Goal: Task Accomplishment & Management: Use online tool/utility

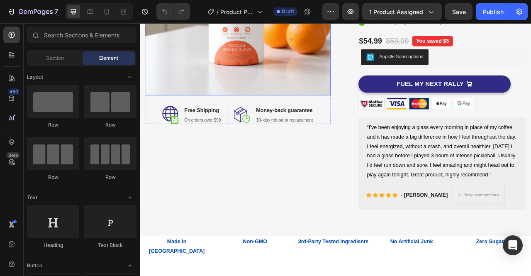
scroll to position [281, 0]
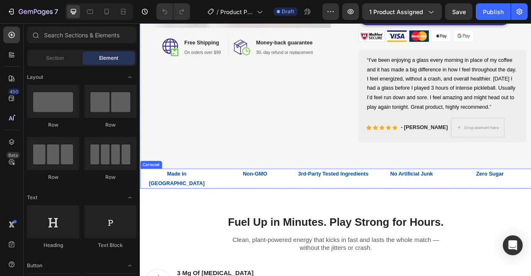
click at [233, 222] on div "Made in USA Text Block Non-GMO Text Block 3rd-Party Tested Ingredients Text Blo…" at bounding box center [388, 221] width 497 height 26
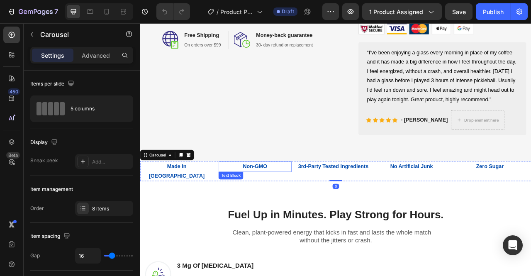
scroll to position [291, 0]
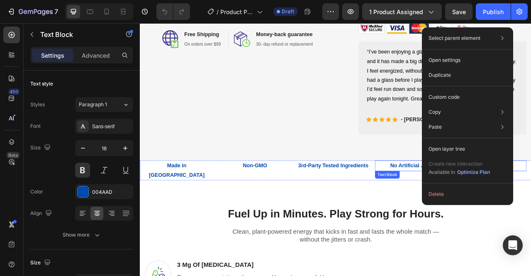
click at [447, 211] on p "No Artificial Junk" at bounding box center [484, 205] width 91 height 12
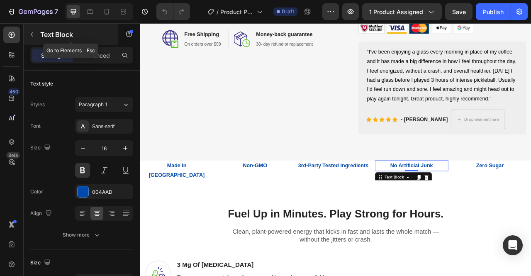
click at [31, 30] on button "button" at bounding box center [31, 34] width 13 height 13
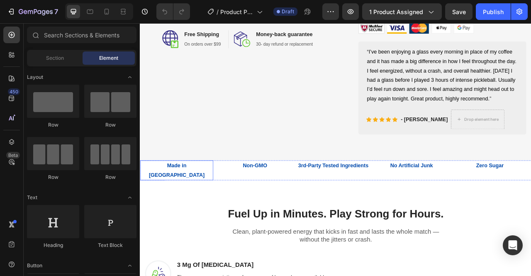
drag, startPoint x: 220, startPoint y: 218, endPoint x: 217, endPoint y: 228, distance: 10.8
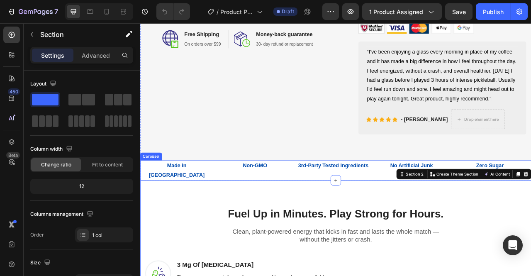
click at [436, 219] on div "Made in USA Text Block Non-GMO Text Block 3rd-Party Tested Ingredients Text Blo…" at bounding box center [388, 211] width 497 height 26
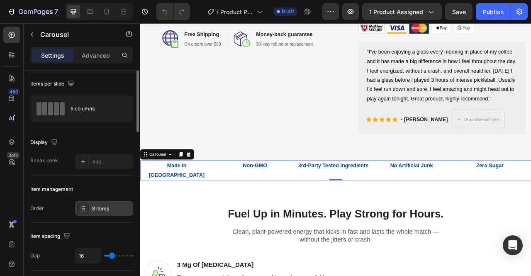
click at [109, 205] on div "8 items" at bounding box center [111, 208] width 39 height 7
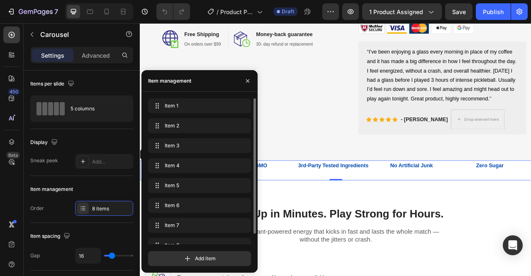
scroll to position [12, 0]
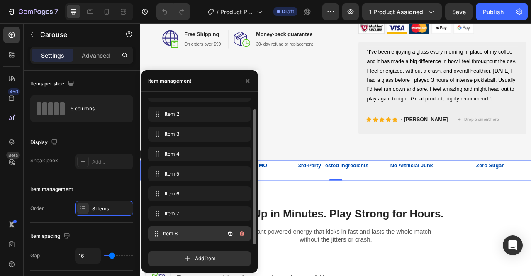
click at [185, 233] on span "Item 8" at bounding box center [193, 233] width 61 height 7
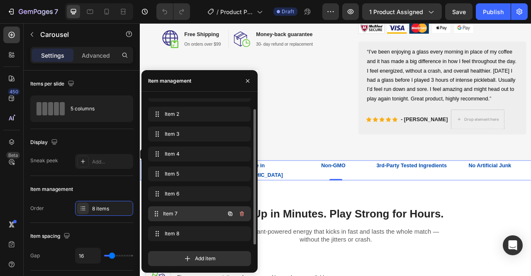
click at [187, 218] on div "Item 7 Item 7" at bounding box center [187, 214] width 73 height 12
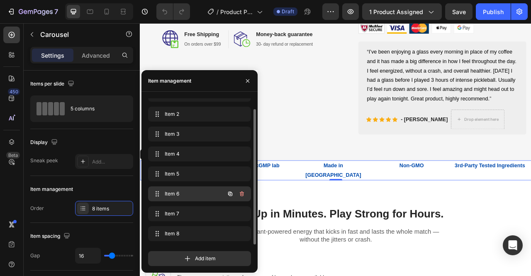
click at [187, 197] on span "Item 6" at bounding box center [188, 193] width 47 height 7
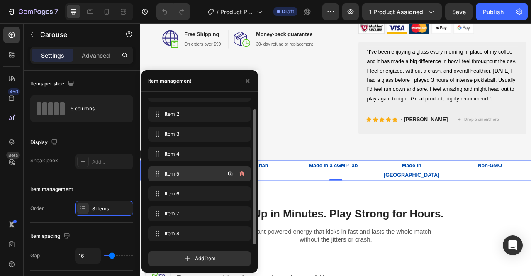
click at [185, 176] on span "Item 5" at bounding box center [188, 173] width 47 height 7
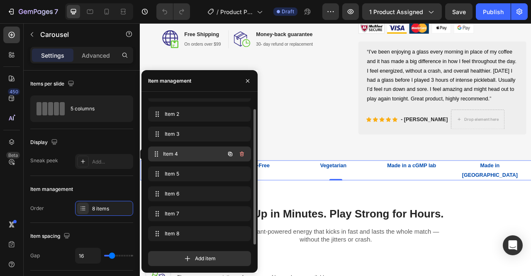
click at [187, 153] on span "Item 4" at bounding box center [193, 153] width 61 height 7
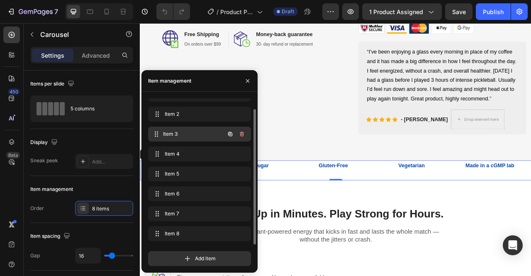
click at [186, 137] on span "Item 3" at bounding box center [193, 133] width 61 height 7
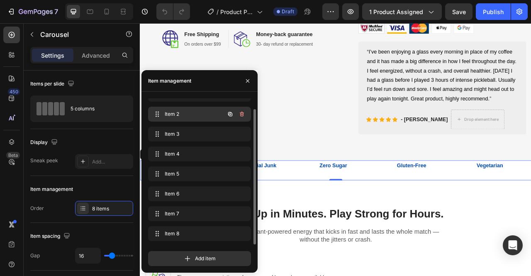
click at [186, 121] on div "Item 2 Item 2" at bounding box center [199, 114] width 103 height 15
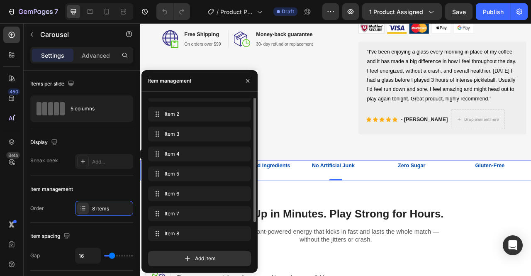
scroll to position [0, 0]
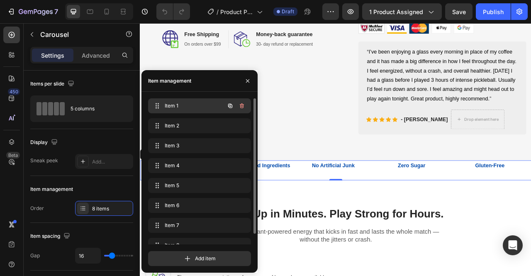
click at [186, 110] on div "Item 1 Item 1" at bounding box center [187, 106] width 73 height 12
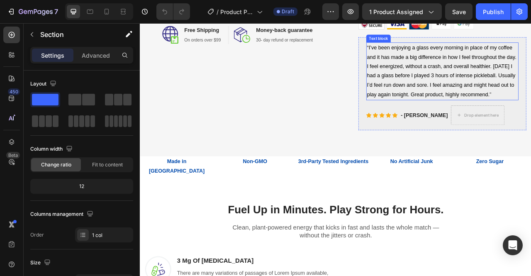
scroll to position [302, 0]
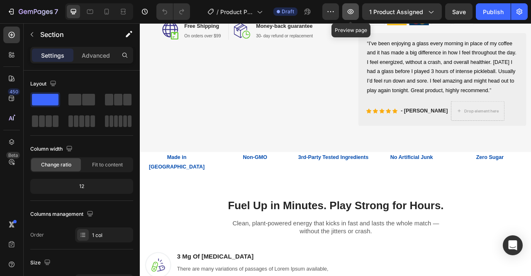
click at [349, 13] on icon "button" at bounding box center [350, 11] width 8 height 8
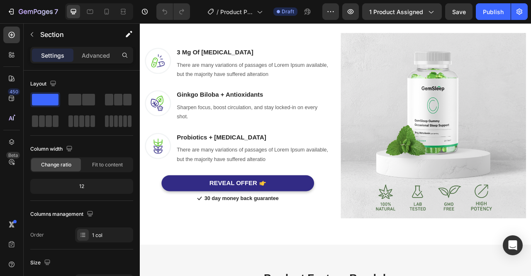
scroll to position [580, 0]
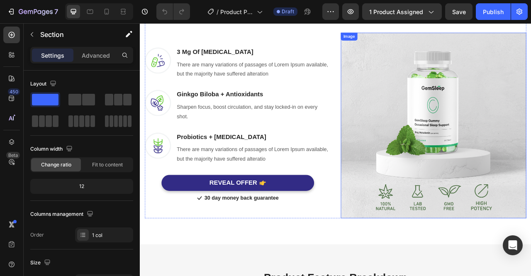
click at [521, 144] on img at bounding box center [513, 153] width 236 height 236
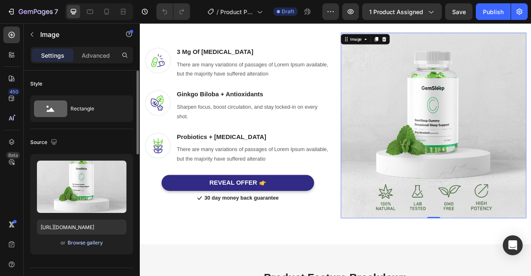
click at [81, 245] on div "Browse gallery" at bounding box center [85, 242] width 35 height 7
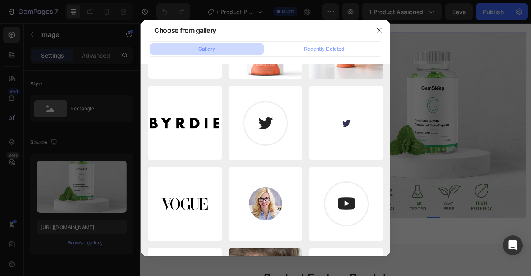
scroll to position [0, 0]
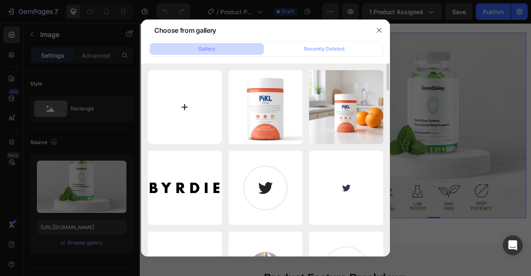
click at [170, 97] on input "file" at bounding box center [185, 107] width 74 height 74
click at [178, 110] on input "file" at bounding box center [185, 107] width 74 height 74
click at [196, 113] on input "file" at bounding box center [185, 107] width 74 height 74
type input "C:\fakepath\Untitled design (12).png"
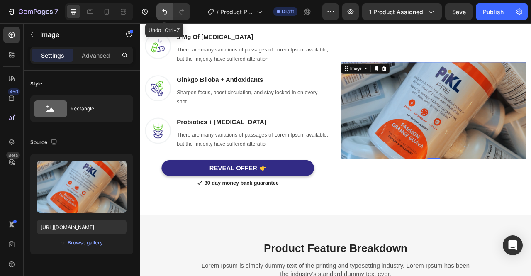
click at [166, 16] on button "Undo/Redo" at bounding box center [164, 11] width 17 height 17
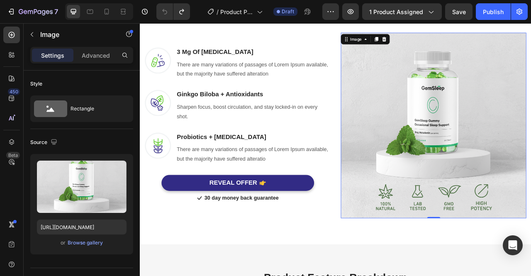
click at [440, 121] on img at bounding box center [513, 153] width 236 height 236
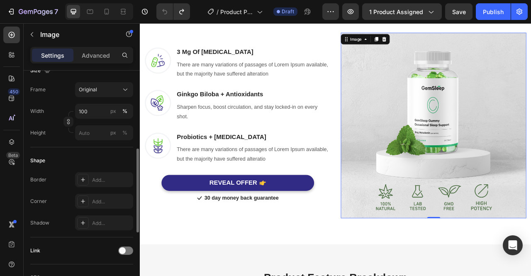
scroll to position [211, 0]
click at [94, 114] on input "100" at bounding box center [104, 110] width 58 height 15
click at [90, 159] on div "Shape" at bounding box center [81, 159] width 103 height 13
click at [95, 138] on input "px %" at bounding box center [104, 132] width 58 height 15
click at [51, 131] on div "Height px %" at bounding box center [81, 132] width 103 height 15
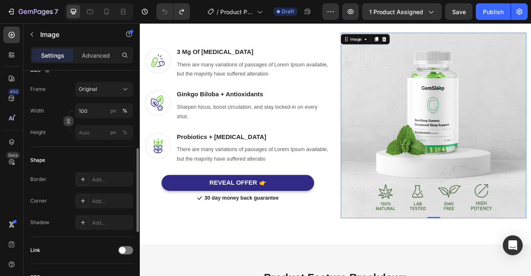
click at [68, 123] on icon "button" at bounding box center [68, 121] width 6 height 6
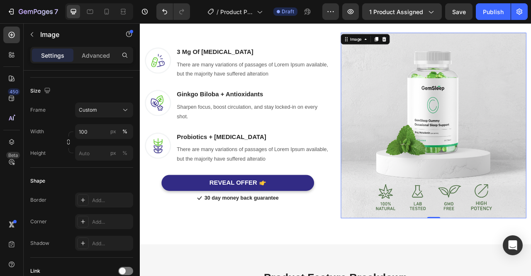
click at [428, 155] on img at bounding box center [513, 153] width 236 height 236
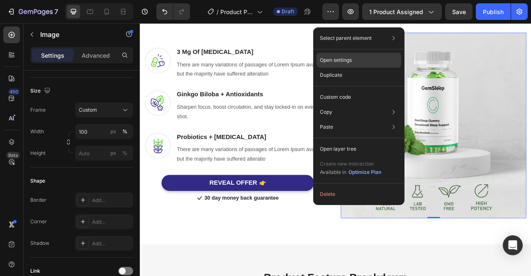
click at [359, 59] on div "Open settings" at bounding box center [358, 60] width 85 height 15
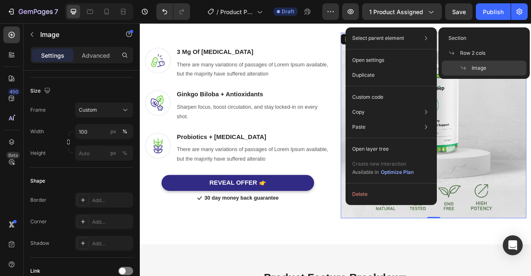
click at [530, 177] on img at bounding box center [513, 153] width 236 height 236
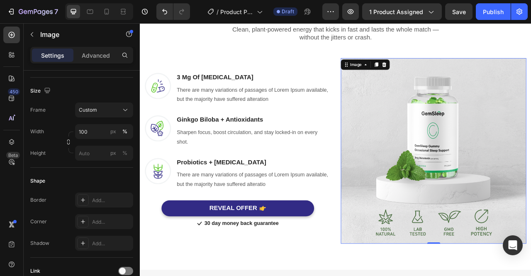
scroll to position [548, 0]
click at [449, 109] on img at bounding box center [513, 186] width 236 height 236
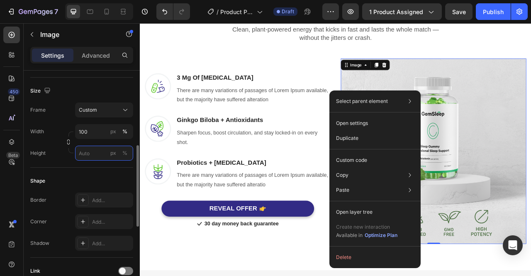
click at [90, 153] on input "px %" at bounding box center [104, 152] width 58 height 15
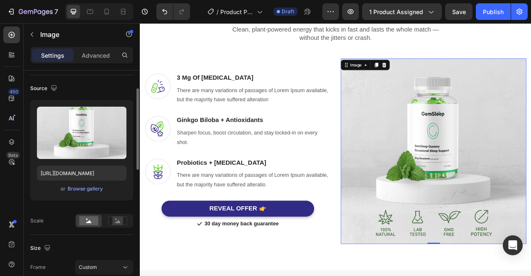
scroll to position [53, 0]
click at [85, 193] on button "Browse gallery" at bounding box center [85, 189] width 36 height 8
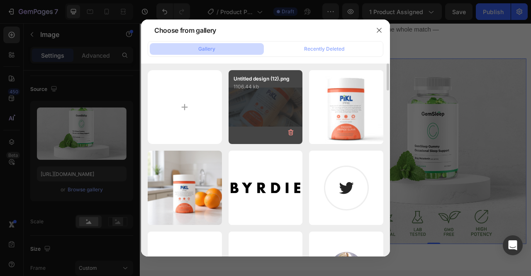
click at [266, 104] on div "Untitled design (12).png 1106.44 kb" at bounding box center [265, 107] width 74 height 74
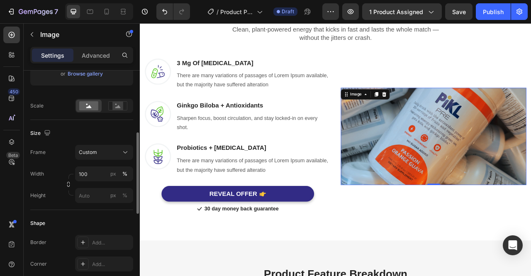
scroll to position [170, 0]
drag, startPoint x: 105, startPoint y: 195, endPoint x: 89, endPoint y: 177, distance: 24.3
click at [89, 177] on input "100" at bounding box center [104, 172] width 58 height 15
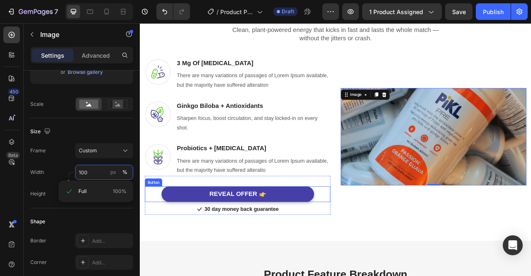
scroll to position [548, 0]
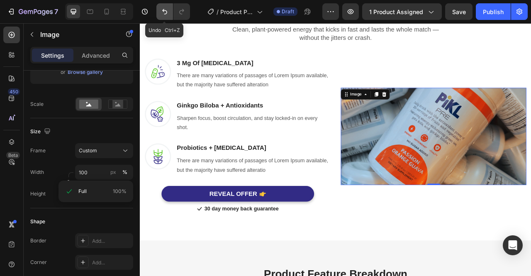
click at [167, 13] on icon "Undo/Redo" at bounding box center [164, 11] width 8 height 8
type input "https://ucarecdn.com/43252434-1bcc-4347-b1cb-17769a96be23/-/format/auto/"
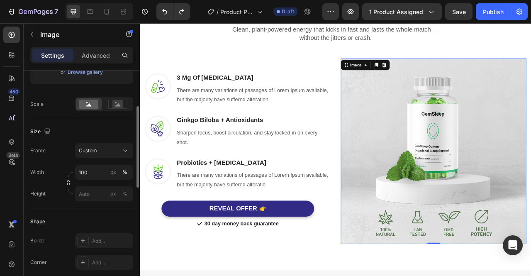
scroll to position [0, 0]
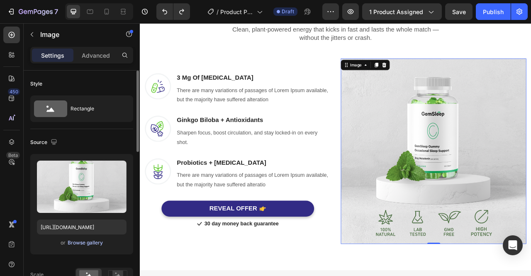
click at [84, 246] on button "Browse gallery" at bounding box center [85, 242] width 36 height 8
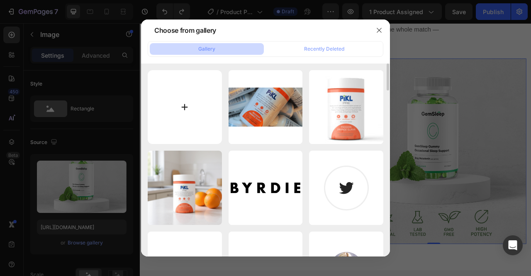
click at [187, 99] on input "file" at bounding box center [185, 107] width 74 height 74
type input "C:\fakepath\Untitled design (13).png"
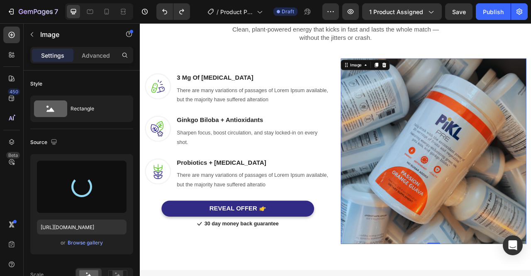
type input "https://cdn.shopify.com/s/files/1/0932/6883/6632/files/gempages_572846258167743…"
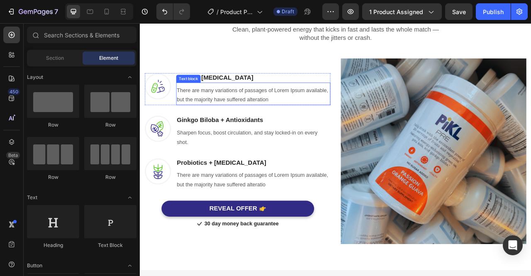
click at [262, 114] on p "There are many variations of passages of Lorem Ipsum available, but the majorit…" at bounding box center [284, 115] width 194 height 24
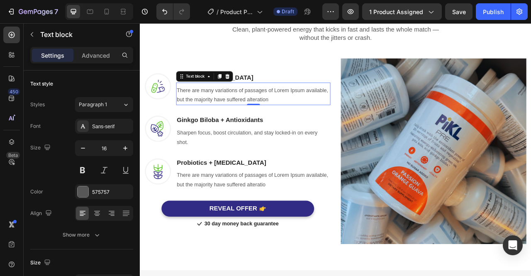
click at [359, 117] on p "There are many variations of passages of Lorem Ipsum available, but the majorit…" at bounding box center [284, 115] width 194 height 24
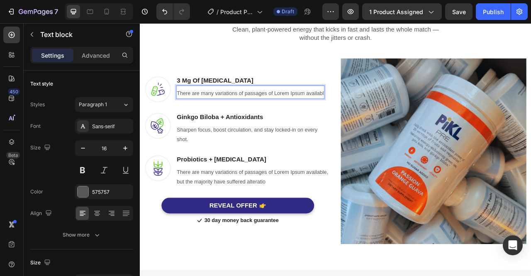
scroll to position [551, 0]
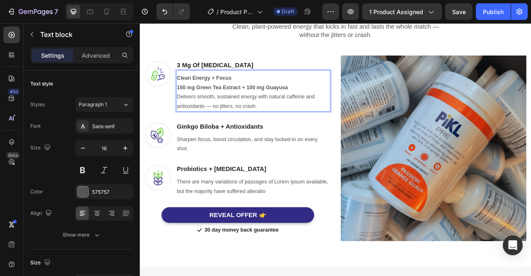
click at [265, 87] on p "Clean Energy + Focus" at bounding box center [284, 93] width 194 height 12
click at [339, 106] on p "150 mg Green Tea Extract + 100 mg Guayusa Delivers smooth, sustained energy wit…" at bounding box center [284, 117] width 194 height 36
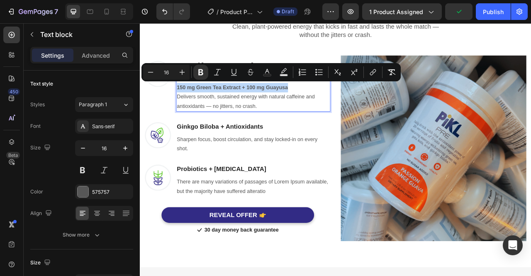
drag, startPoint x: 336, startPoint y: 105, endPoint x: 185, endPoint y: 107, distance: 150.5
click at [186, 107] on div "Clean Energy + Focus 150 mg Green Tea Extract + 100 mg Guayusa Delivers smooth,…" at bounding box center [284, 110] width 196 height 49
click at [199, 104] on strong "150 mg Green Tea Extract + 100 mg Guayusa" at bounding box center [257, 104] width 141 height 7
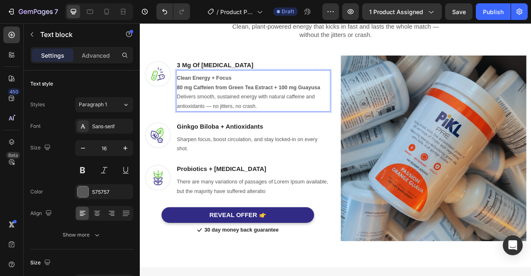
click at [229, 105] on strong "80 mg Caffeien from Green Tea Extract + 100 mg Guayusa" at bounding box center [278, 104] width 182 height 7
drag, startPoint x: 370, startPoint y: 107, endPoint x: 187, endPoint y: 103, distance: 182.8
click at [187, 103] on p "80 mg Caffeine from Green Tea Extract + 100 mg Guayusa Delivers smooth, sustain…" at bounding box center [284, 117] width 194 height 36
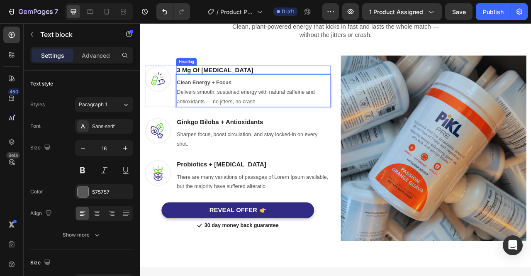
click at [243, 80] on p "3 Mg Of Melatonin" at bounding box center [284, 83] width 194 height 10
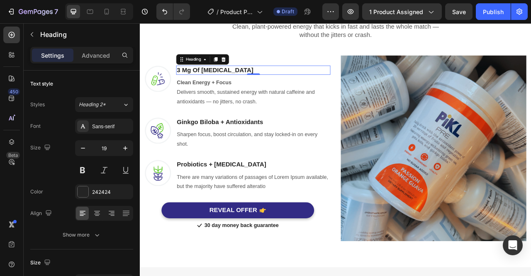
click at [263, 83] on p "3 Mg Of Melatonin" at bounding box center [284, 83] width 194 height 10
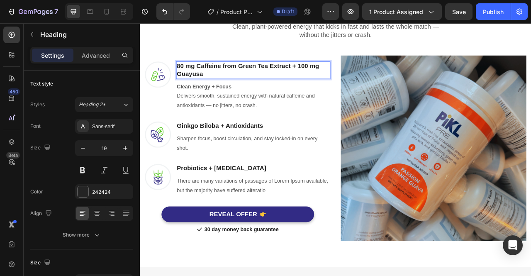
click at [332, 77] on strong "80 mg Caffeine from Green Tea Extract + 100 mg Guayusa" at bounding box center [277, 82] width 181 height 19
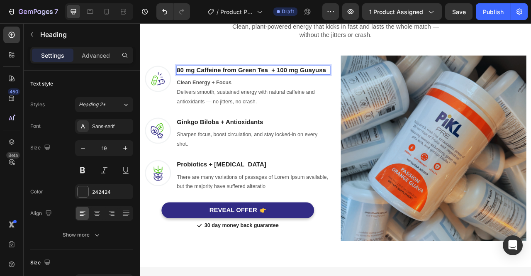
scroll to position [556, 0]
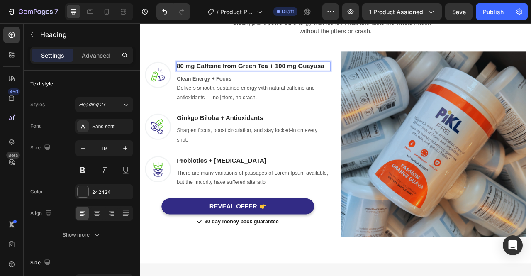
click at [372, 78] on strong "80 mg Caffeine from Green Tea + 100 mg Guayusa" at bounding box center [280, 77] width 187 height 9
click at [371, 78] on strong "80 mg Caffeine from Green Tea + 100 mg Guayusa" at bounding box center [280, 77] width 187 height 9
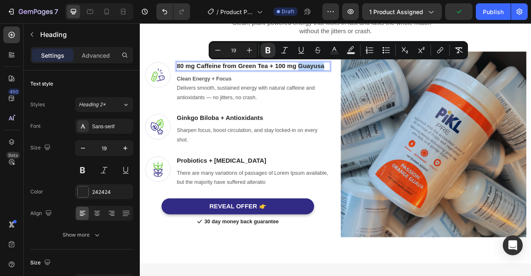
drag, startPoint x: 374, startPoint y: 75, endPoint x: 342, endPoint y: 78, distance: 32.5
click at [342, 78] on p "80 mg Caffeine from Green Tea + 100 mg Guayusa" at bounding box center [284, 78] width 194 height 10
copy strong "Guayusa"
click at [272, 75] on strong "80 mg Caffeine from Green Tea + 100 mg Guayusa" at bounding box center [280, 77] width 187 height 9
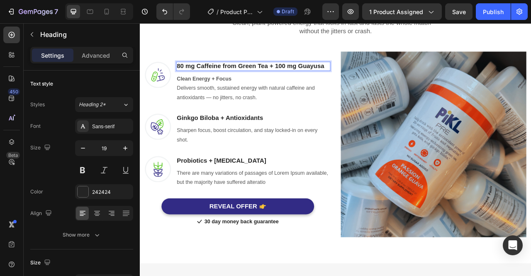
click at [264, 74] on strong "80 mg Caffeine from Green Tea + 100 mg Guayusa" at bounding box center [280, 77] width 187 height 9
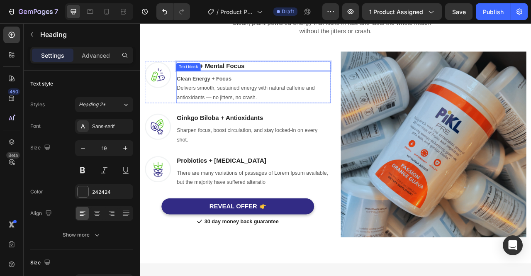
click at [273, 93] on p "Clean Energy + Focus Delivers smooth, sustained energy with natural caffeine an…" at bounding box center [284, 106] width 194 height 36
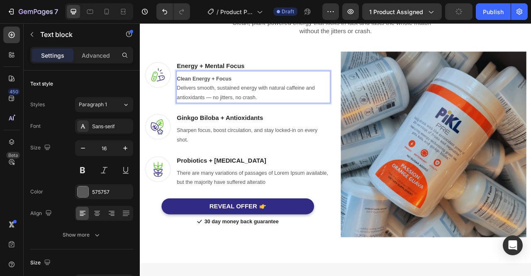
click at [300, 118] on p "Clean Energy + Focus Delivers smooth, sustained energy with natural caffeine an…" at bounding box center [284, 106] width 194 height 36
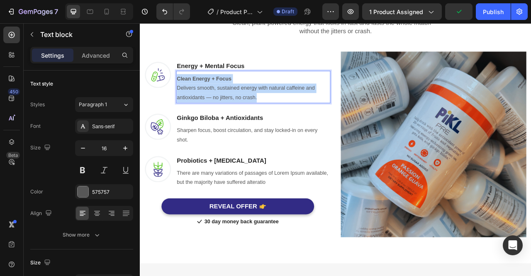
drag, startPoint x: 300, startPoint y: 118, endPoint x: 186, endPoint y: 90, distance: 117.2
click at [186, 90] on div "Clean Energy + Focus Delivers smooth, sustained energy with natural caffeine an…" at bounding box center [284, 105] width 196 height 37
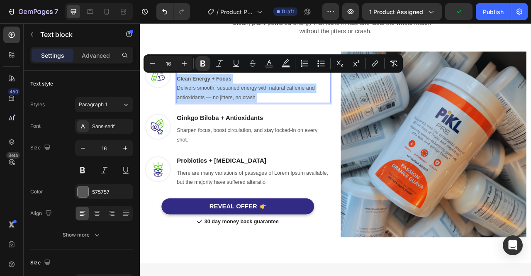
scroll to position [545, 0]
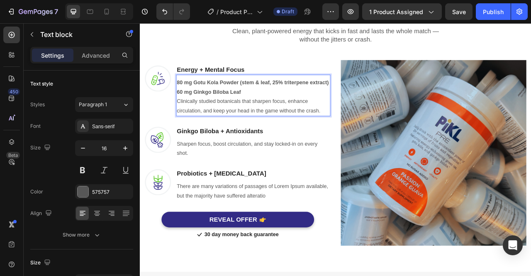
click at [245, 100] on p "80 mg Gotu Kola Powder (stem & leaf, 25% triterpene extract)" at bounding box center [284, 99] width 194 height 12
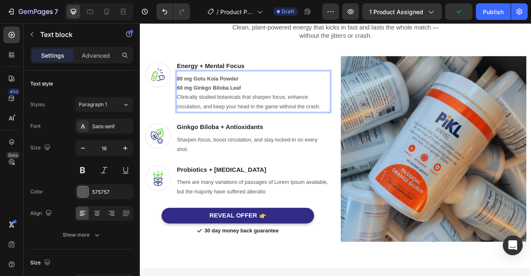
click at [188, 105] on strong "60 mg Ginkgo Biloba Leaf" at bounding box center [227, 105] width 81 height 7
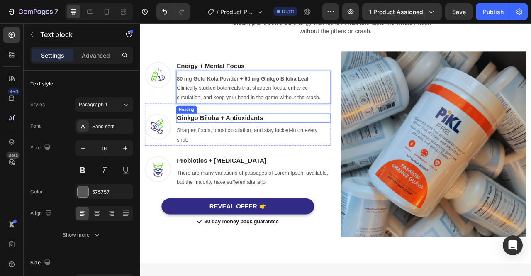
click at [260, 144] on strong "Ginkgo Biloba + Antioxidants" at bounding box center [242, 143] width 110 height 9
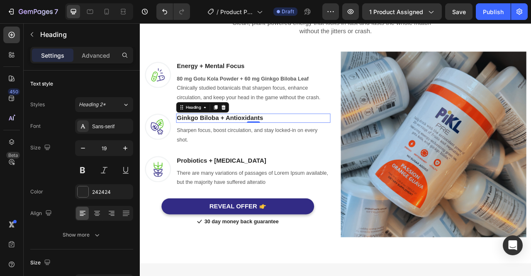
click at [298, 140] on h3 "Ginkgo Biloba + Antioxidants" at bounding box center [284, 144] width 196 height 12
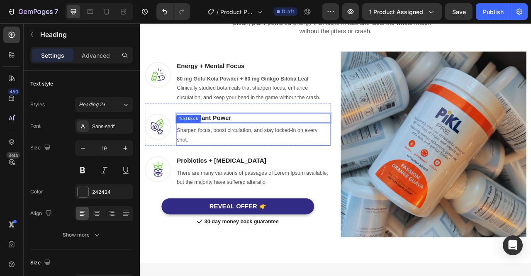
click at [240, 163] on p "Sharpen focus, boost circulation, and stay locked-in on every shot." at bounding box center [284, 166] width 194 height 24
click at [223, 165] on p "Sharpen focus, boost circulation, and stay locked-in on every shot." at bounding box center [284, 166] width 194 height 24
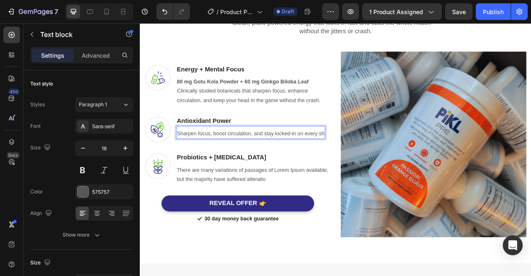
scroll to position [560, 0]
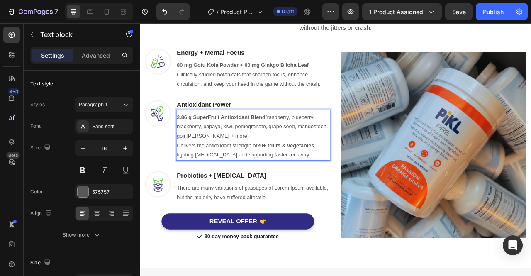
click at [278, 169] on p "2.86 g SuperFruit Antioxidant Blend (raspberry, blueberry, blackberry, papaya, …" at bounding box center [284, 167] width 194 height 60
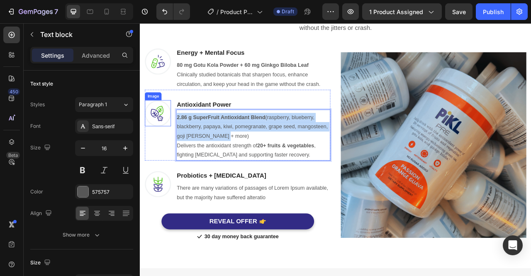
drag, startPoint x: 288, startPoint y: 169, endPoint x: 174, endPoint y: 145, distance: 116.2
click at [174, 145] on div "Image Antioxidant Power Heading 2.86 g SuperFruit Antioxidant Blend (raspberry,…" at bounding box center [264, 153] width 236 height 90
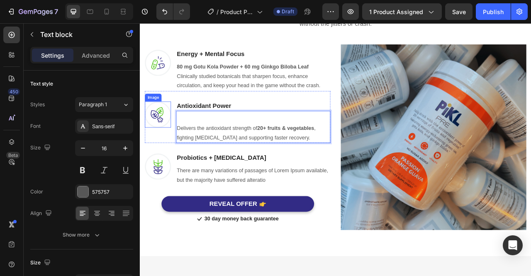
scroll to position [572, 0]
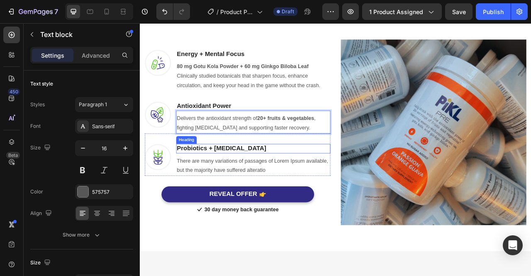
click at [291, 180] on h3 "Probiotics + Digestive Enzymes" at bounding box center [284, 183] width 196 height 12
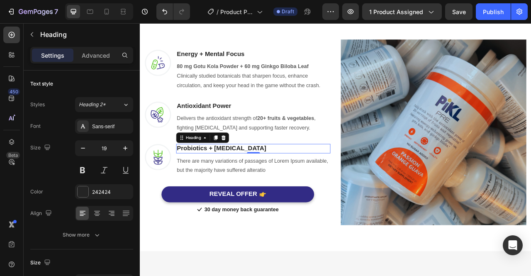
click at [309, 180] on h3 "Probiotics + Digestive Enzymes" at bounding box center [284, 183] width 196 height 12
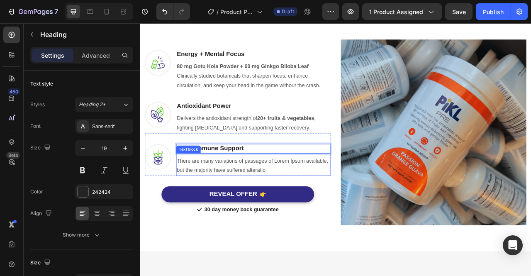
click at [278, 211] on p "There are many variations of passages of Lorem Ipsum available, but the majorit…" at bounding box center [284, 205] width 194 height 24
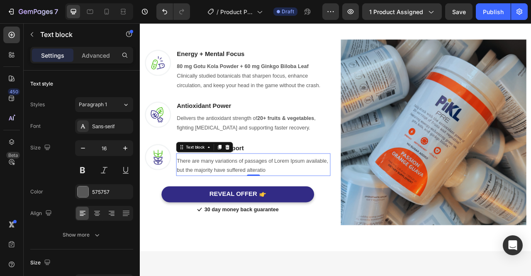
click at [332, 204] on p "There are many variations of passages of Lorem Ipsum available, but the majorit…" at bounding box center [284, 205] width 194 height 24
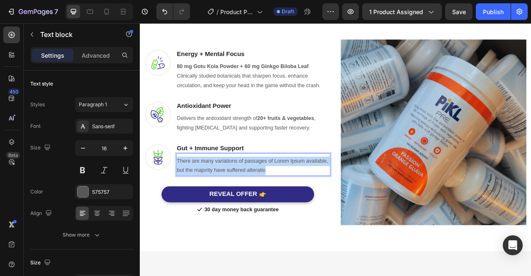
drag, startPoint x: 334, startPoint y: 208, endPoint x: 187, endPoint y: 193, distance: 147.5
click at [187, 193] on p "There are many variations of passages of Lorem Ipsum available, but the majorit…" at bounding box center [284, 205] width 194 height 24
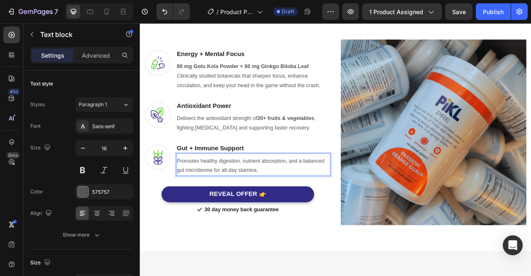
click at [185, 196] on div "Image Gut + Immune Support Heading Promotes healthy digestion, nutrient absorpt…" at bounding box center [264, 190] width 236 height 54
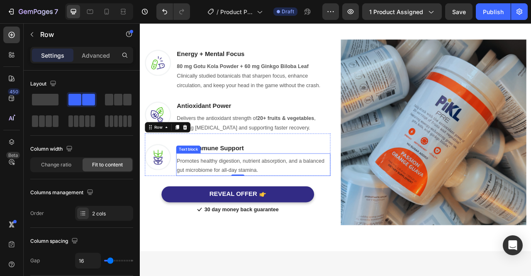
click at [189, 196] on p "Promotes healthy digestion, nutrient absorption, and a balanced gut microbiome …" at bounding box center [284, 205] width 194 height 24
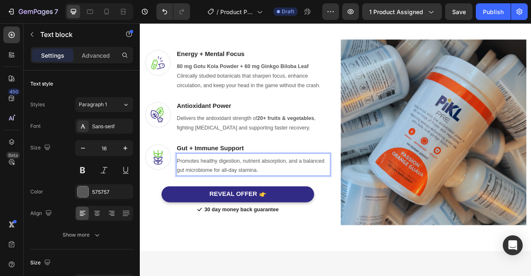
scroll to position [565, 0]
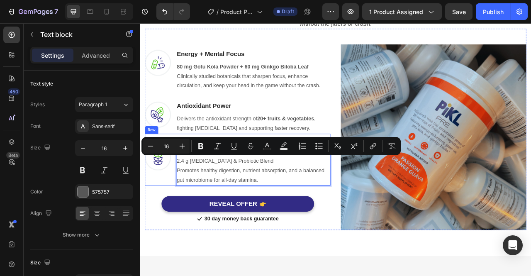
drag, startPoint x: 313, startPoint y: 192, endPoint x: 184, endPoint y: 193, distance: 129.3
click at [184, 193] on div "Image Gut + Immune Support Heading 2.4 g Digestive Enzyme & Probiotic Blend Pro…" at bounding box center [264, 197] width 236 height 66
click at [199, 147] on icon "Editor contextual toolbar" at bounding box center [200, 146] width 5 height 6
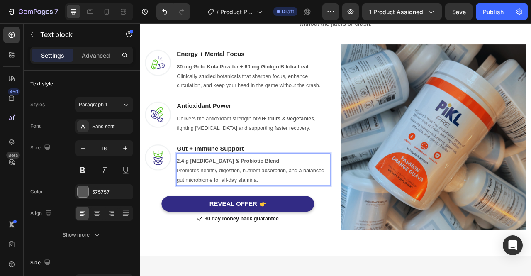
click at [233, 212] on p "Promotes healthy digestion, nutrient absorption, and a balanced gut microbiome …" at bounding box center [284, 217] width 194 height 24
click at [197, 147] on p "Delivers the antioxidant strength of 20+ fruits & vegetables , fighting oxidati…" at bounding box center [284, 151] width 194 height 24
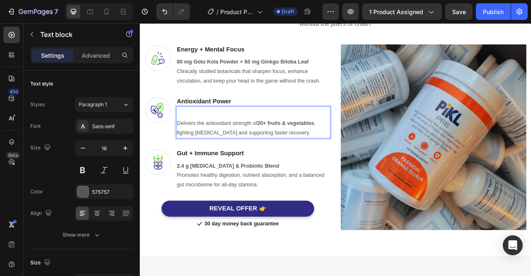
scroll to position [560, 0]
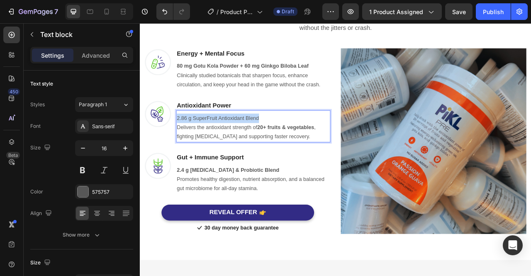
drag, startPoint x: 290, startPoint y: 137, endPoint x: 187, endPoint y: 141, distance: 102.9
click at [187, 141] on p "2.86 g SuperFruit Antioxidant Blend" at bounding box center [284, 144] width 194 height 12
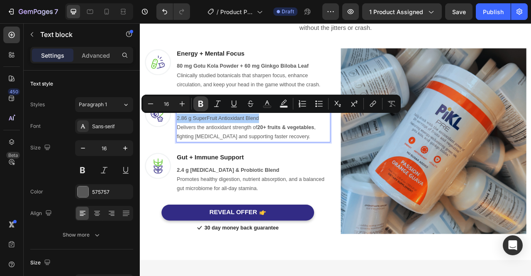
click at [200, 108] on button "Bold" at bounding box center [200, 103] width 15 height 15
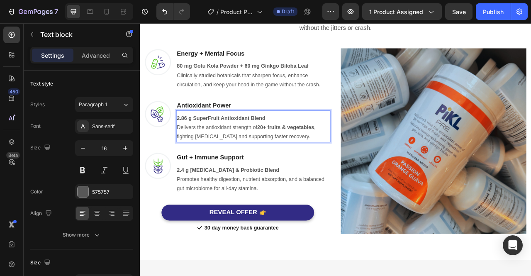
click at [252, 157] on p "Delivers the antioxidant strength of 20+ fruits & vegetables , fighting oxidati…" at bounding box center [284, 162] width 194 height 24
click at [449, 275] on div "Fuel Up in Minutes. Play Strong for Hours. Heading Row Clean, plant-powered ene…" at bounding box center [388, 139] width 497 height 370
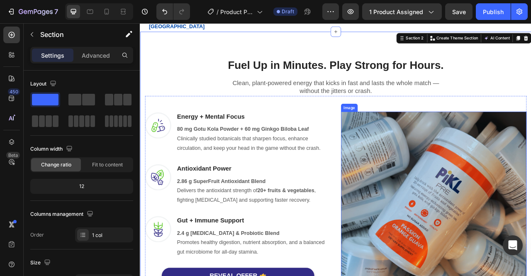
scroll to position [346, 0]
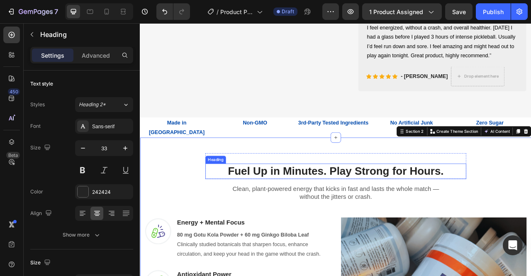
click at [250, 208] on h2 "Fuel Up in Minutes. Play Strong for Hours." at bounding box center [389, 210] width 332 height 19
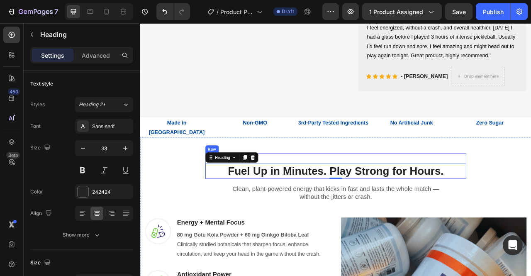
click at [402, 189] on div "Fuel Up in Minutes. Play Strong for Hours. Heading 0 Row" at bounding box center [389, 204] width 332 height 33
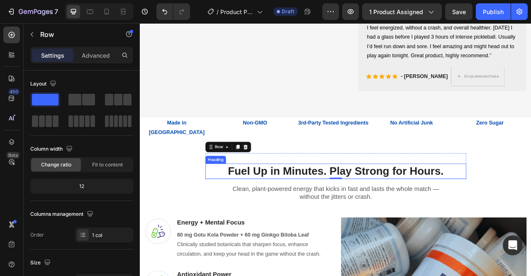
click at [248, 214] on h2 "Fuel Up in Minutes. Play Strong for Hours." at bounding box center [389, 210] width 332 height 19
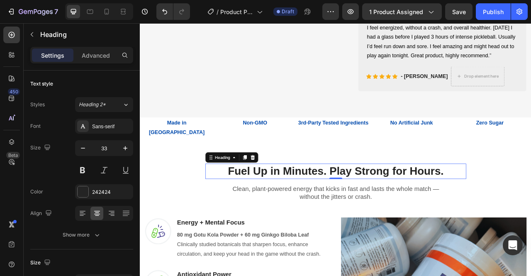
click at [249, 212] on h2 "Fuel Up in Minutes. Play Strong for Hours." at bounding box center [389, 210] width 332 height 19
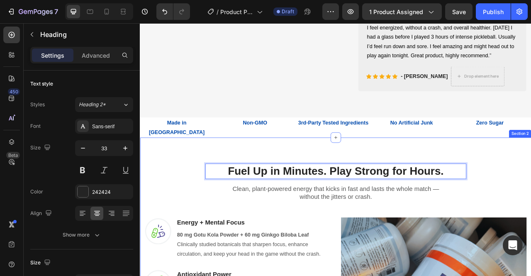
click at [362, 191] on div "Fuel Up in Minutes. Play Strong for Hours. Heading 0 Row" at bounding box center [389, 204] width 332 height 33
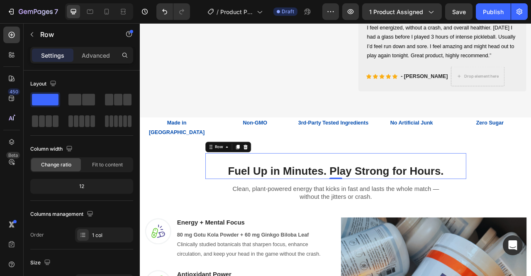
click at [368, 196] on div "Fuel Up in Minutes. Play Strong for Hours. Heading Row 0" at bounding box center [389, 204] width 332 height 33
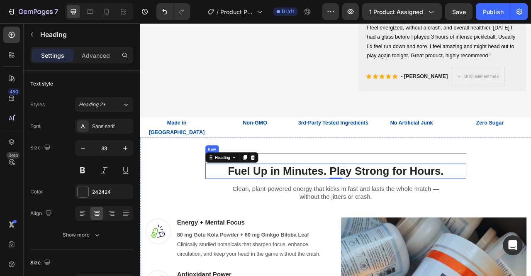
click at [352, 191] on div "Fuel Up in Minutes. Play Strong for Hours. Heading 0 Row" at bounding box center [389, 204] width 332 height 33
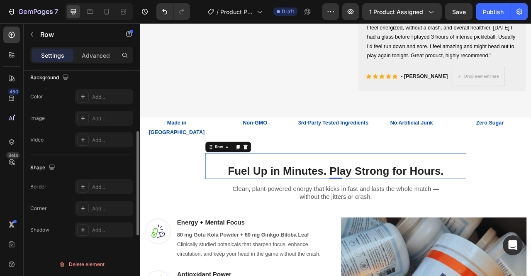
scroll to position [0, 0]
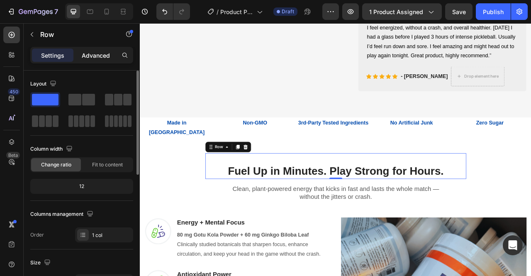
click at [100, 61] on div "Advanced" at bounding box center [95, 54] width 41 height 13
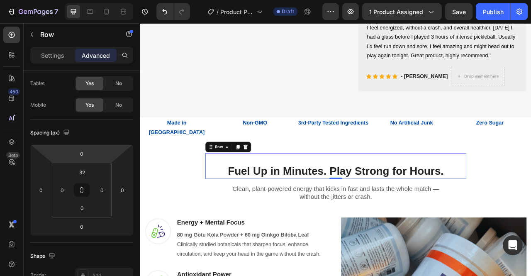
scroll to position [322, 0]
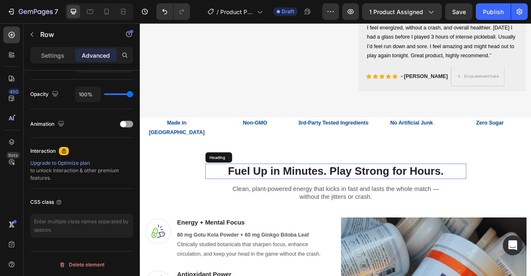
click at [254, 210] on p "Fuel Up in Minutes. Play Strong for Hours." at bounding box center [388, 211] width 330 height 18
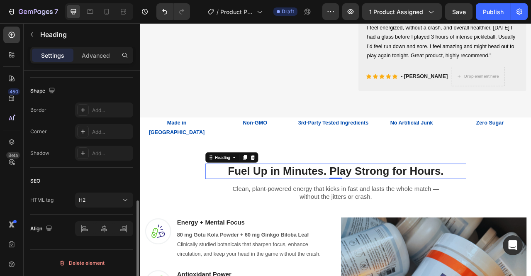
scroll to position [0, 0]
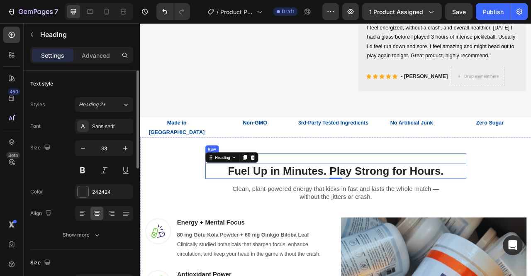
click at [416, 194] on div "Fuel Up in Minutes. Play Strong for Hours. Heading 0 Row" at bounding box center [389, 204] width 332 height 33
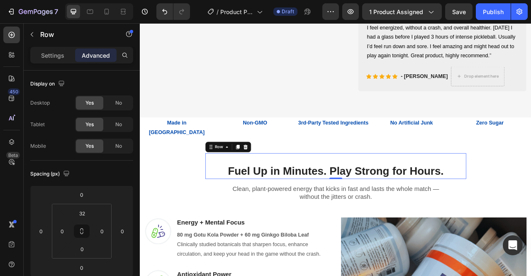
click at [409, 194] on div "Fuel Up in Minutes. Play Strong for Hours. Heading Row 0" at bounding box center [389, 204] width 332 height 33
click at [387, 195] on div "Fuel Up in Minutes. Play Strong for Hours. Heading Row 0" at bounding box center [389, 204] width 332 height 33
click at [250, 213] on p "Fuel Up in Minutes. Play Strong for Hours." at bounding box center [388, 211] width 330 height 18
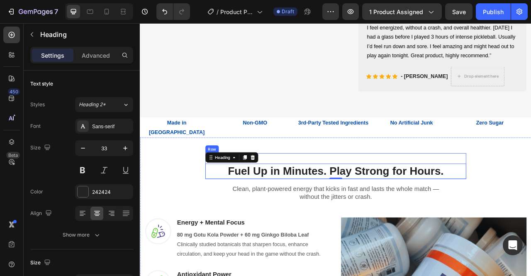
click at [500, 192] on div "Fuel Up in Minutes. Play Strong for Hours. Heading 0 Row" at bounding box center [389, 204] width 332 height 33
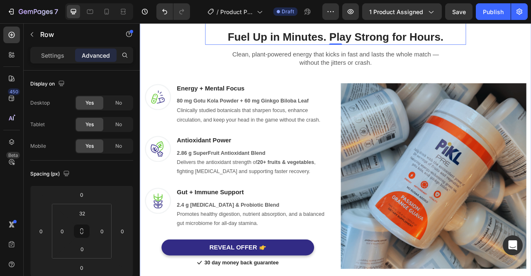
scroll to position [563, 0]
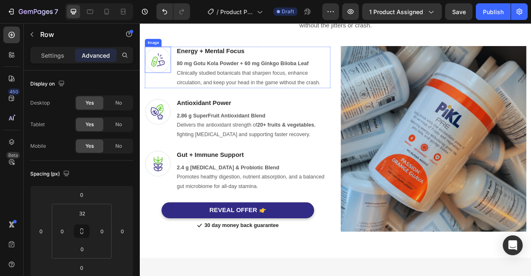
click at [166, 72] on img at bounding box center [162, 69] width 33 height 33
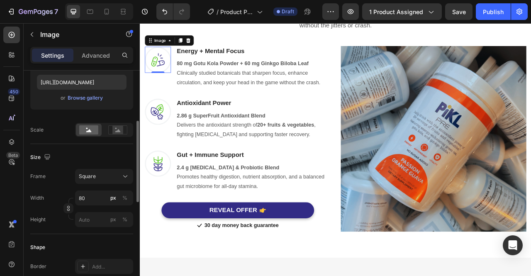
scroll to position [63, 0]
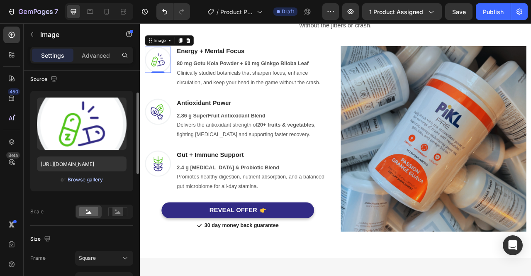
click at [89, 177] on div "Browse gallery" at bounding box center [85, 179] width 35 height 7
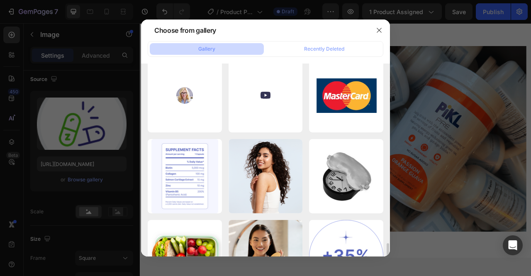
scroll to position [1849, 0]
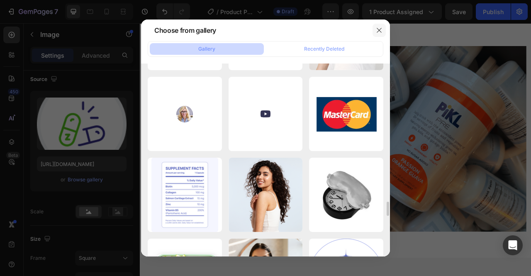
click at [380, 32] on icon "button" at bounding box center [379, 30] width 7 height 7
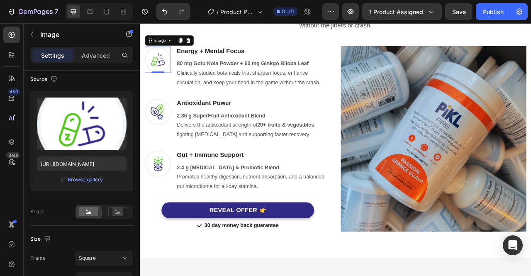
click at [171, 75] on img at bounding box center [162, 69] width 33 height 33
click at [14, 163] on icon at bounding box center [13, 163] width 3 height 3
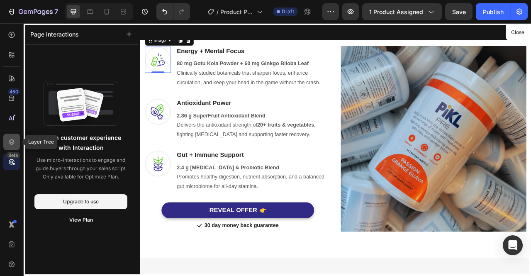
click at [12, 145] on icon at bounding box center [11, 142] width 8 height 8
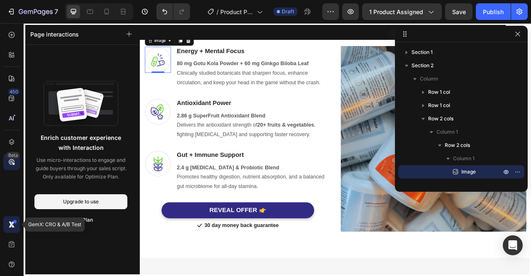
click at [13, 225] on icon at bounding box center [13, 225] width 3 height 3
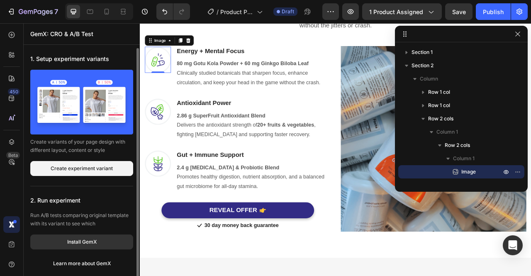
scroll to position [2, 0]
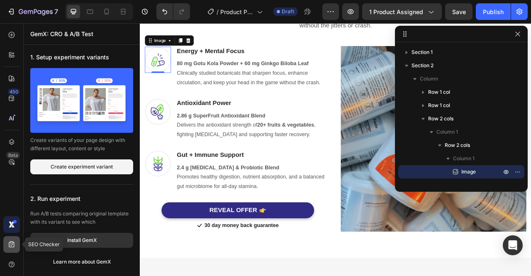
click at [11, 246] on icon at bounding box center [11, 244] width 8 height 8
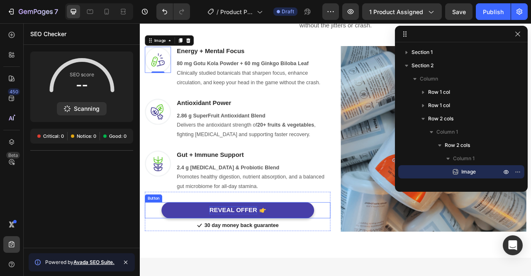
click at [279, 261] on div "REVEAL OFFER" at bounding box center [258, 261] width 61 height 10
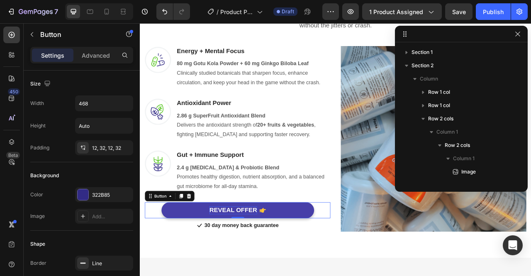
scroll to position [170, 0]
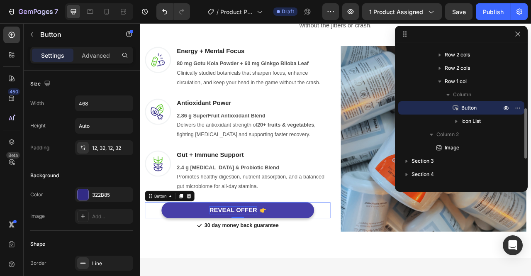
click at [279, 261] on div "REVEAL OFFER" at bounding box center [258, 261] width 61 height 10
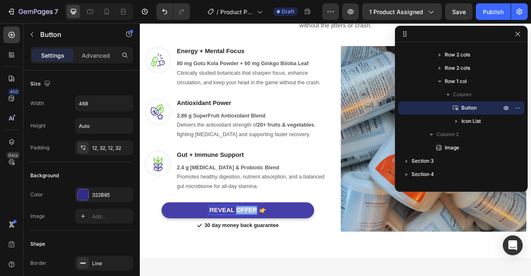
click at [279, 261] on p "REVEAL OFFER" at bounding box center [258, 261] width 61 height 10
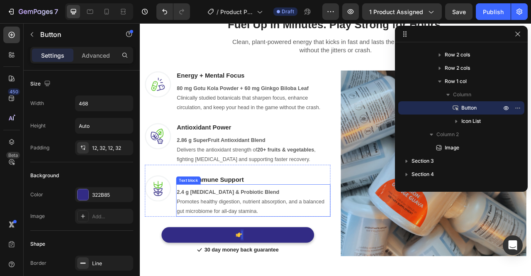
scroll to position [516, 0]
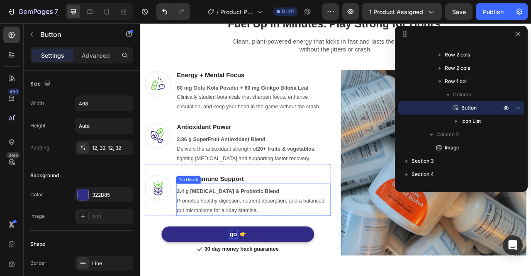
click at [342, 275] on div "Fuel Up in Minutes. Play Strong for Hours. Heading Row Clean, plant-powered ene…" at bounding box center [388, 166] width 497 height 370
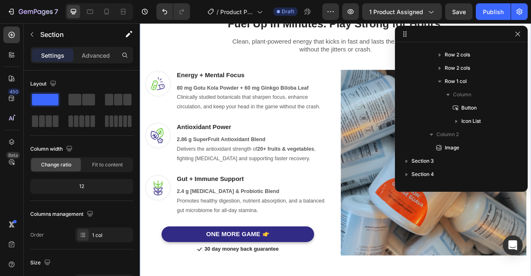
scroll to position [0, 0]
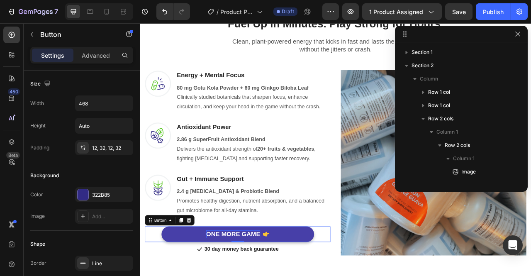
scroll to position [170, 0]
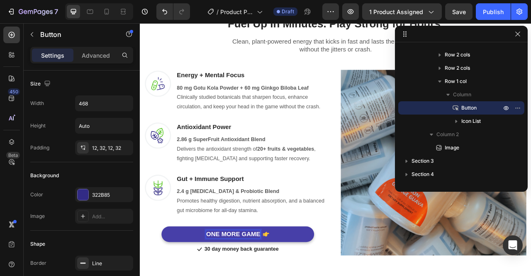
drag, startPoint x: 262, startPoint y: 288, endPoint x: 292, endPoint y: 285, distance: 30.4
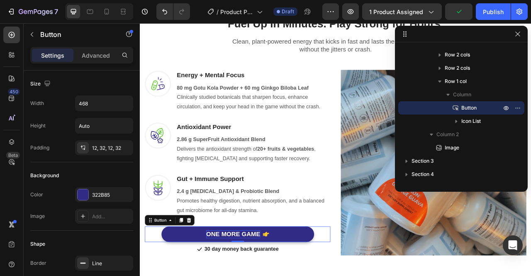
drag, startPoint x: 300, startPoint y: 289, endPoint x: 271, endPoint y: 288, distance: 29.4
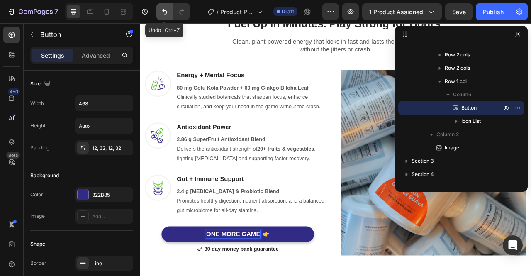
click at [165, 14] on icon "Undo/Redo" at bounding box center [164, 11] width 5 height 5
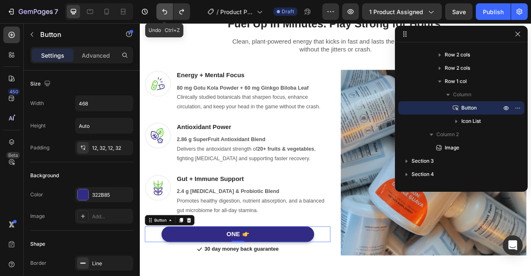
click at [165, 14] on icon "Undo/Redo" at bounding box center [164, 11] width 5 height 5
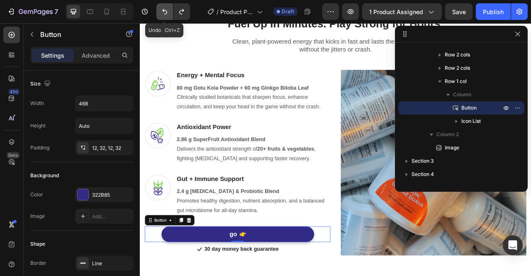
click at [165, 14] on icon "Undo/Redo" at bounding box center [164, 11] width 5 height 5
click at [164, 10] on icon "Undo/Redo" at bounding box center [164, 11] width 5 height 5
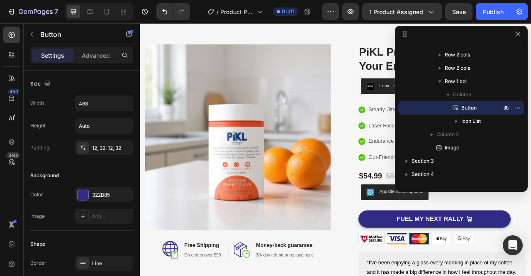
scroll to position [0, 0]
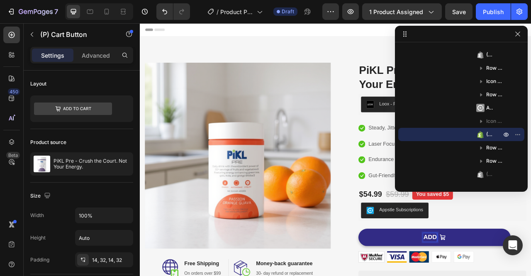
click at [530, 263] on div "Appstle Subscriptions" at bounding box center [524, 261] width 207 height 20
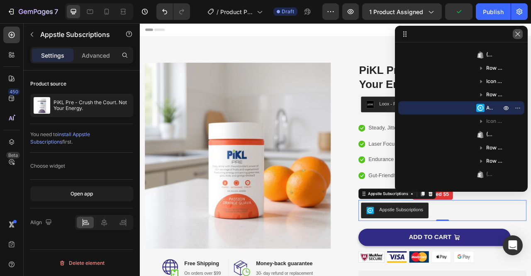
click at [520, 35] on icon "button" at bounding box center [517, 34] width 7 height 7
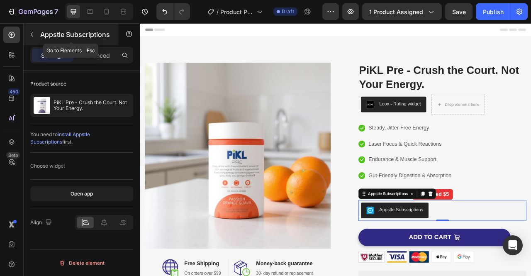
click at [32, 31] on icon "button" at bounding box center [32, 34] width 7 height 7
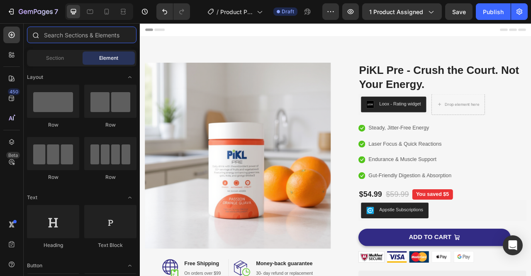
click at [68, 37] on input "text" at bounding box center [81, 35] width 109 height 17
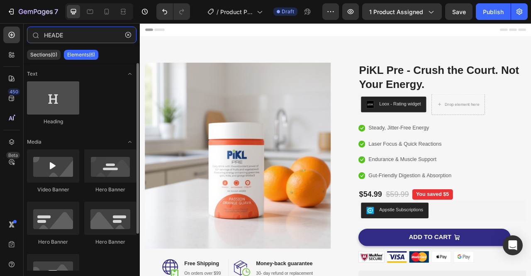
type input "HEADE"
click at [58, 96] on div at bounding box center [53, 97] width 52 height 33
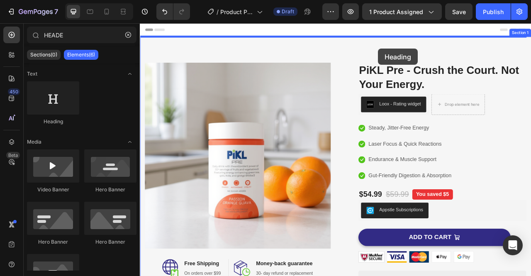
drag, startPoint x: 194, startPoint y: 122, endPoint x: 440, endPoint y: 55, distance: 254.4
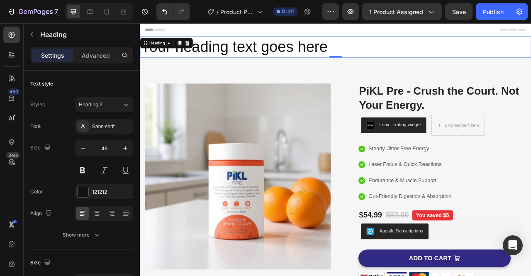
click at [414, 57] on h2 "Your heading text goes here" at bounding box center [388, 53] width 497 height 27
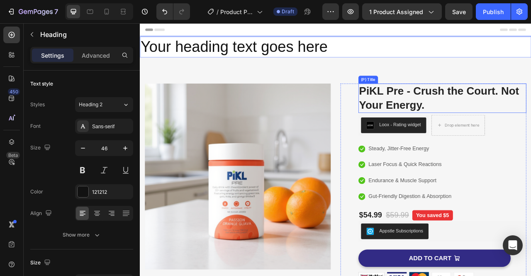
click at [503, 128] on h2 "PiKL Pre - Crush the Court. Not Your Energy." at bounding box center [523, 118] width 213 height 37
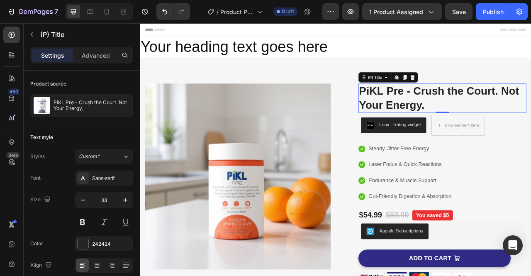
click at [506, 128] on h2 "PiKL Pre - Crush the Court. Not Your Energy." at bounding box center [523, 118] width 213 height 37
click at [497, 126] on h2 "PiKL Pre - Crush the Court. Not Your Energy." at bounding box center [523, 118] width 213 height 37
click at [494, 130] on h2 "PiKL Pre - Crush the Court. Not Your Energy." at bounding box center [523, 118] width 213 height 37
click at [495, 130] on h2 "PiKL Pre - Crush the Court. Not Your Energy." at bounding box center [523, 118] width 213 height 37
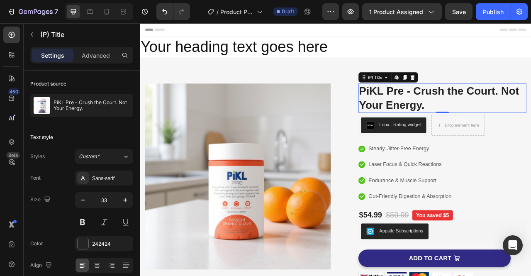
click at [496, 128] on h2 "PiKL Pre - Crush the Court. Not Your Energy." at bounding box center [523, 118] width 213 height 37
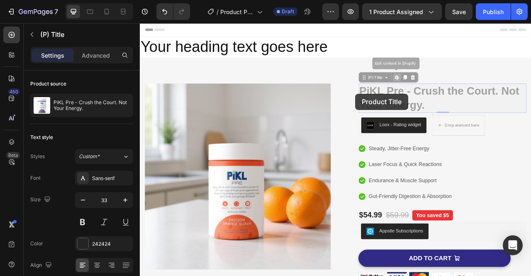
drag, startPoint x: 467, startPoint y: 124, endPoint x: 415, endPoint y: 112, distance: 53.1
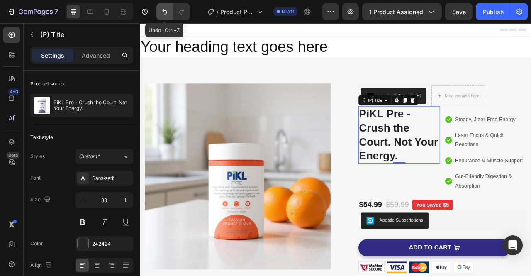
click at [163, 16] on button "Undo/Redo" at bounding box center [164, 11] width 17 height 17
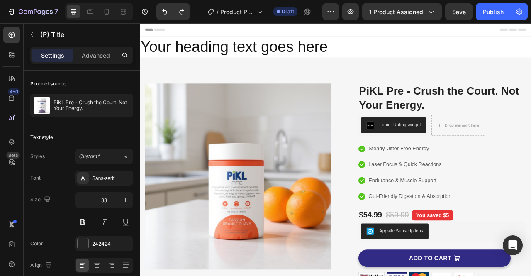
click at [489, 126] on h2 "PiKL Pre - Crush the Court. Not Your Energy." at bounding box center [523, 118] width 213 height 37
click at [472, 106] on h2 "PiKL Pre - Crush the Court. Not Your Energy." at bounding box center [523, 118] width 213 height 37
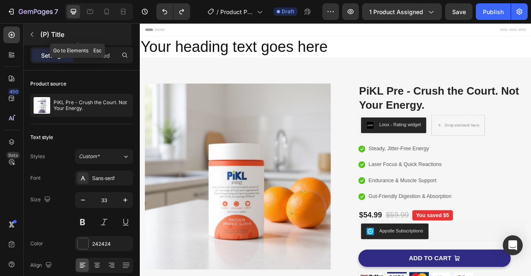
click at [33, 34] on icon "button" at bounding box center [32, 34] width 7 height 7
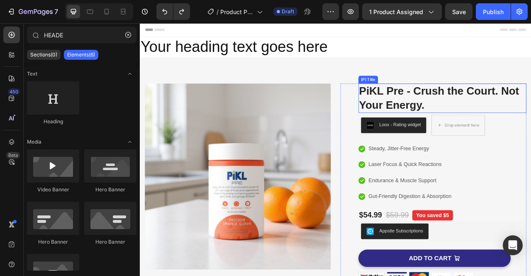
click at [486, 128] on h2 "PiKL Pre - Crush the Court. Not Your Energy." at bounding box center [523, 118] width 213 height 37
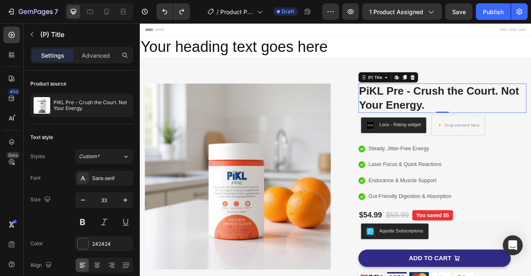
click at [486, 128] on h2 "PiKL Pre - Crush the Court. Not Your Energy." at bounding box center [523, 118] width 213 height 37
click at [495, 128] on h2 "PiKL Pre - Crush the Court. Not Your Energy." at bounding box center [523, 118] width 213 height 37
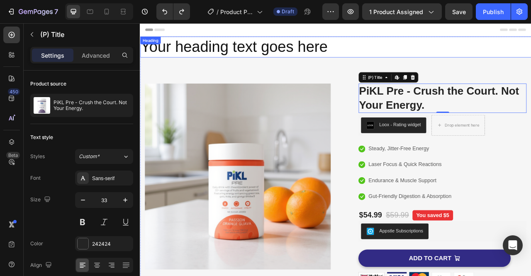
click at [297, 62] on p "Your heading text goes here" at bounding box center [389, 53] width 496 height 25
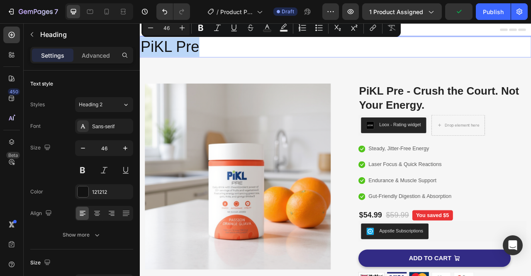
drag, startPoint x: 271, startPoint y: 52, endPoint x: 145, endPoint y: 46, distance: 125.7
click at [145, 46] on p "PiKL Pre" at bounding box center [389, 53] width 496 height 25
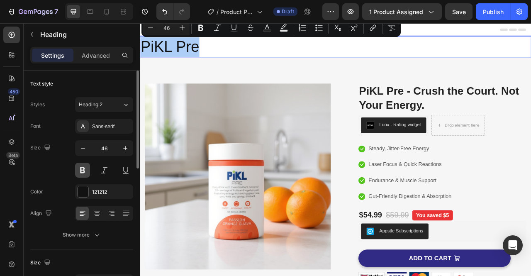
click at [84, 174] on button at bounding box center [82, 169] width 15 height 15
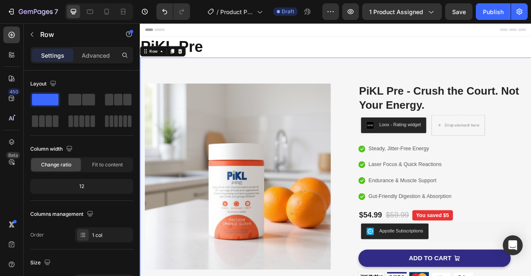
click at [289, 64] on p "PiKL Pre" at bounding box center [389, 53] width 496 height 25
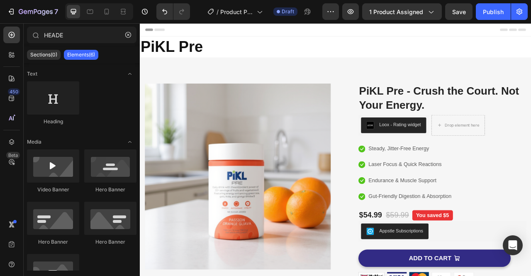
click at [325, 33] on div "Header" at bounding box center [388, 31] width 484 height 17
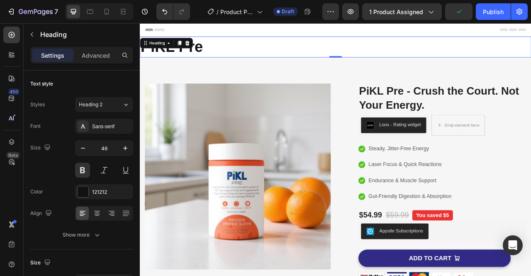
click at [291, 53] on p "PiKL Pre" at bounding box center [389, 53] width 496 height 25
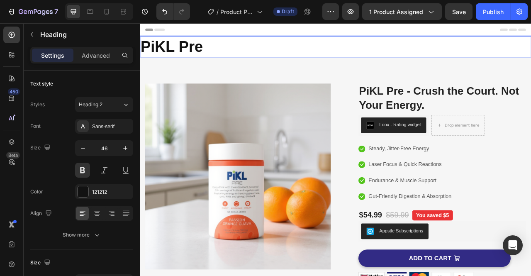
click at [361, 57] on p "PiKL Pre" at bounding box center [389, 53] width 496 height 25
drag, startPoint x: 361, startPoint y: 58, endPoint x: 264, endPoint y: 53, distance: 96.7
click at [264, 53] on p "PiKL Pre" at bounding box center [389, 53] width 496 height 25
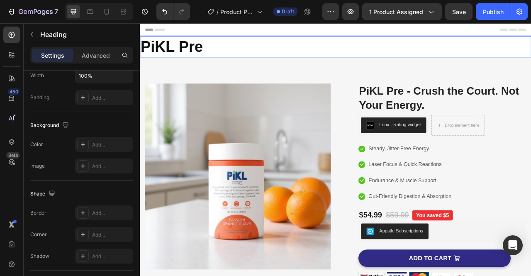
scroll to position [308, 0]
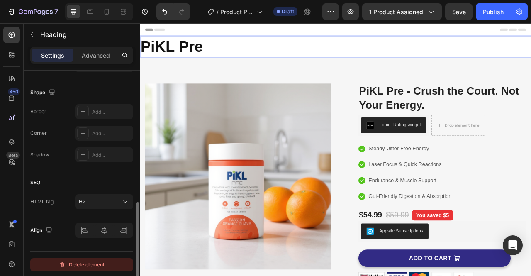
drag, startPoint x: 85, startPoint y: 265, endPoint x: 68, endPoint y: 242, distance: 28.1
click at [85, 265] on div "Delete element" at bounding box center [82, 264] width 46 height 10
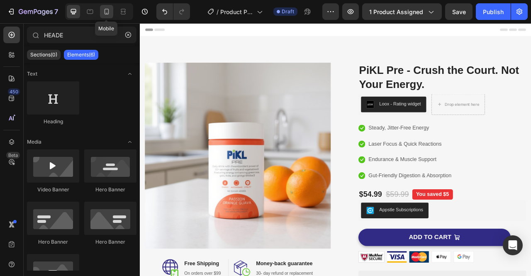
click at [109, 10] on icon at bounding box center [106, 11] width 8 height 8
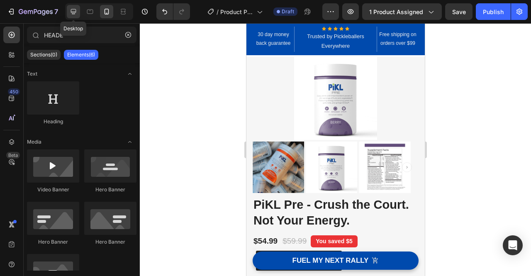
click at [73, 16] on div at bounding box center [73, 11] width 13 height 13
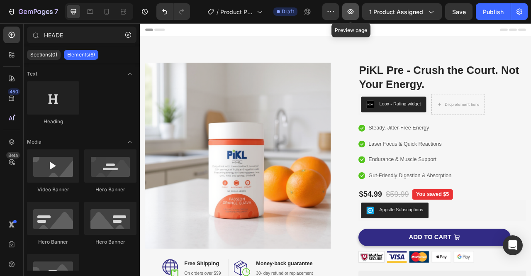
click at [351, 14] on icon "button" at bounding box center [350, 11] width 8 height 8
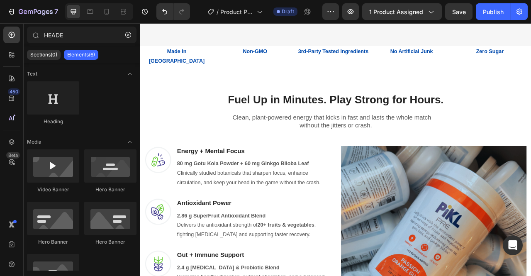
scroll to position [438, 0]
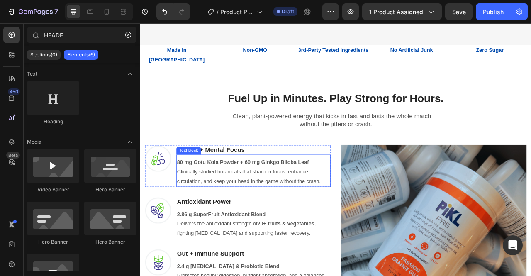
click at [264, 200] on strong "80 mg Gotu Kola Powder + 60 mg Ginkgo Biloba Leaf" at bounding box center [270, 199] width 167 height 7
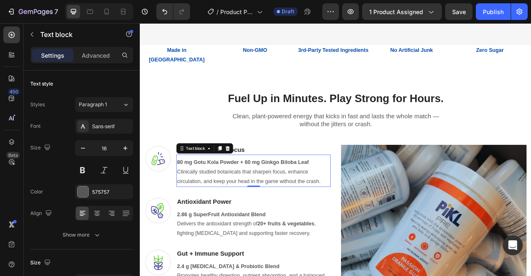
click at [264, 200] on strong "80 mg Gotu Kola Powder + 60 mg Ginkgo Biloba Leaf" at bounding box center [270, 199] width 167 height 7
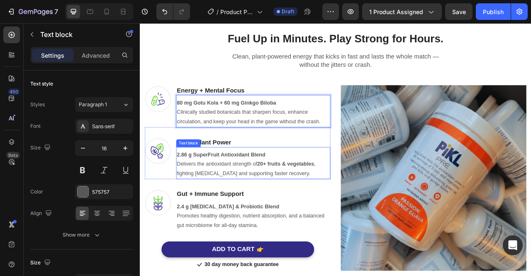
scroll to position [557, 0]
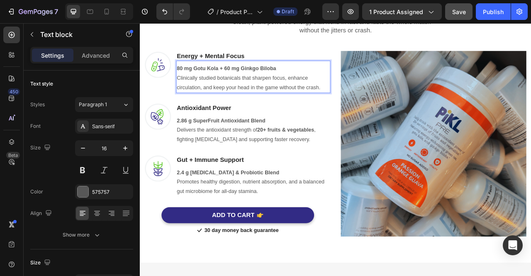
click at [464, 15] on button "Save" at bounding box center [458, 11] width 27 height 17
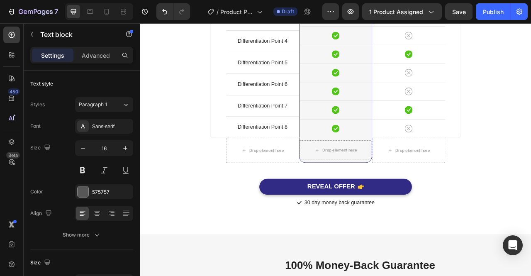
scroll to position [2577, 0]
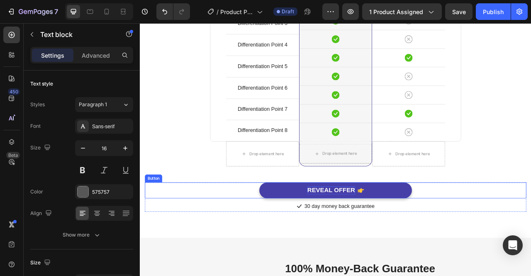
click at [409, 241] on div "REVEAL OFFER" at bounding box center [382, 235] width 61 height 10
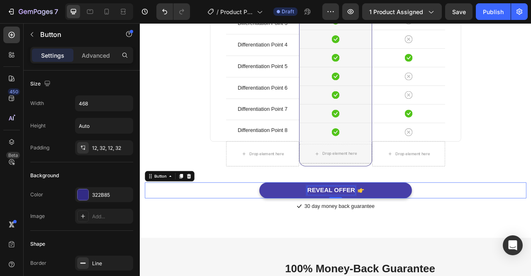
click at [410, 241] on div "REVEAL OFFER" at bounding box center [382, 235] width 61 height 10
click at [291, 225] on button "ADD" at bounding box center [388, 235] width 194 height 20
click at [291, 225] on button "ADD TO" at bounding box center [388, 235] width 194 height 20
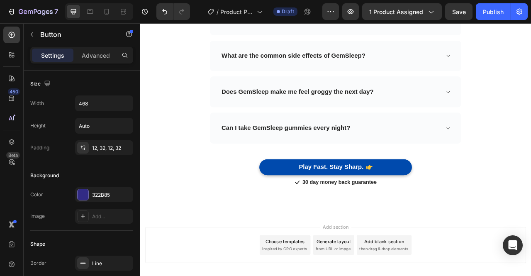
scroll to position [3236, 0]
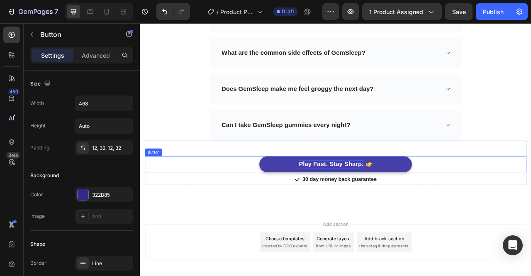
click at [417, 199] on p "Play Fast. Stay Sharp." at bounding box center [383, 202] width 82 height 10
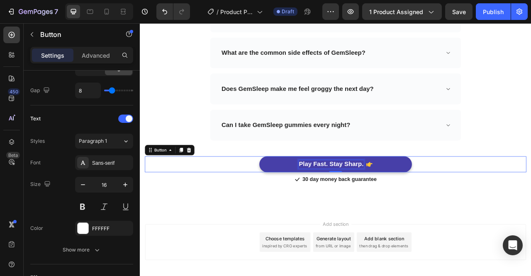
click at [417, 199] on p "Play Fast. Stay Sharp." at bounding box center [383, 202] width 82 height 10
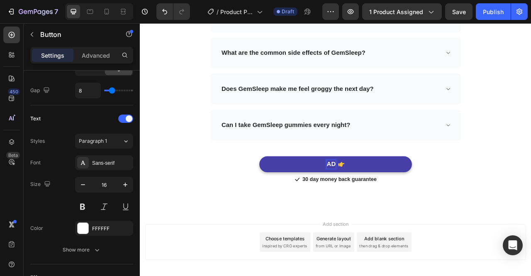
click at [291, 192] on button "AD" at bounding box center [388, 202] width 194 height 20
click at [291, 192] on button "ADD TO" at bounding box center [388, 202] width 194 height 20
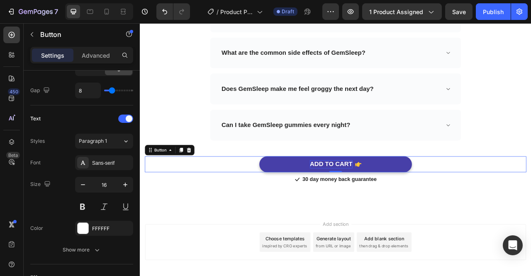
click at [530, 200] on div "ADD TO CART Button 0" at bounding box center [388, 202] width 485 height 20
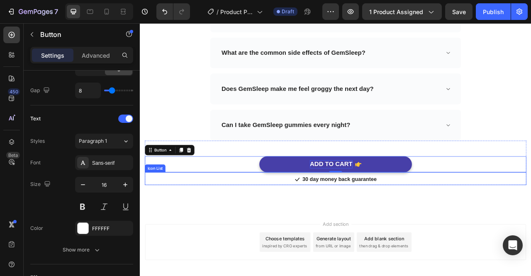
click at [530, 245] on div "Frequently Asked Questions Heading Need help finding an answer to your question…" at bounding box center [388, 45] width 497 height 434
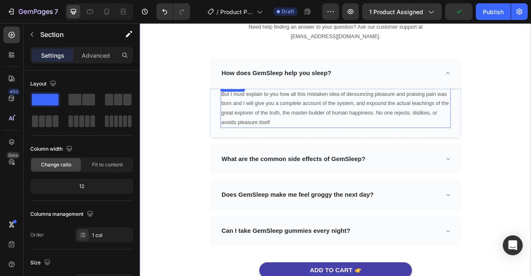
scroll to position [3064, 0]
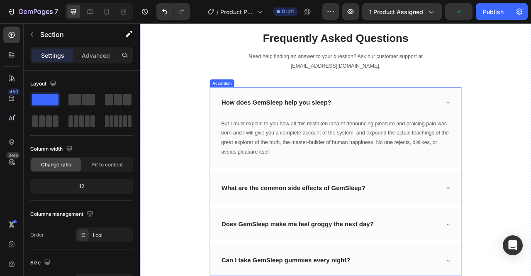
click at [530, 123] on icon at bounding box center [531, 124] width 6 height 7
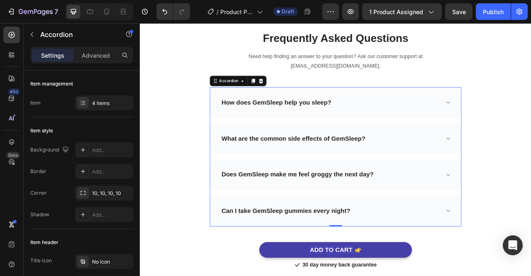
scroll to position [3029, 0]
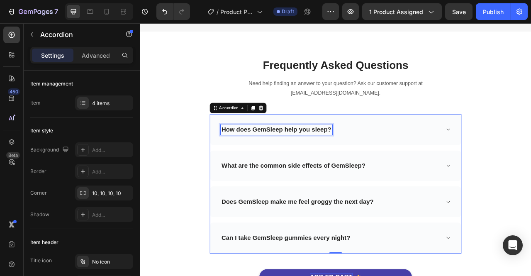
click at [378, 156] on div "How does GemSleep help you sleep?" at bounding box center [313, 158] width 142 height 13
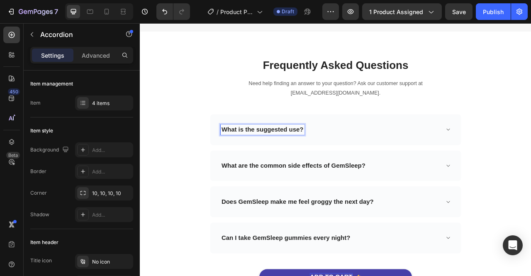
click at [529, 158] on icon at bounding box center [531, 158] width 4 height 2
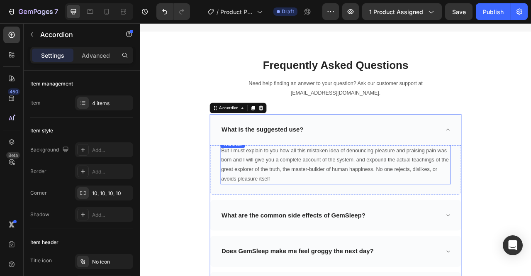
click at [388, 195] on p "But I must explain to you how all this mistaken idea of denouncing pleasure and…" at bounding box center [388, 203] width 291 height 48
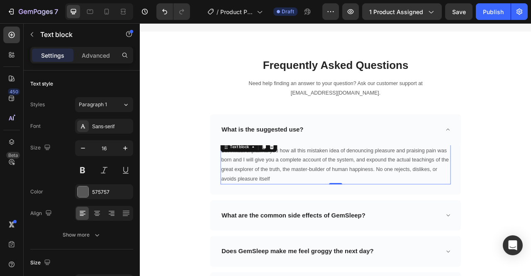
click at [324, 220] on p "But I must explain to you how all this mistaken idea of denouncing pleasure and…" at bounding box center [388, 203] width 291 height 48
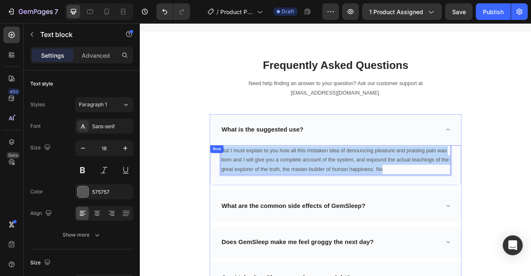
drag, startPoint x: 446, startPoint y: 207, endPoint x: 237, endPoint y: 187, distance: 209.5
click at [237, 187] on div "But I must explain to you how all this mistaken idea of denouncing pleasure and…" at bounding box center [388, 203] width 319 height 51
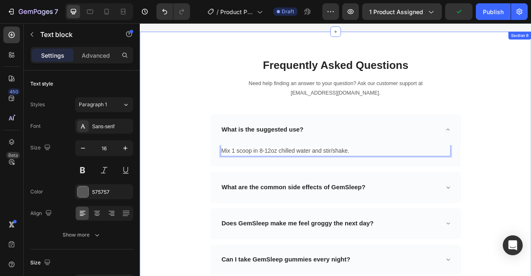
click at [530, 179] on div "Frequently Asked Questions Heading Need help finding an answer to your question…" at bounding box center [388, 233] width 485 height 332
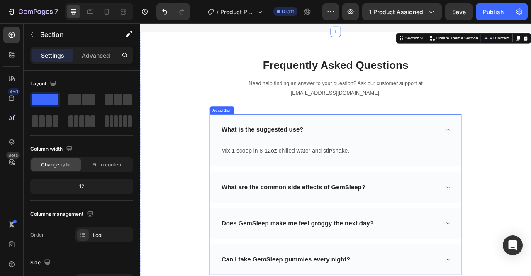
click at [528, 159] on icon at bounding box center [531, 158] width 6 height 7
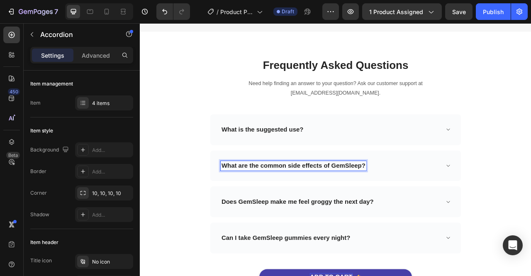
click at [389, 204] on p "What are the common side effects of GemSleep?" at bounding box center [334, 204] width 183 height 10
click at [528, 203] on icon at bounding box center [531, 204] width 6 height 7
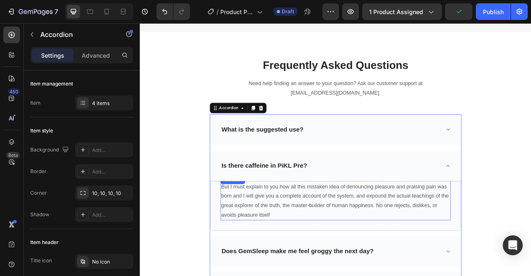
click at [323, 245] on p "But I must explain to you how all this mistaken idea of denouncing pleasure and…" at bounding box center [388, 249] width 291 height 48
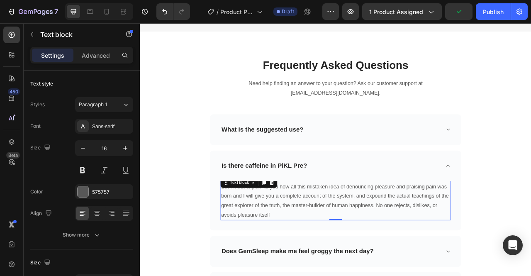
click at [315, 265] on p "But I must explain to you how all this mistaken idea of denouncing pleasure and…" at bounding box center [388, 249] width 291 height 48
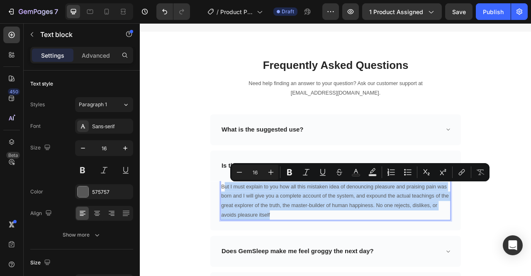
drag, startPoint x: 311, startPoint y: 265, endPoint x: 243, endPoint y: 232, distance: 75.8
click at [243, 232] on p "But I must explain to you how all this mistaken idea of denouncing pleasure and…" at bounding box center [388, 249] width 291 height 48
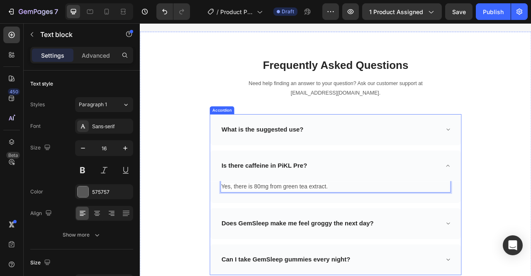
click at [529, 205] on icon at bounding box center [531, 204] width 6 height 7
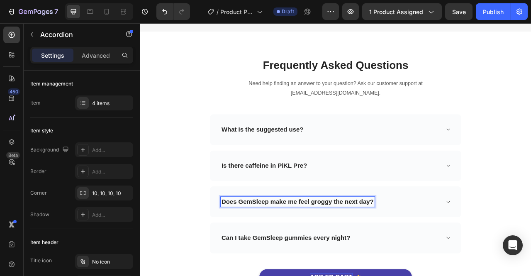
click at [316, 246] on p "Does GemSleep make me feel groggy the next day?" at bounding box center [340, 250] width 194 height 10
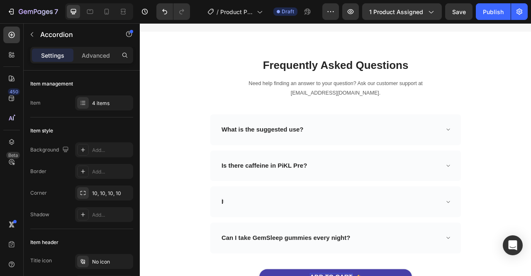
scroll to position [3027, 0]
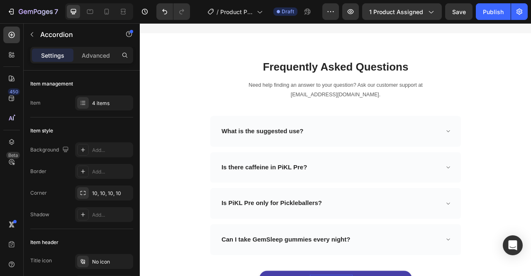
click at [528, 251] on icon at bounding box center [531, 252] width 6 height 7
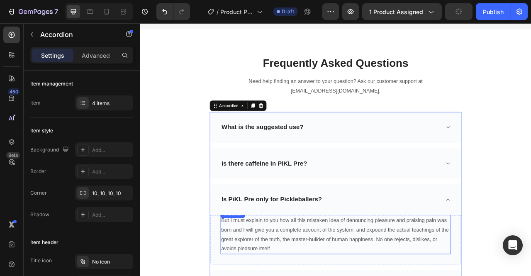
scroll to position [3096, 0]
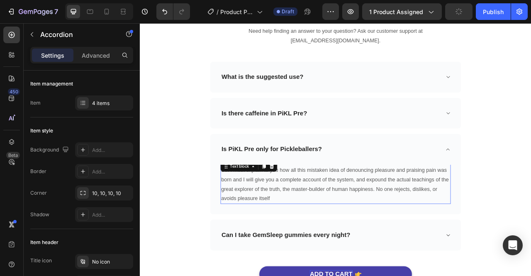
click at [308, 247] on p "But I must explain to you how all this mistaken idea of denouncing pleasure and…" at bounding box center [388, 228] width 291 height 48
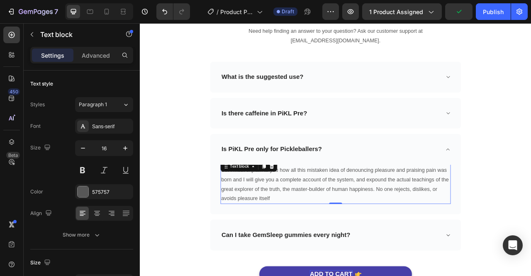
click at [309, 245] on p "But I must explain to you how all this mistaken idea of denouncing pleasure and…" at bounding box center [388, 228] width 291 height 48
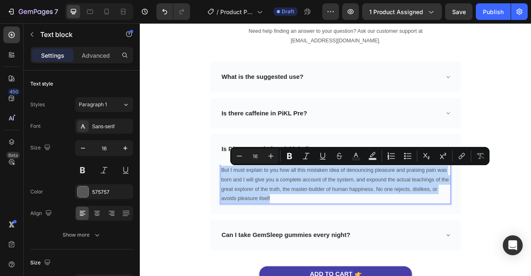
drag, startPoint x: 311, startPoint y: 242, endPoint x: 240, endPoint y: 212, distance: 76.9
click at [243, 212] on p "But I must explain to you how all this mistaken idea of denouncing pleasure and…" at bounding box center [388, 228] width 291 height 48
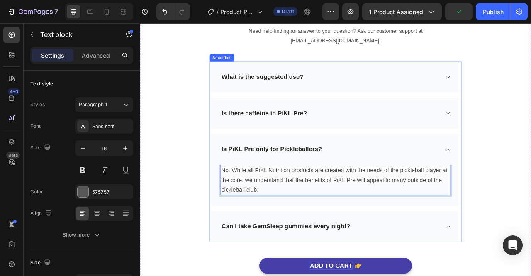
click at [530, 182] on icon at bounding box center [531, 183] width 6 height 7
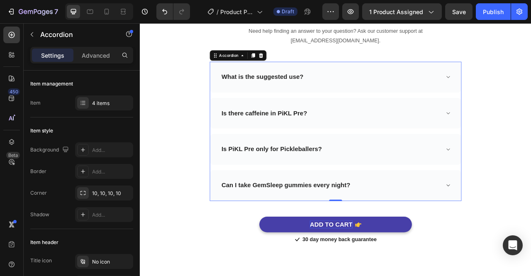
click at [405, 226] on div "Can I take GemSleep gummies every night?" at bounding box center [381, 229] width 279 height 13
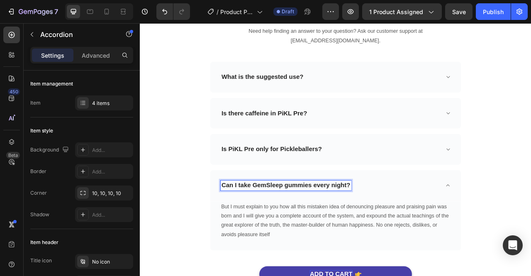
click at [386, 231] on p "Can I take GemSleep gummies every night?" at bounding box center [325, 229] width 164 height 10
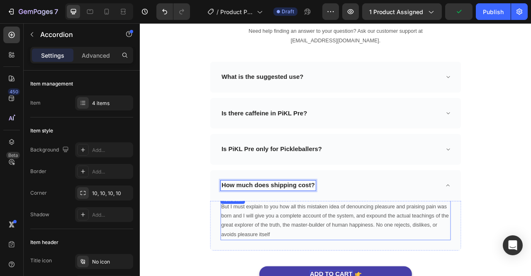
click at [426, 267] on p "But I must explain to you how all this mistaken idea of denouncing pleasure and…" at bounding box center [388, 274] width 291 height 48
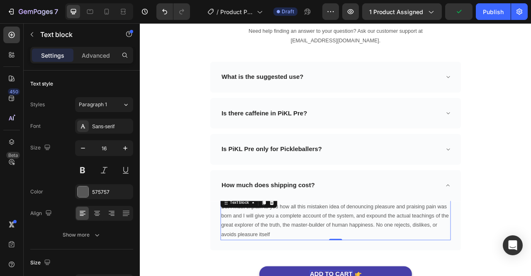
click at [330, 275] on p "But I must explain to you how all this mistaken idea of denouncing pleasure and…" at bounding box center [388, 274] width 291 height 48
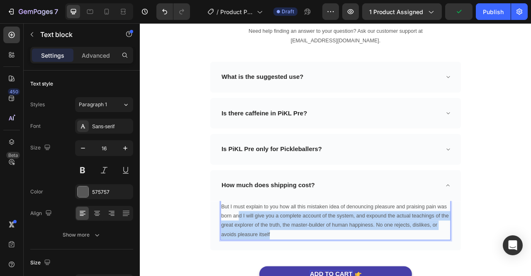
drag, startPoint x: 319, startPoint y: 289, endPoint x: 261, endPoint y: 261, distance: 64.9
click at [261, 261] on p "But I must explain to you how all this mistaken idea of denouncing pleasure and…" at bounding box center [388, 274] width 291 height 48
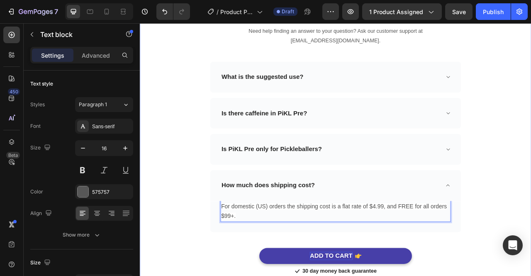
click at [530, 226] on div "Frequently Asked Questions Heading Need help finding an answer to your question…" at bounding box center [388, 172] width 485 height 345
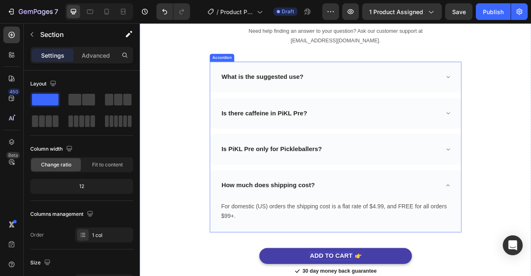
click at [529, 230] on icon at bounding box center [531, 229] width 6 height 7
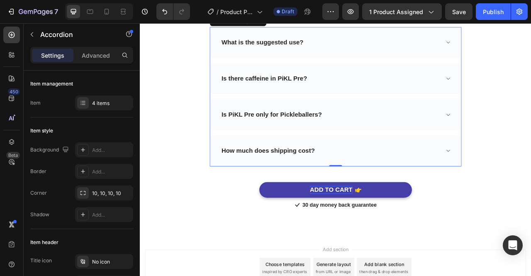
scroll to position [3081, 0]
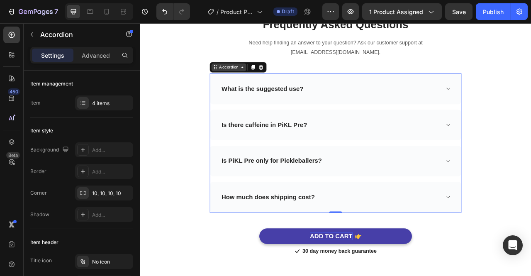
click at [254, 80] on div "Accordion" at bounding box center [253, 78] width 28 height 7
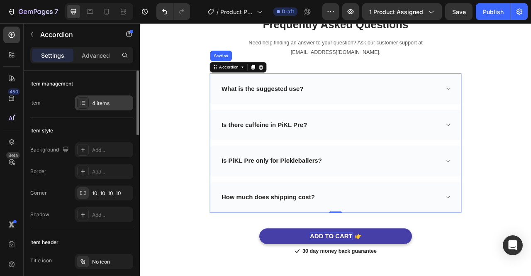
click at [115, 107] on div "4 items" at bounding box center [104, 102] width 58 height 15
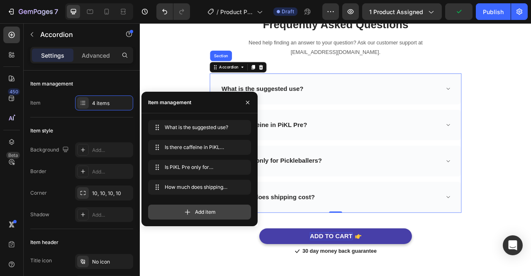
click at [191, 216] on div "Add item" at bounding box center [199, 211] width 103 height 15
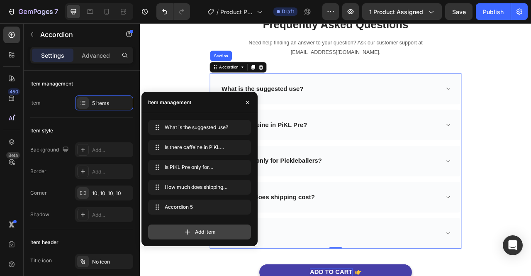
click at [191, 229] on icon at bounding box center [187, 232] width 8 height 8
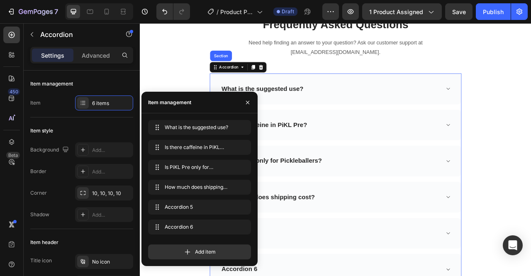
scroll to position [3138, 0]
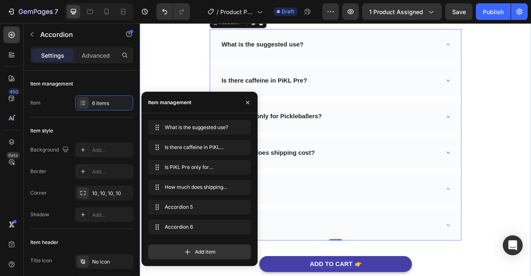
click at [530, 199] on div "Frequently Asked Questions Heading Need help finding an answer to your question…" at bounding box center [388, 157] width 485 height 396
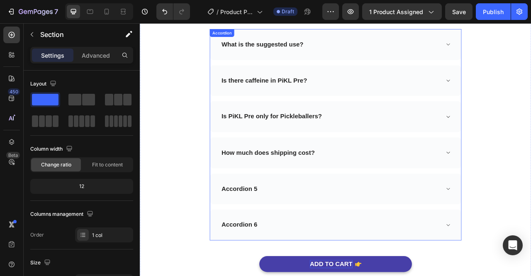
click at [291, 233] on div "Accordion 5" at bounding box center [381, 234] width 279 height 13
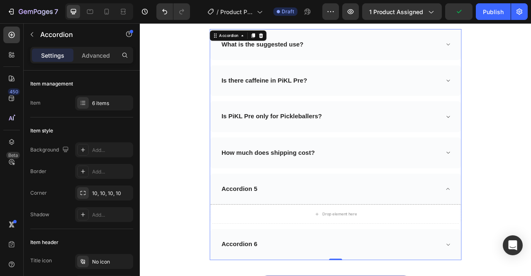
click at [284, 233] on div "Accordion 5" at bounding box center [266, 234] width 48 height 13
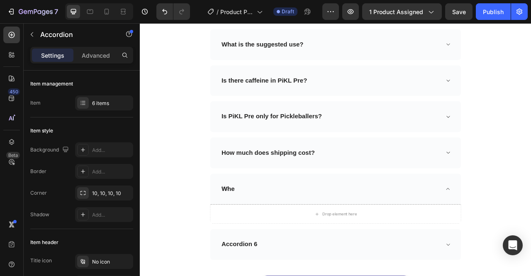
scroll to position [3135, 0]
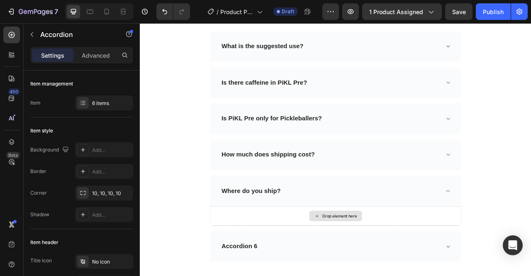
click at [405, 271] on div "Drop element here" at bounding box center [388, 268] width 67 height 13
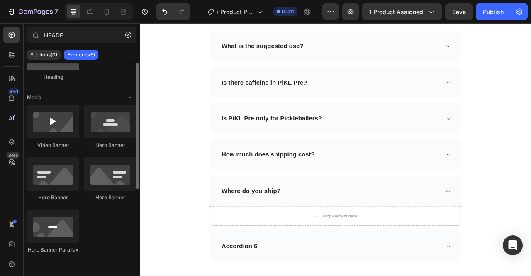
scroll to position [0, 0]
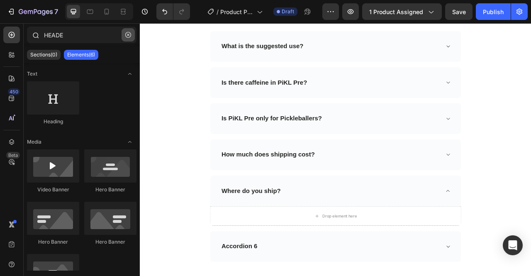
click at [128, 35] on icon "button" at bounding box center [128, 35] width 6 height 6
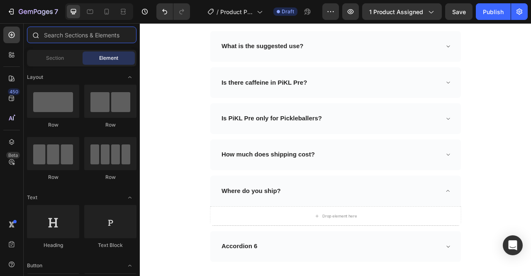
click at [71, 37] on input "text" at bounding box center [81, 35] width 109 height 17
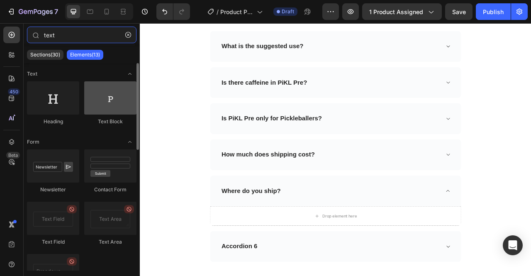
type input "text"
click at [106, 100] on div at bounding box center [110, 97] width 52 height 33
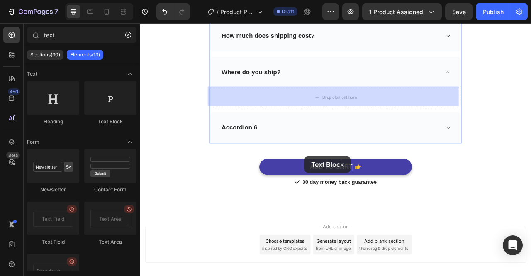
scroll to position [3324, 0]
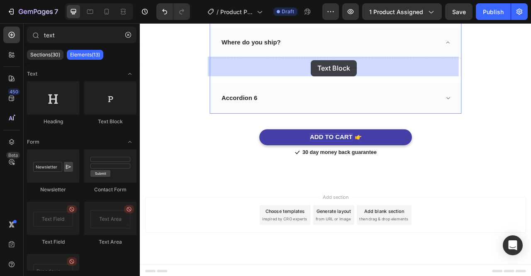
drag, startPoint x: 247, startPoint y: 125, endPoint x: 357, endPoint y: 70, distance: 122.3
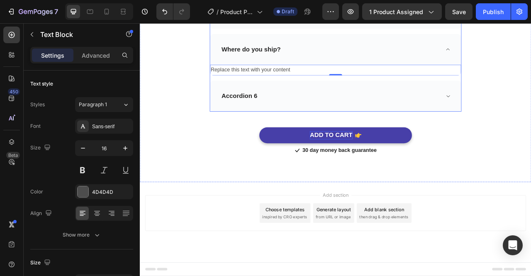
scroll to position [3313, 0]
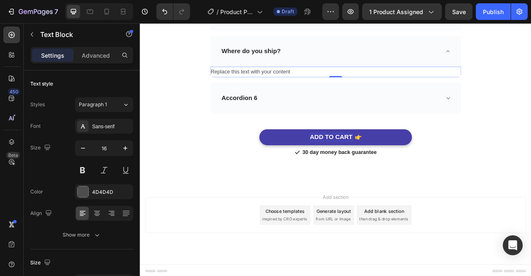
click at [342, 82] on div "Replace this text with your content" at bounding box center [388, 85] width 319 height 14
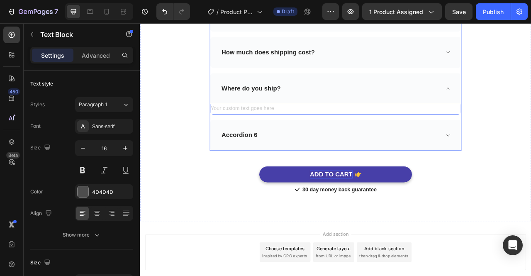
click at [529, 58] on icon at bounding box center [531, 60] width 6 height 7
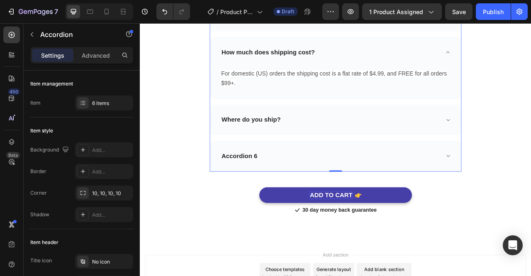
click at [386, 172] on div "Accordion 6" at bounding box center [388, 191] width 319 height 39
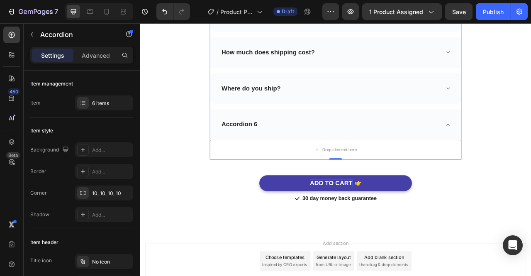
click at [343, 130] on div "What is the suggested use? Is there caffeine in PiKL Pre? Is PiKL Pre only for …" at bounding box center [388, 49] width 320 height 293
click at [529, 103] on icon at bounding box center [531, 106] width 6 height 7
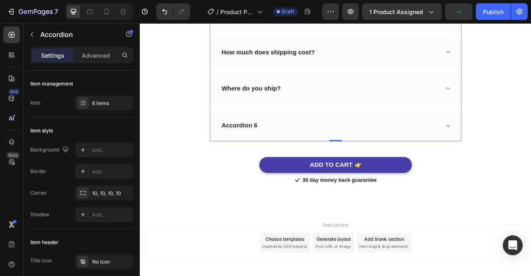
click at [530, 106] on div "Where do you ship?" at bounding box center [388, 106] width 319 height 39
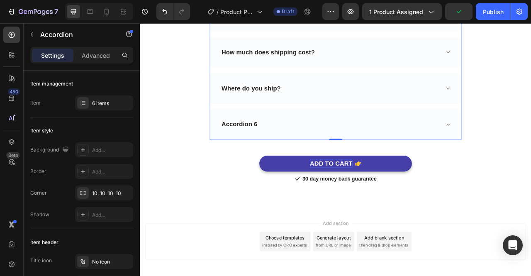
click at [281, 121] on div "Where do you ship?" at bounding box center [388, 106] width 319 height 39
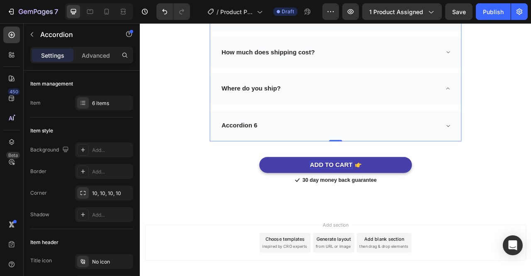
click at [470, 137] on div "Accordion 6" at bounding box center [388, 153] width 319 height 39
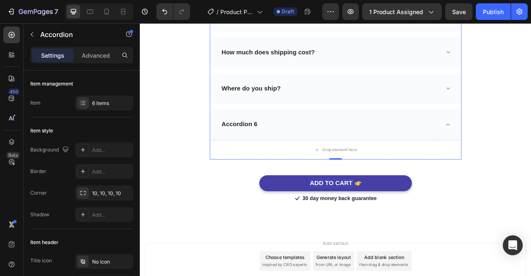
click at [348, 132] on div "Accordion 6" at bounding box center [388, 151] width 319 height 39
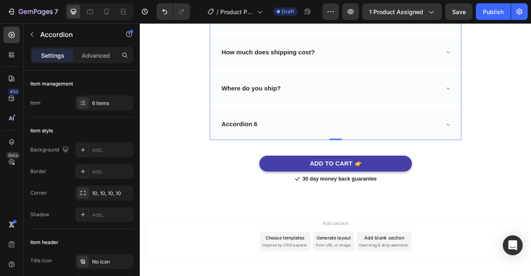
click at [313, 73] on div "How much does shipping cost?" at bounding box center [388, 60] width 319 height 39
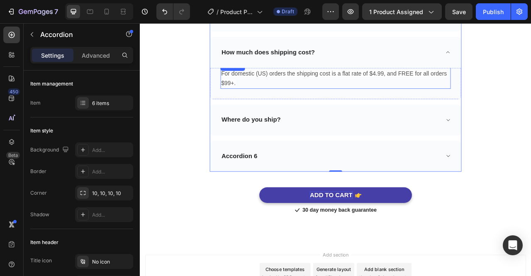
click at [290, 88] on span "For domestic (US) orders the shipping cost is a flat rate of $4.99, and FREE fo…" at bounding box center [386, 93] width 287 height 21
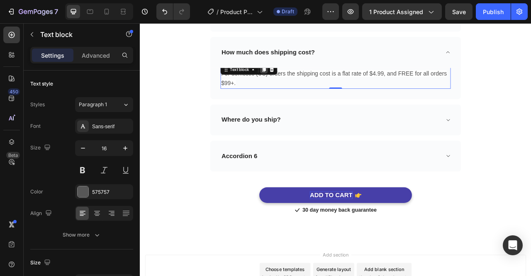
click at [296, 80] on icon at bounding box center [297, 82] width 5 height 6
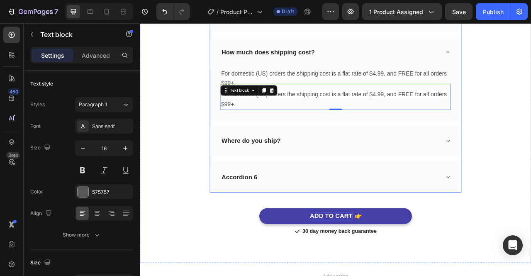
click at [268, 189] on div "Where do you ship?" at bounding box center [388, 172] width 319 height 39
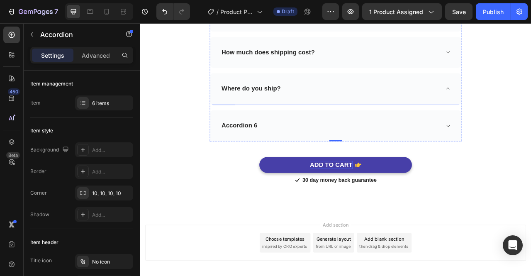
click at [266, 126] on div at bounding box center [388, 127] width 319 height 2
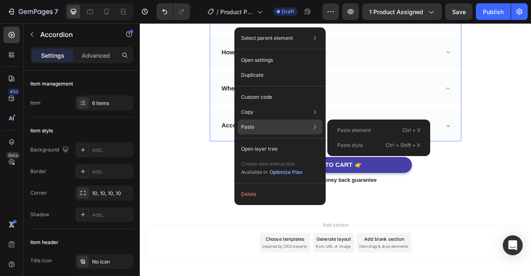
click at [273, 141] on div "Paste Paste element Ctrl + V Paste style Ctrl + Shift + V" at bounding box center [279, 148] width 85 height 15
click at [351, 132] on p "Paste element" at bounding box center [354, 129] width 34 height 7
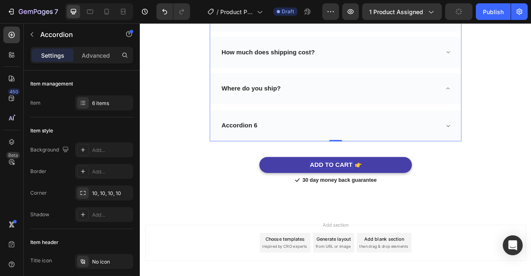
click at [530, 105] on div "Where do you ship?" at bounding box center [388, 106] width 319 height 39
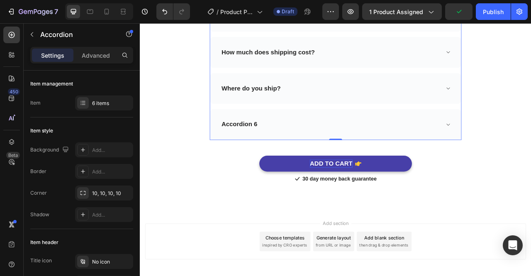
click at [529, 105] on icon at bounding box center [531, 106] width 4 height 2
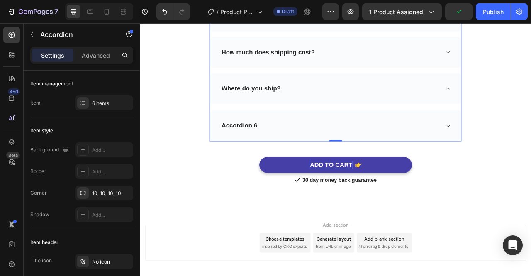
click at [293, 131] on div "What is the suggested use? Is there caffeine in PiKL Pre? Is PiKL Pre only for …" at bounding box center [388, 38] width 320 height 270
click at [292, 79] on div "What is the suggested use? Is there caffeine in PiKL Pre? Is PiKL Pre only for …" at bounding box center [388, 38] width 320 height 270
click at [288, 82] on div "What is the suggested use? Is there caffeine in PiKL Pre? Is PiKL Pre only for …" at bounding box center [388, 38] width 320 height 270
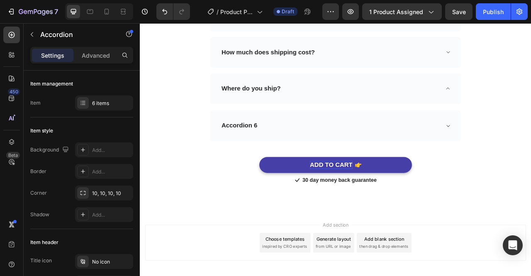
click at [274, 127] on div "What is the suggested use? Is there caffeine in PiKL Pre? Is PiKL Pre only for …" at bounding box center [388, 38] width 320 height 270
click at [297, 61] on p "How much does shipping cost?" at bounding box center [302, 60] width 119 height 10
click at [530, 58] on icon at bounding box center [531, 60] width 6 height 7
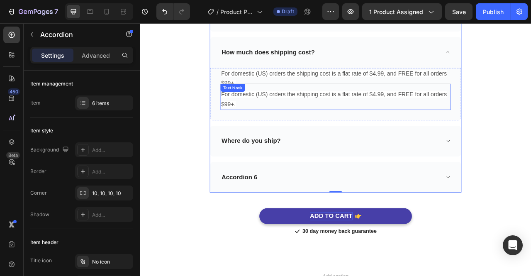
click at [395, 110] on span "For domestic (US) orders the shipping cost is a flat rate of $4.99, and FREE fo…" at bounding box center [386, 119] width 287 height 21
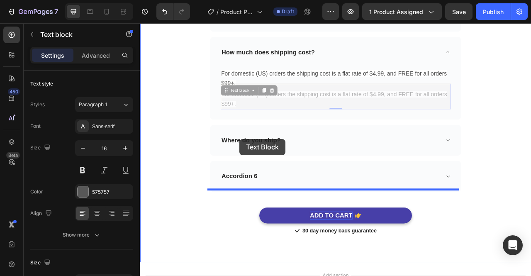
drag, startPoint x: 373, startPoint y: 122, endPoint x: 267, endPoint y: 170, distance: 116.7
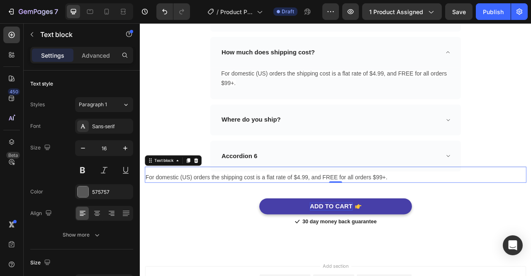
click at [378, 215] on span "For domestic (US) orders the shipping cost is a flat rate of $4.99, and FREE fo…" at bounding box center [301, 219] width 308 height 8
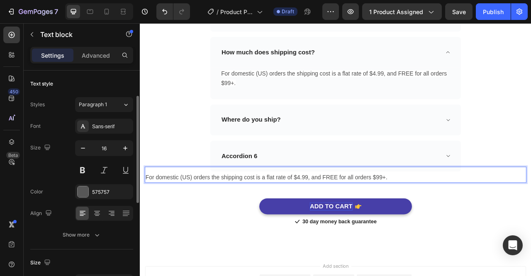
scroll to position [261, 0]
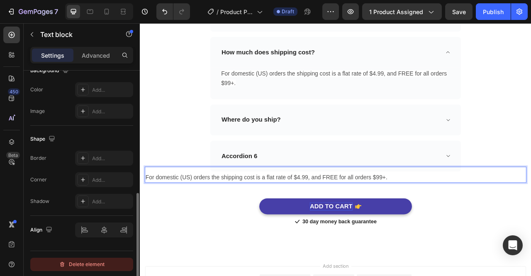
click at [85, 263] on div "Delete element" at bounding box center [82, 264] width 46 height 10
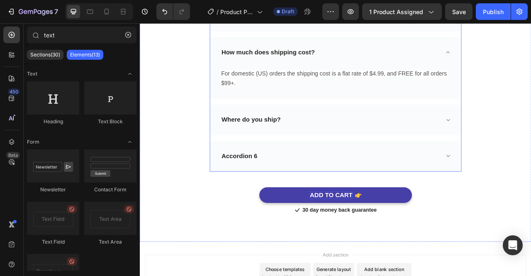
scroll to position [3221, 0]
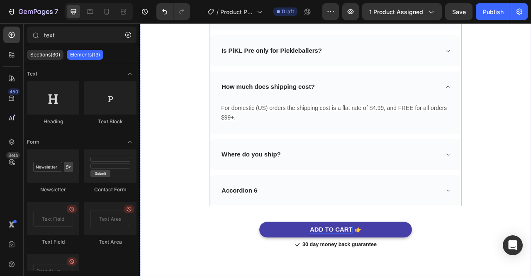
click at [529, 103] on icon at bounding box center [531, 104] width 4 height 2
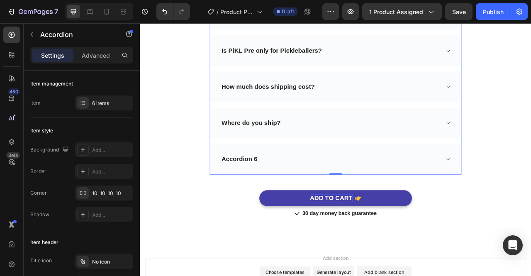
click at [530, 56] on icon at bounding box center [531, 58] width 6 height 7
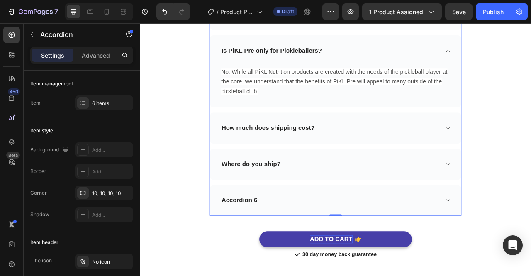
click at [530, 56] on icon at bounding box center [531, 58] width 6 height 7
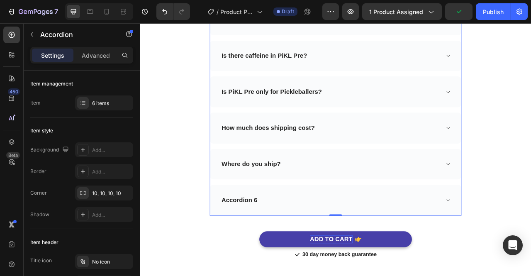
scroll to position [3169, 0]
click at [528, 246] on icon at bounding box center [531, 248] width 6 height 7
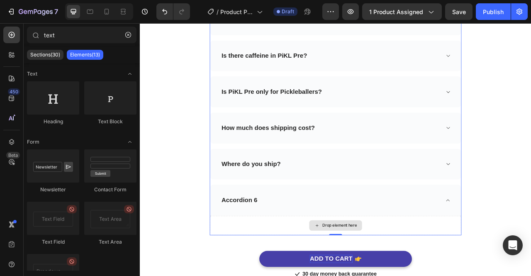
click at [379, 275] on div "Drop element here" at bounding box center [393, 280] width 44 height 7
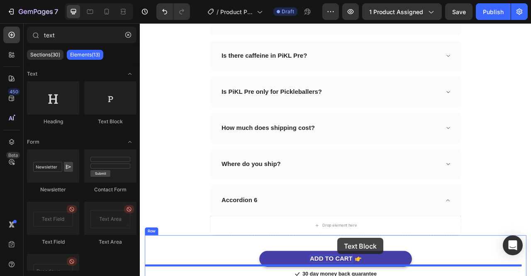
scroll to position [3324, 0]
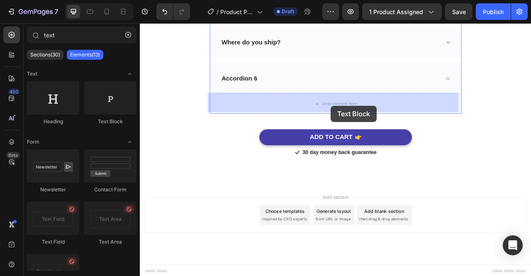
drag, startPoint x: 245, startPoint y: 126, endPoint x: 383, endPoint y: 128, distance: 138.0
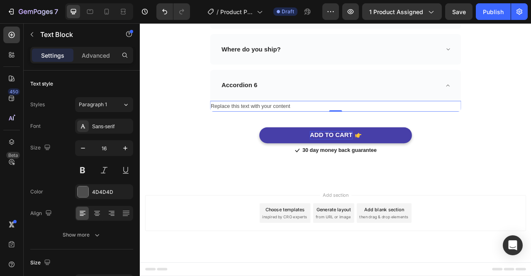
scroll to position [3313, 0]
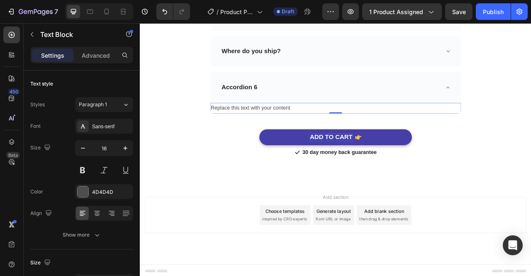
click at [345, 133] on div "Replace this text with your content" at bounding box center [388, 131] width 319 height 14
click at [283, 101] on p "Accordion 6" at bounding box center [266, 104] width 46 height 10
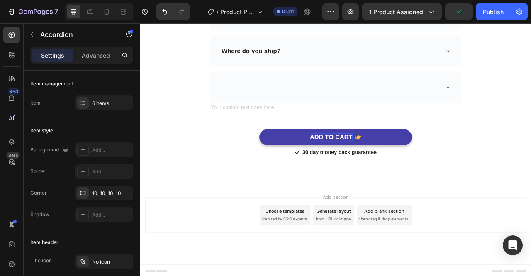
scroll to position [3304, 0]
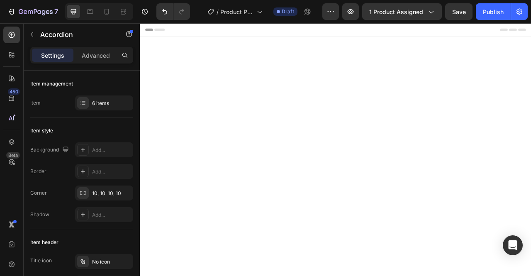
scroll to position [3304, 0]
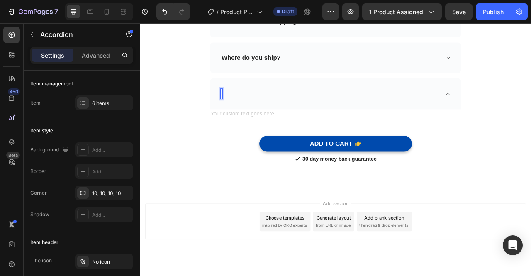
click at [242, 112] on div "Rich Text Editor. Editing area: main" at bounding box center [243, 113] width 2 height 13
click at [279, 138] on div "Rich Text Editor. Editing area: main" at bounding box center [388, 140] width 319 height 14
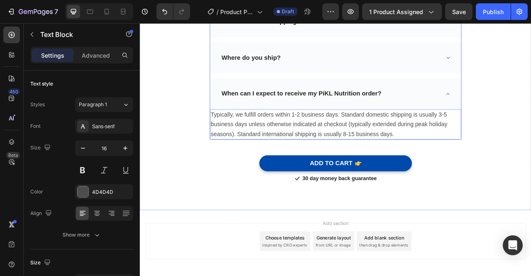
click at [530, 70] on div "Where do you ship?" at bounding box center [388, 67] width 319 height 39
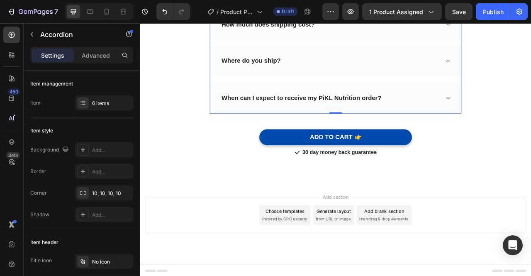
click at [530, 70] on icon at bounding box center [531, 71] width 6 height 7
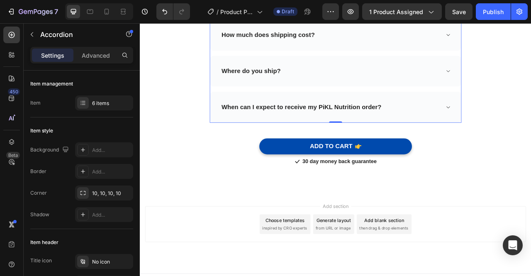
click at [528, 37] on icon at bounding box center [531, 38] width 6 height 7
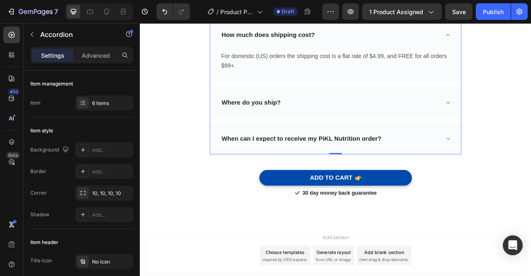
click at [530, 168] on icon at bounding box center [531, 170] width 6 height 7
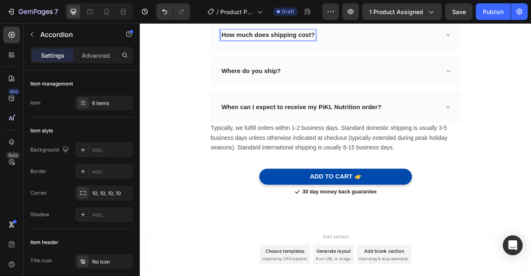
click at [453, 46] on div "How much does shipping cost?" at bounding box center [388, 38] width 319 height 39
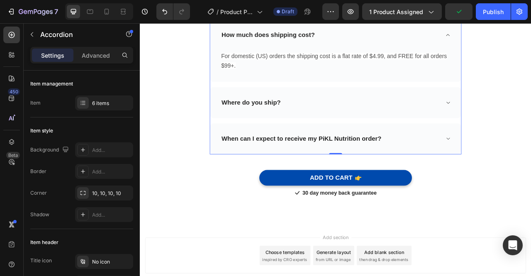
click at [529, 168] on icon at bounding box center [531, 170] width 6 height 7
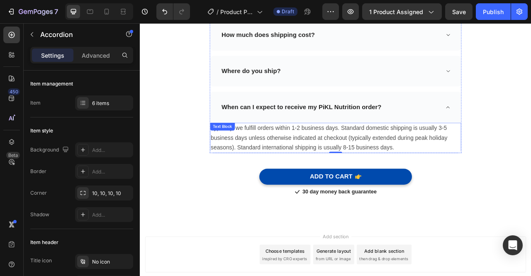
click at [351, 162] on p "Typically, we fulfill orders within 1-2 business days. Standard domestic shippi…" at bounding box center [388, 168] width 317 height 37
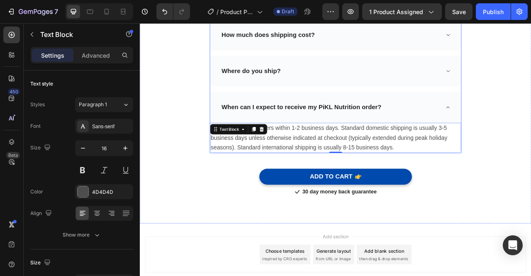
click at [528, 37] on icon at bounding box center [531, 38] width 6 height 7
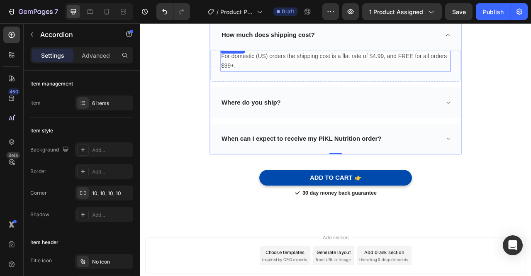
click at [329, 59] on p "For domestic (US) orders the shipping cost is a flat rate of $4.99, and FREE fo…" at bounding box center [388, 71] width 291 height 25
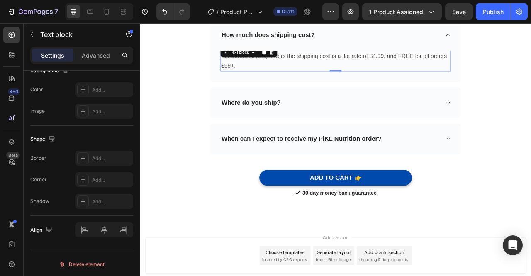
scroll to position [0, 0]
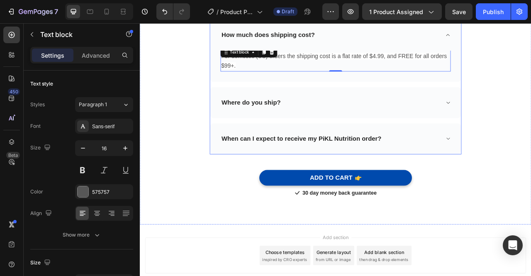
click at [528, 170] on icon at bounding box center [531, 170] width 6 height 7
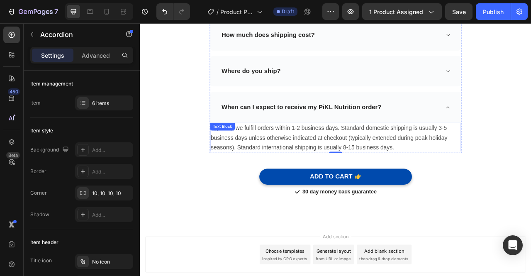
click at [322, 172] on p "Typically, we fulfill orders within 1-2 business days. Standard domestic shippi…" at bounding box center [388, 168] width 317 height 37
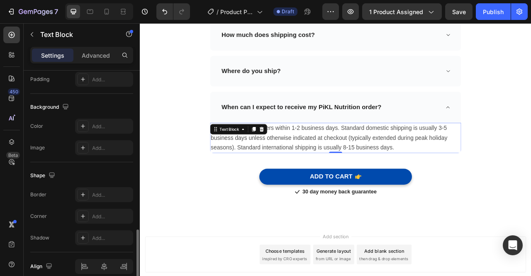
scroll to position [261, 0]
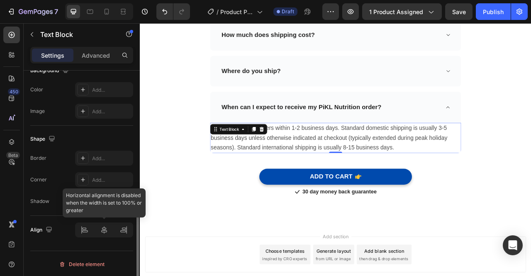
click at [105, 231] on div at bounding box center [104, 229] width 58 height 15
click at [82, 229] on div at bounding box center [104, 229] width 58 height 15
click at [127, 229] on div at bounding box center [104, 229] width 58 height 15
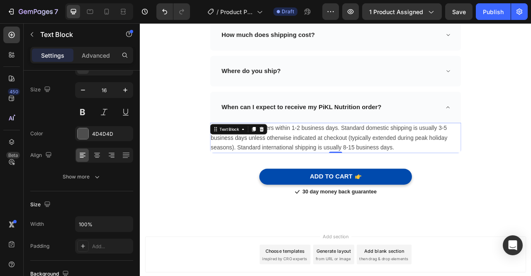
scroll to position [0, 0]
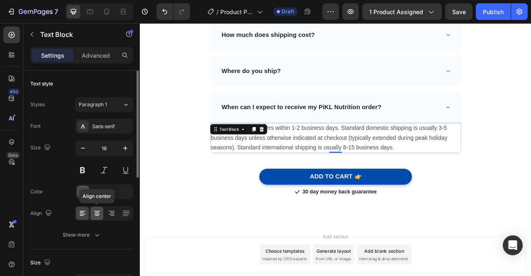
click at [97, 211] on icon at bounding box center [97, 213] width 8 height 8
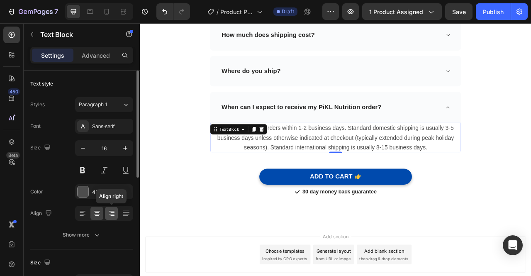
click at [112, 212] on icon at bounding box center [112, 212] width 4 height 1
click at [119, 212] on div at bounding box center [104, 213] width 58 height 15
click at [122, 213] on icon at bounding box center [126, 213] width 8 height 8
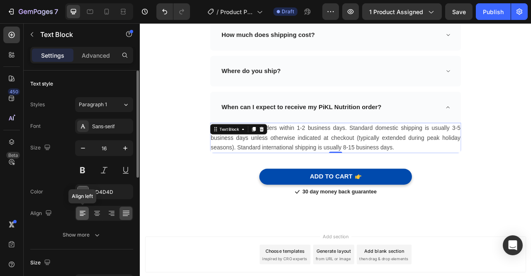
click at [86, 215] on div at bounding box center [82, 212] width 13 height 13
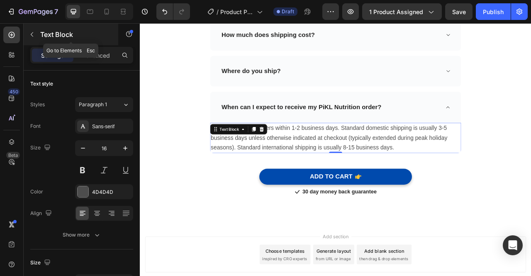
click at [32, 34] on icon "button" at bounding box center [32, 34] width 7 height 7
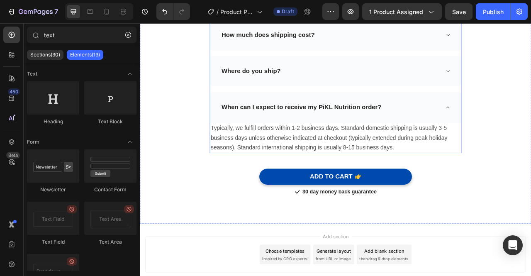
click at [530, 38] on icon at bounding box center [531, 38] width 6 height 7
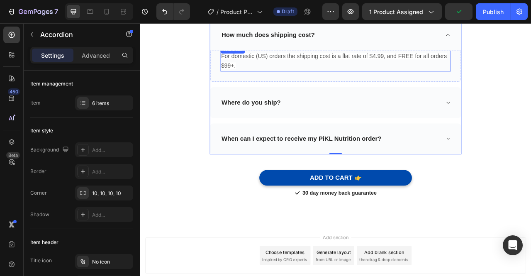
click at [317, 63] on span "For domestic (US) orders the shipping cost is a flat rate of $4.99, and FREE fo…" at bounding box center [386, 71] width 287 height 21
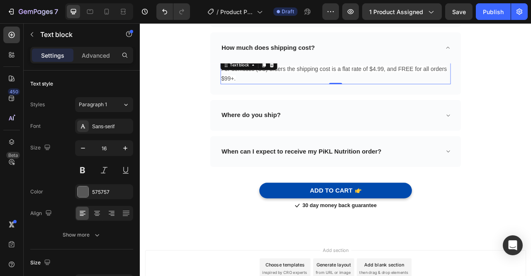
scroll to position [3191, 0]
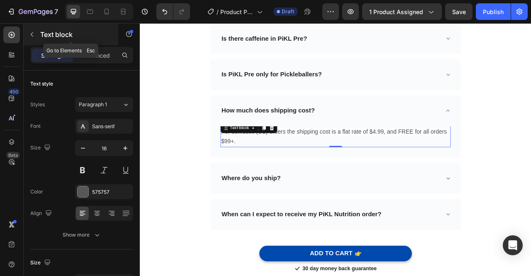
click at [93, 44] on div "Text block" at bounding box center [71, 35] width 95 height 22
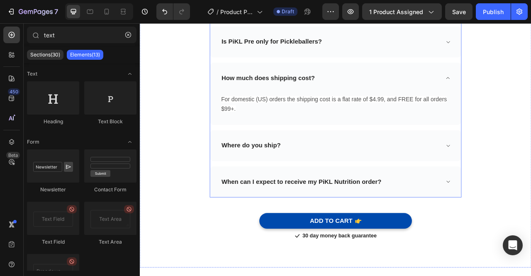
scroll to position [3233, 0]
click at [529, 175] on icon at bounding box center [531, 178] width 6 height 7
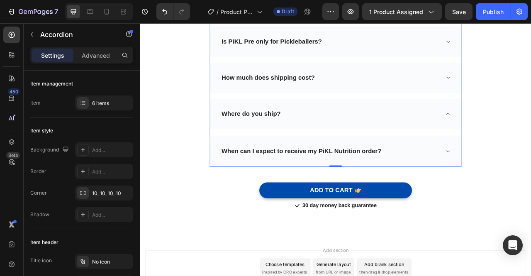
click at [530, 136] on icon at bounding box center [531, 138] width 6 height 7
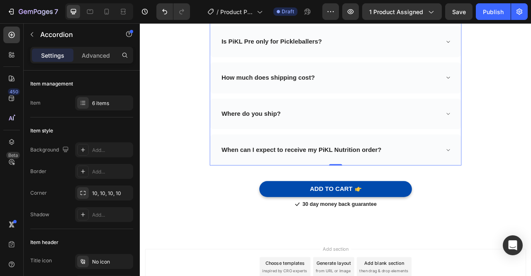
click at [530, 136] on icon at bounding box center [531, 138] width 6 height 7
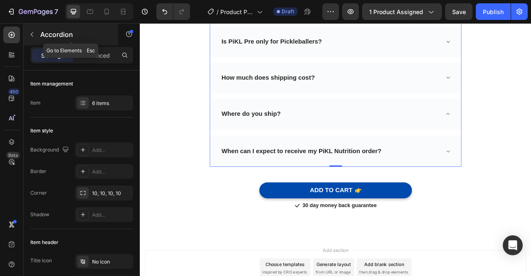
click at [28, 39] on button "button" at bounding box center [31, 34] width 13 height 13
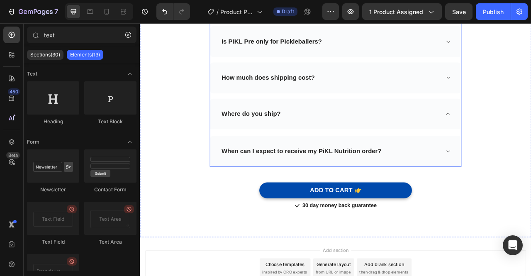
click at [236, 163] on div "What is the suggested use? Is there caffeine in PiKL Pre? Is PiKL Pre only for …" at bounding box center [388, 70] width 320 height 270
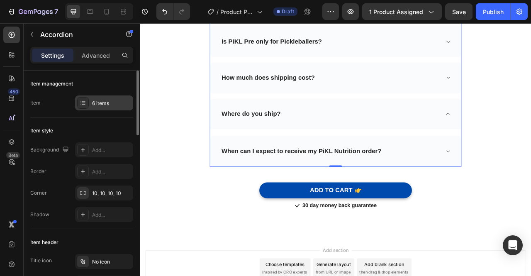
click at [106, 103] on div "6 items" at bounding box center [111, 102] width 39 height 7
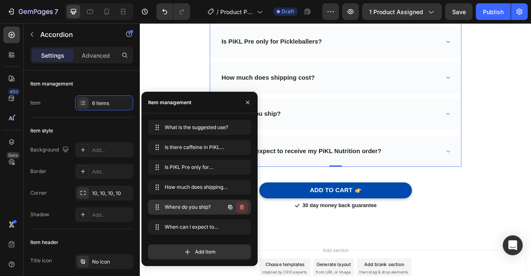
click at [244, 208] on icon "button" at bounding box center [241, 207] width 7 height 7
click at [244, 208] on div "Delete" at bounding box center [235, 206] width 15 height 7
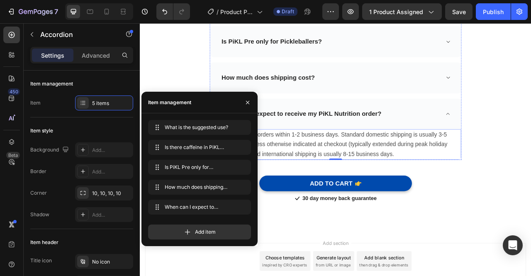
click at [375, 182] on span "Typically, we fulfill orders within 1-2 business days. Standard domestic shippi…" at bounding box center [380, 176] width 301 height 33
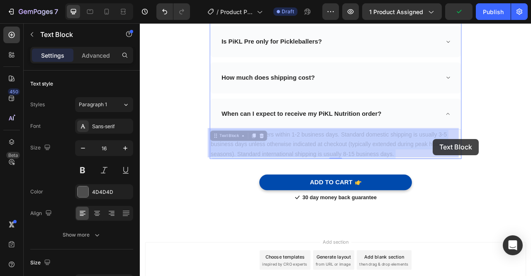
drag, startPoint x: 352, startPoint y: 170, endPoint x: 512, endPoint y: 170, distance: 160.0
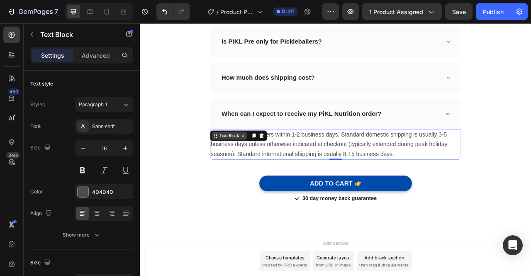
click at [263, 168] on div "Text Block" at bounding box center [253, 166] width 45 height 10
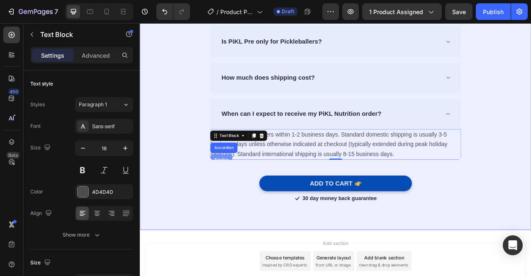
click at [238, 191] on div "Section" at bounding box center [243, 196] width 28 height 13
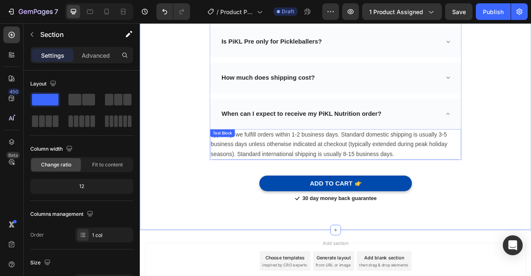
click at [271, 169] on div "Typically, we fulfill orders within 1-2 business days. Standard domestic shippi…" at bounding box center [388, 177] width 319 height 39
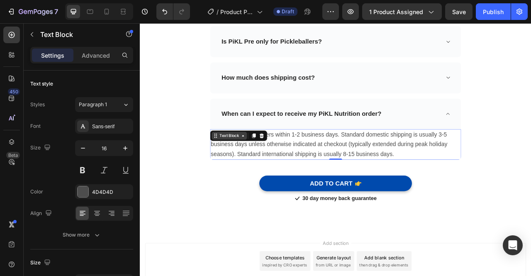
click at [267, 164] on icon at bounding box center [270, 166] width 7 height 7
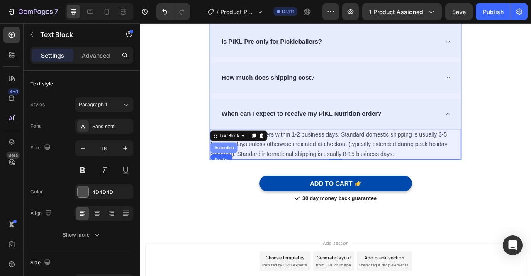
click at [242, 175] on div "Accordion" at bounding box center [246, 181] width 34 height 13
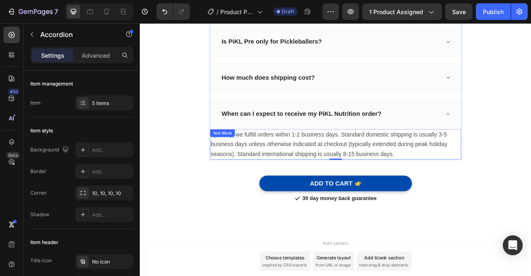
click at [327, 170] on p "Typically, we fulfill orders within 1-2 business days. Standard domestic shippi…" at bounding box center [388, 177] width 317 height 37
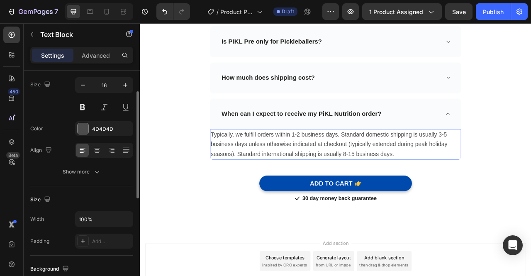
scroll to position [65, 0]
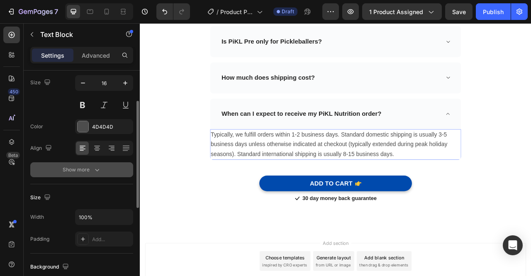
click at [96, 168] on icon "button" at bounding box center [97, 169] width 8 height 8
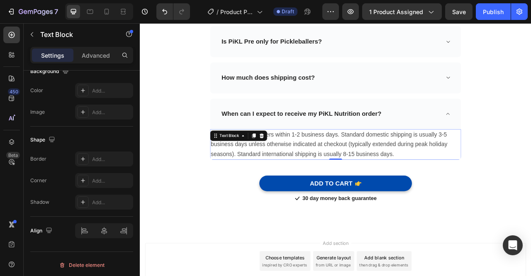
scroll to position [0, 0]
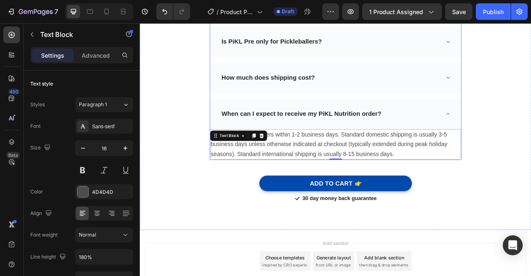
click at [530, 89] on icon at bounding box center [531, 92] width 6 height 7
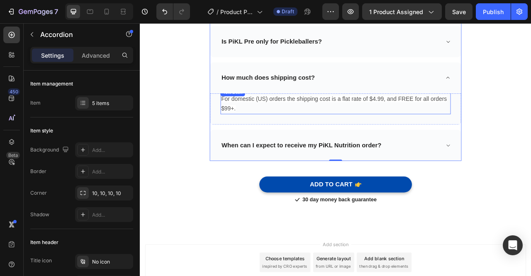
click at [299, 124] on p "For domestic (US) orders the shipping cost is a flat rate of $4.99, and FREE fo…" at bounding box center [388, 126] width 291 height 25
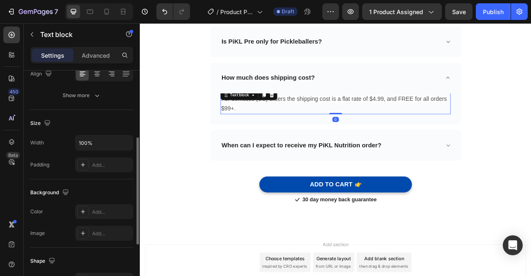
scroll to position [141, 0]
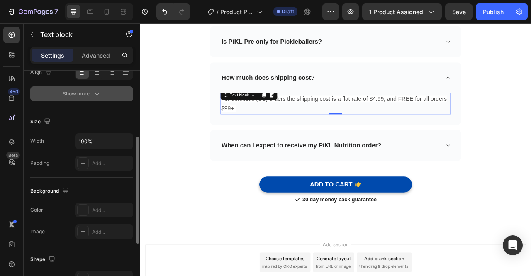
click at [78, 95] on div "Show more" at bounding box center [82, 94] width 39 height 8
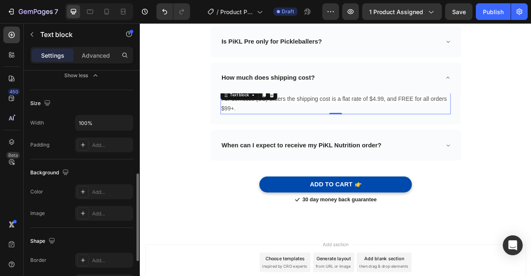
scroll to position [273, 0]
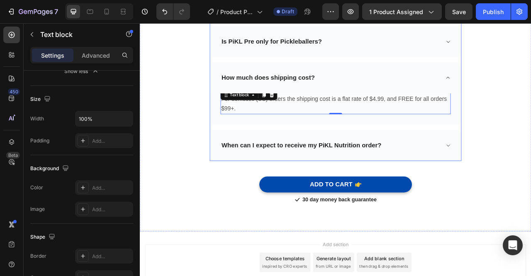
click at [528, 175] on icon at bounding box center [531, 178] width 6 height 7
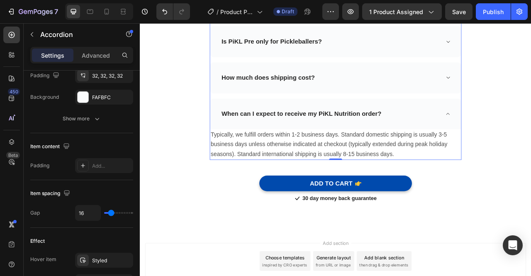
scroll to position [0, 0]
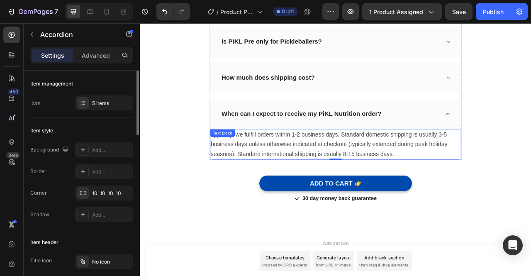
click at [259, 170] on div "Typically, we fulfill orders within 1-2 business days. Standard domestic shippi…" at bounding box center [388, 177] width 319 height 39
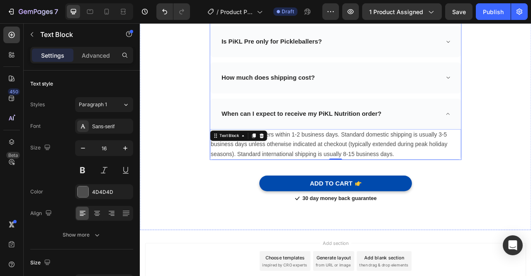
click at [530, 87] on div "How much does shipping cost?" at bounding box center [388, 92] width 319 height 39
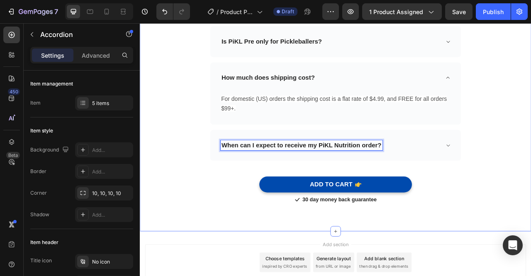
click at [530, 175] on div "Frequently Asked Questions Heading Need help finding an answer to your question…" at bounding box center [388, 59] width 485 height 390
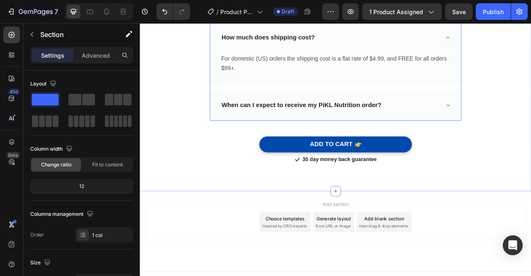
scroll to position [3285, 0]
click at [528, 124] on icon at bounding box center [531, 127] width 6 height 7
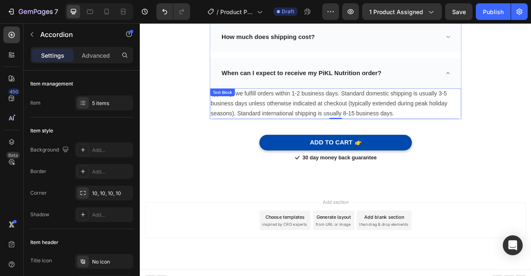
click at [316, 126] on span "Typically, we fulfill orders within 1-2 business days. Standard domestic shippi…" at bounding box center [380, 125] width 301 height 33
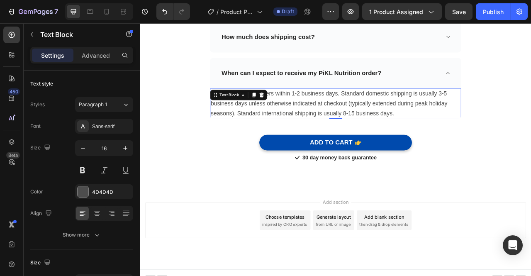
click at [96, 63] on div "Settings Advanced" at bounding box center [81, 55] width 103 height 17
click at [93, 58] on p "Advanced" at bounding box center [96, 55] width 28 height 9
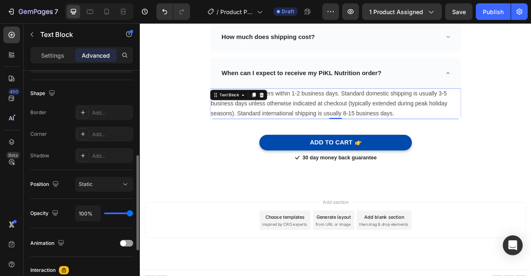
scroll to position [203, 0]
click at [117, 180] on div "Static" at bounding box center [104, 184] width 51 height 8
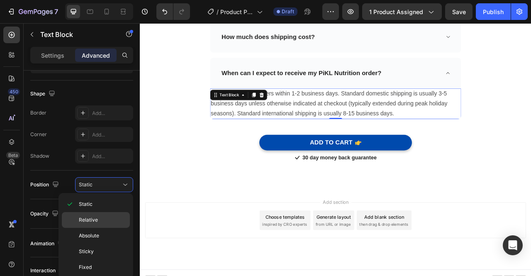
click at [105, 216] on p "Relative" at bounding box center [102, 219] width 47 height 7
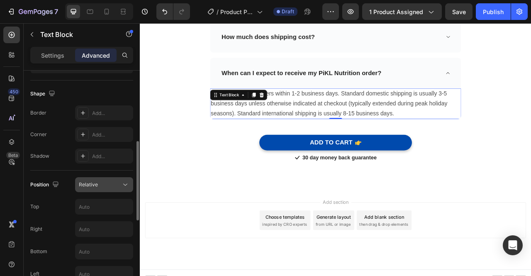
click at [114, 191] on button "Relative" at bounding box center [104, 184] width 58 height 15
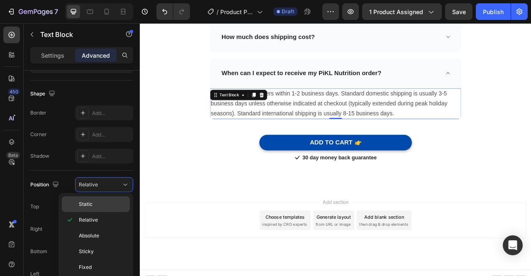
click at [107, 199] on div "Static" at bounding box center [96, 204] width 68 height 16
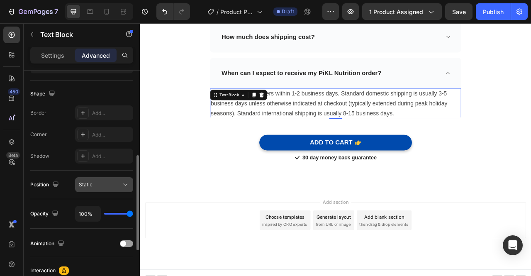
click at [112, 185] on div "Static" at bounding box center [100, 184] width 42 height 7
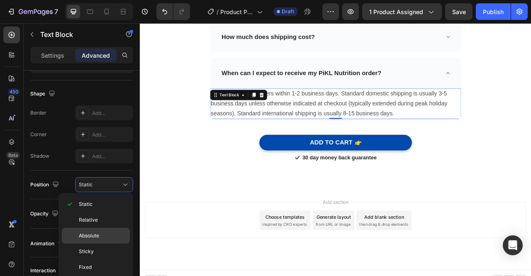
click at [108, 235] on p "Absolute" at bounding box center [102, 235] width 47 height 7
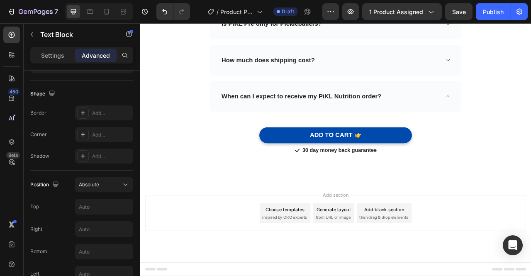
scroll to position [3253, 0]
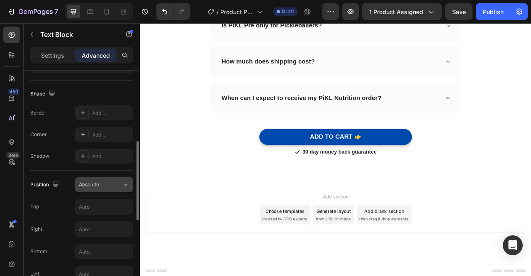
click at [121, 189] on button "Absolute" at bounding box center [104, 184] width 58 height 15
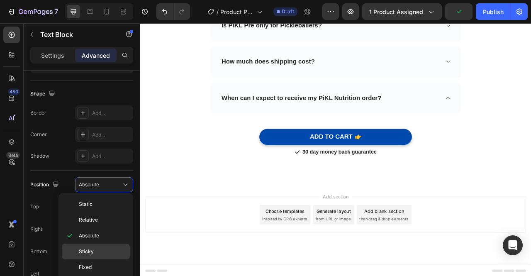
click at [113, 247] on p "Sticky" at bounding box center [102, 250] width 47 height 7
type input "0"
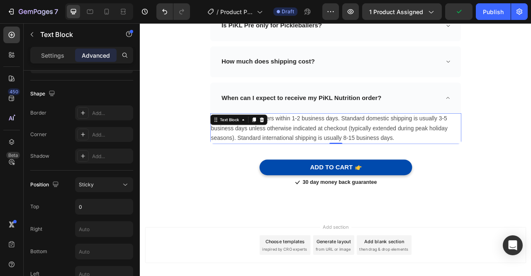
scroll to position [3285, 0]
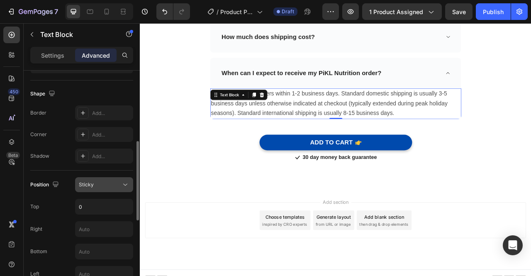
click at [124, 184] on icon at bounding box center [125, 184] width 8 height 8
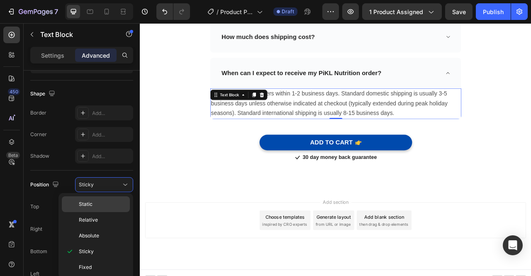
click at [116, 212] on div "Static" at bounding box center [96, 220] width 68 height 16
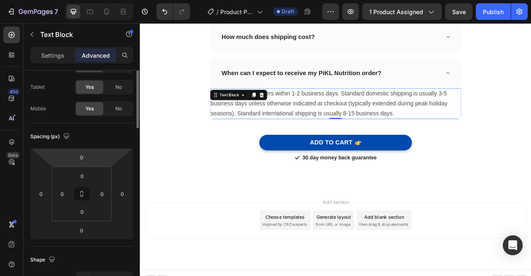
scroll to position [0, 0]
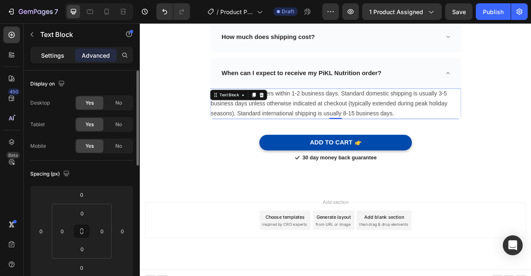
click at [53, 48] on div "Settings" at bounding box center [52, 54] width 41 height 13
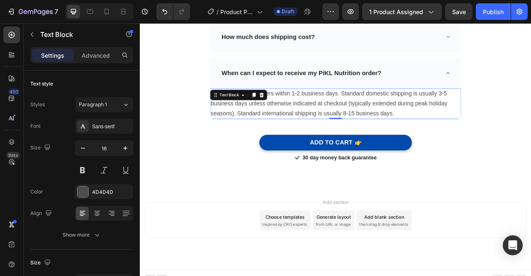
click at [366, 123] on span "Typically, we fulfill orders within 1-2 business days. Standard domestic shippi…" at bounding box center [380, 125] width 301 height 33
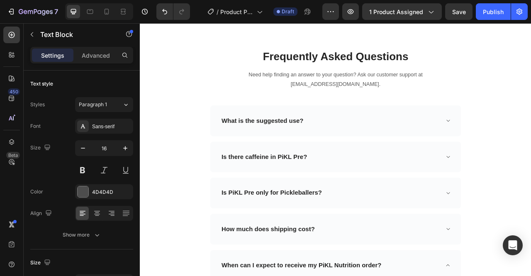
scroll to position [3041, 0]
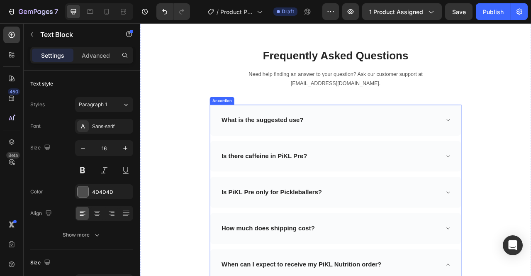
click at [398, 149] on div "What is the suggested use?" at bounding box center [381, 146] width 279 height 13
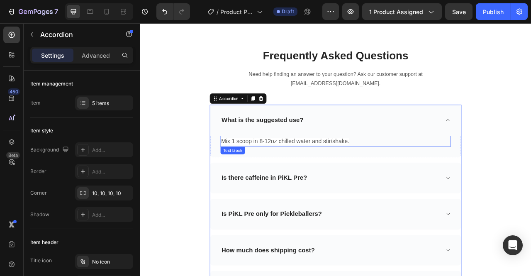
click at [288, 172] on span "Mix 1 scoop in 8-12oz chilled water and stir/shake." at bounding box center [324, 173] width 163 height 8
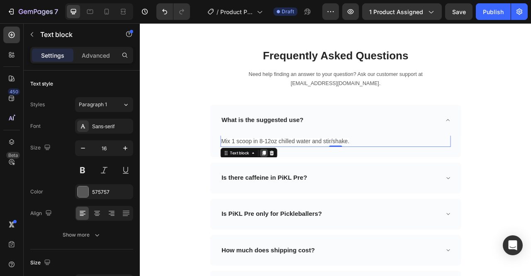
click at [295, 188] on icon at bounding box center [297, 189] width 5 height 6
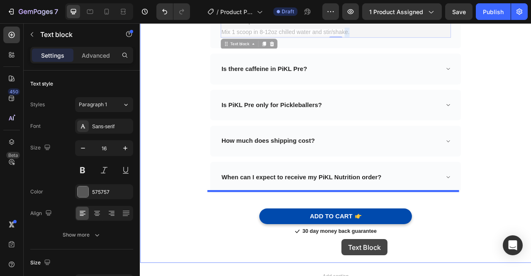
scroll to position [3294, 0]
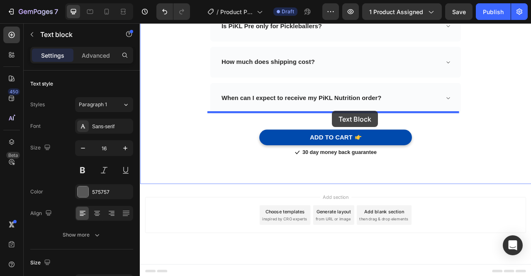
drag, startPoint x: 412, startPoint y: 187, endPoint x: 384, endPoint y: 135, distance: 59.2
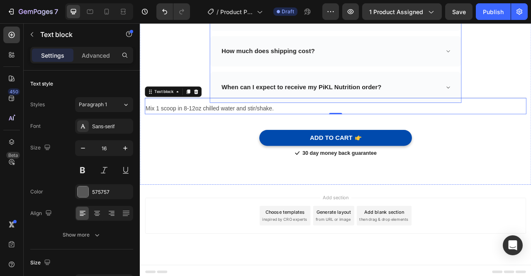
click at [529, 104] on icon at bounding box center [531, 105] width 6 height 7
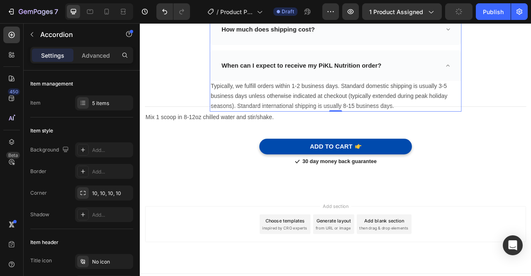
scroll to position [3267, 0]
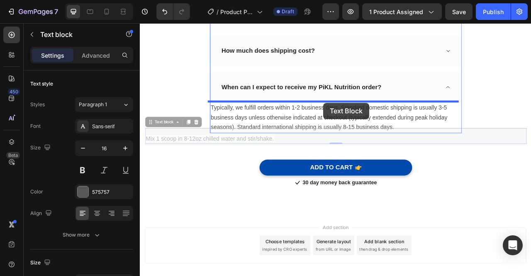
drag, startPoint x: 275, startPoint y: 172, endPoint x: 373, endPoint y: 124, distance: 108.4
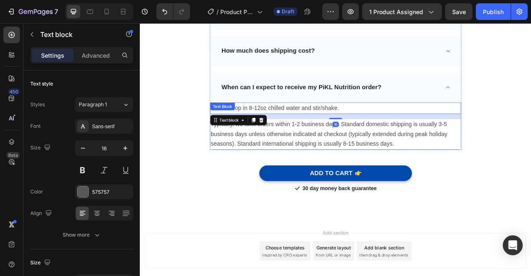
click at [324, 165] on span "Typically, we fulfill orders within 1-2 business days. Standard domestic shippi…" at bounding box center [380, 164] width 301 height 33
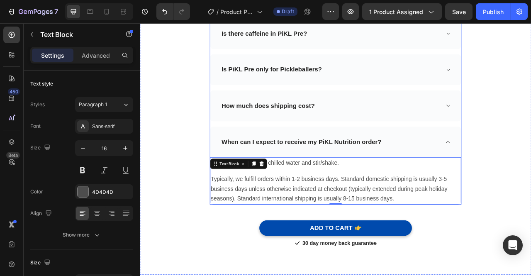
scroll to position [3194, 0]
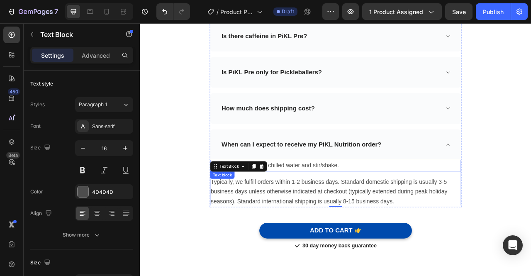
click at [397, 203] on p "Mix 1 scoop in 8-12oz chilled water and stir/shake." at bounding box center [388, 204] width 317 height 12
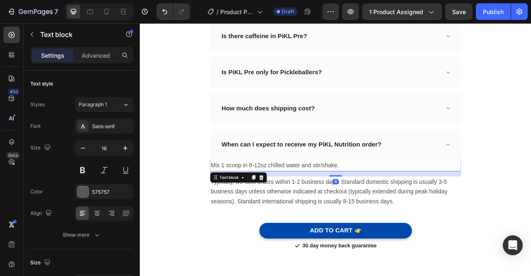
click at [230, 202] on span "Mix 1 scoop in 8-12oz chilled water and stir/shake." at bounding box center [311, 204] width 163 height 8
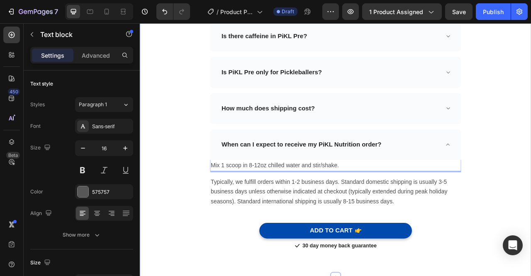
click at [530, 215] on div "Frequently Asked Questions Heading Need help finding an answer to your question…" at bounding box center [388, 108] width 485 height 410
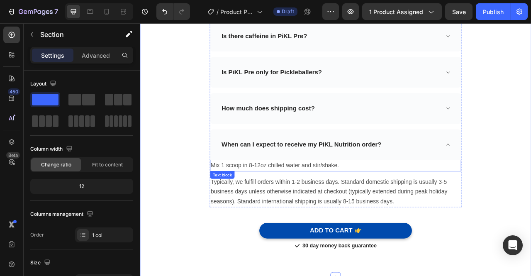
click at [393, 200] on span "Mix 1 scoop in 8-12oz chilled water and stir/shake." at bounding box center [311, 204] width 163 height 8
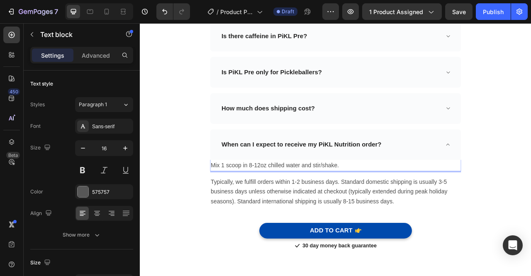
click at [530, 202] on p "Mix 1 scoop in 8-12oz chilled water and stir/shake." at bounding box center [388, 204] width 317 height 12
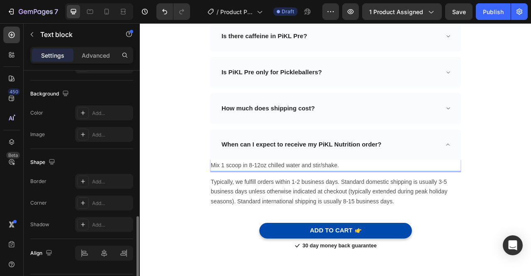
scroll to position [261, 0]
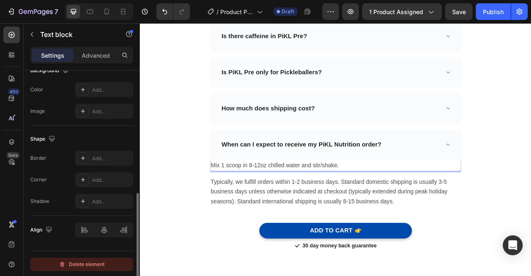
click at [82, 265] on div "Delete element" at bounding box center [82, 264] width 46 height 10
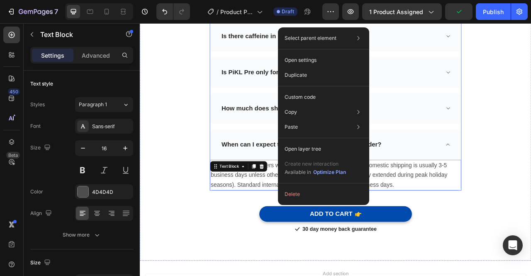
click at [528, 128] on icon at bounding box center [531, 131] width 6 height 7
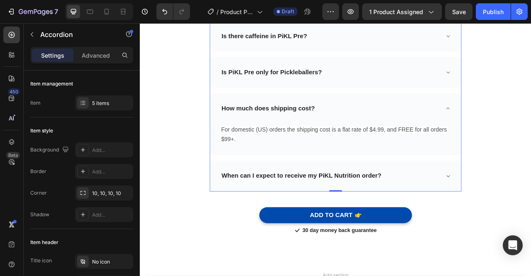
click at [528, 128] on icon at bounding box center [531, 131] width 6 height 7
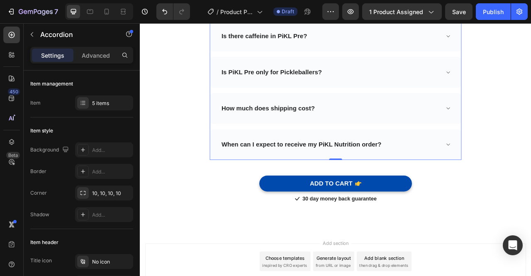
click at [528, 175] on icon at bounding box center [531, 177] width 6 height 7
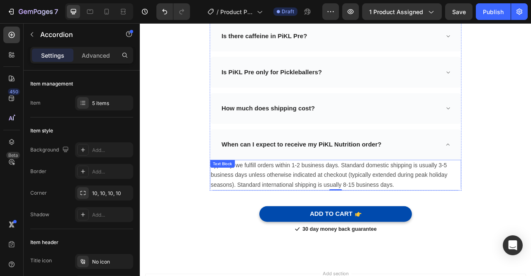
click at [229, 206] on div "Typically, we fulfill orders within 1-2 business days. Standard domestic shippi…" at bounding box center [388, 216] width 319 height 39
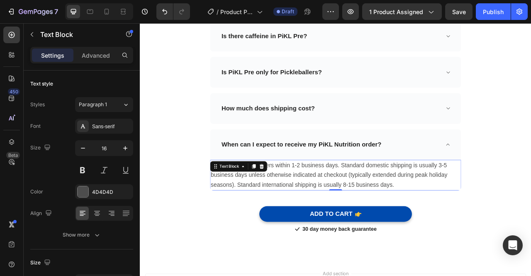
click at [334, 203] on span "Typically, we fulfill orders within 1-2 business days. Standard domestic shippi…" at bounding box center [380, 215] width 301 height 33
click at [230, 213] on span "Typically, we fulfill orders within 1-2 business days. Standard domestic shippi…" at bounding box center [380, 215] width 301 height 33
click at [230, 228] on span "Typically, we fulfill orders within 1-2 business days. Standard domestic shippi…" at bounding box center [386, 215] width 313 height 33
click at [243, 203] on span "Typically, we fulfill orders within 1-2 business days. Standard domestic shippi…" at bounding box center [387, 215] width 315 height 33
click at [530, 163] on div "Frequently Asked Questions Heading Need help finding an answer to your question…" at bounding box center [388, 97] width 485 height 389
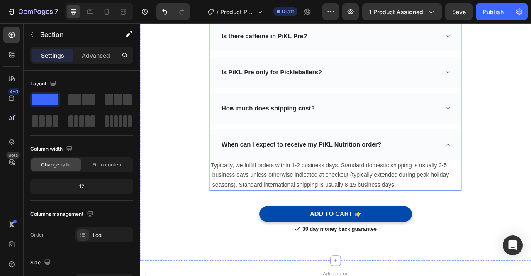
click at [530, 130] on icon at bounding box center [531, 131] width 4 height 2
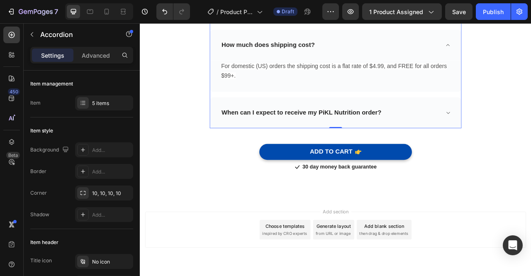
scroll to position [3292, 0]
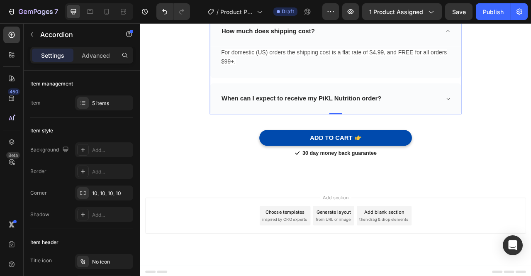
click at [530, 116] on div "When can I expect to receive my PiKL Nutrition order?" at bounding box center [388, 118] width 319 height 39
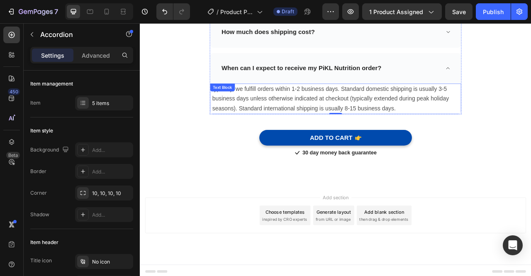
scroll to position [3291, 0]
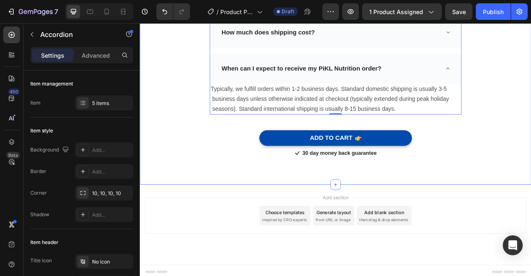
click at [530, 107] on div "Frequently Asked Questions Heading Need help finding an answer to your question…" at bounding box center [388, 0] width 485 height 389
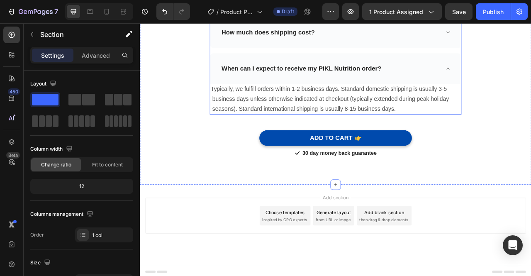
click at [528, 80] on icon at bounding box center [531, 81] width 6 height 7
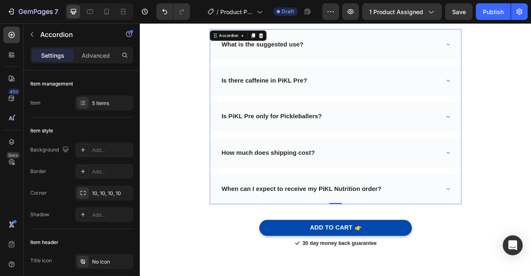
scroll to position [3107, 0]
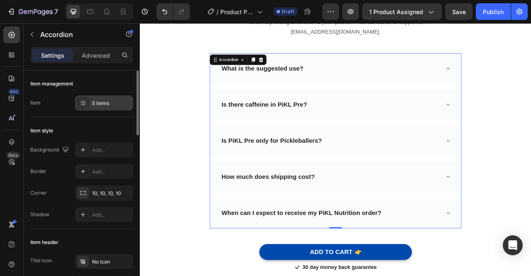
click at [113, 102] on div "5 items" at bounding box center [111, 102] width 39 height 7
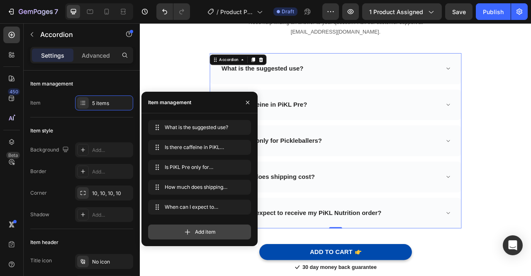
click at [201, 231] on span "Add item" at bounding box center [205, 231] width 21 height 7
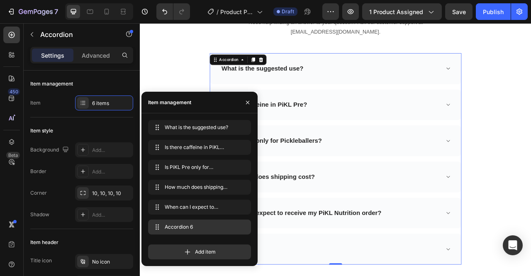
click at [220, 230] on div "Accordion 6 Accordion 6" at bounding box center [199, 227] width 96 height 12
click at [191, 229] on span "Accordion 6" at bounding box center [188, 226] width 47 height 7
click at [191, 229] on span "Accordion 6" at bounding box center [193, 226] width 61 height 7
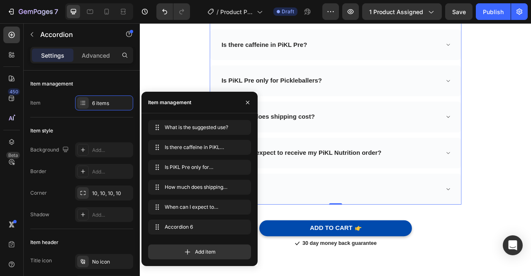
click at [381, 220] on div "Accordion 6" at bounding box center [388, 233] width 319 height 39
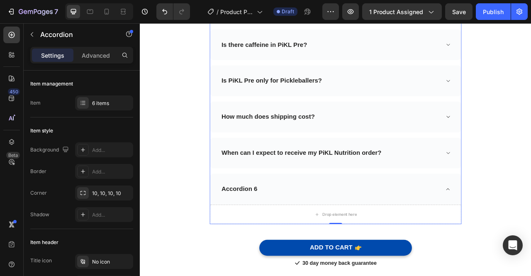
click at [268, 230] on div "Accordion 6" at bounding box center [266, 234] width 48 height 13
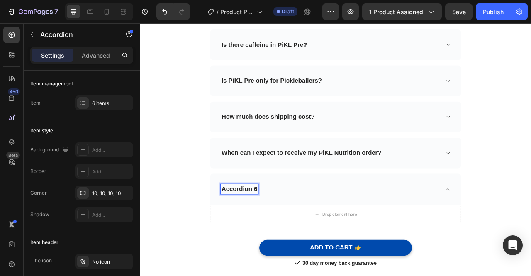
click at [283, 235] on p "Accordion 6" at bounding box center [266, 234] width 46 height 10
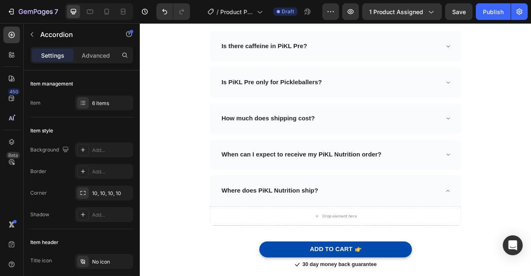
click at [34, 37] on icon "button" at bounding box center [32, 34] width 7 height 7
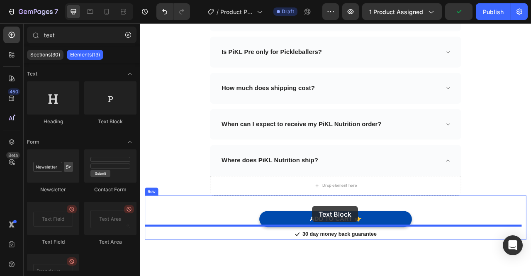
drag, startPoint x: 248, startPoint y: 124, endPoint x: 366, endPoint y: 229, distance: 157.6
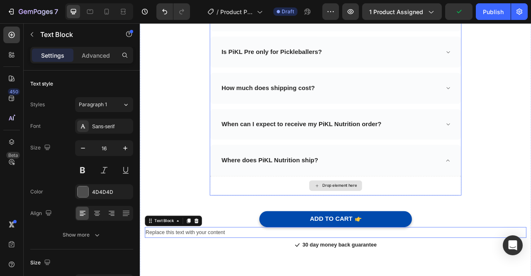
scroll to position [3224, 0]
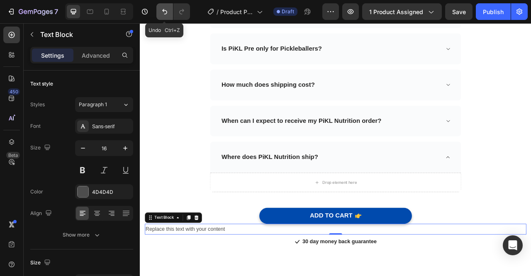
click at [170, 9] on button "Undo/Redo" at bounding box center [164, 11] width 17 height 17
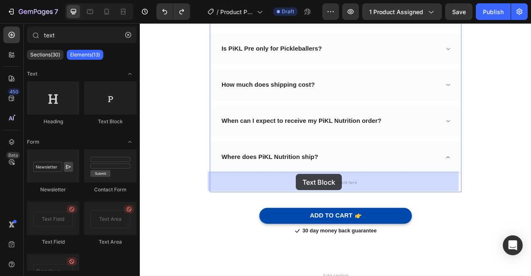
drag, startPoint x: 247, startPoint y: 116, endPoint x: 338, endPoint y: 215, distance: 134.1
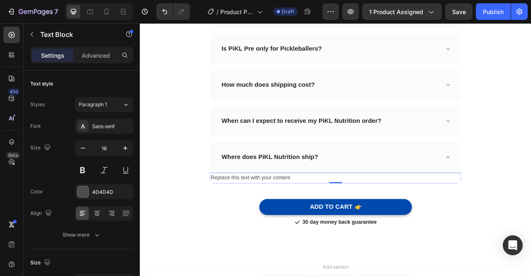
click at [315, 217] on div "Replace this text with your content" at bounding box center [388, 220] width 319 height 14
click at [336, 218] on p "Replace this text with your content" at bounding box center [388, 220] width 317 height 12
drag, startPoint x: 336, startPoint y: 218, endPoint x: 245, endPoint y: 217, distance: 91.2
click at [245, 217] on p "Replace this text with your content" at bounding box center [388, 220] width 317 height 12
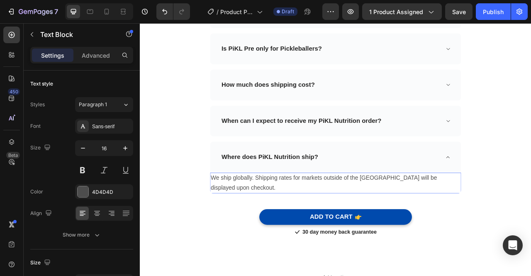
click at [230, 233] on span "We ship globally. Shipping rates for markets outside of the [GEOGRAPHIC_DATA] w…" at bounding box center [374, 226] width 288 height 21
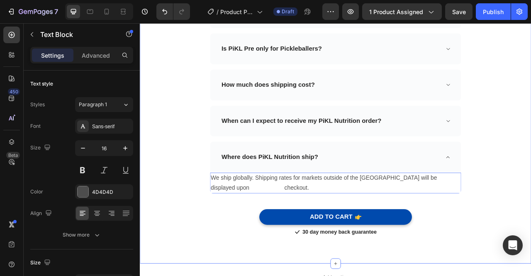
click at [530, 210] on div "Frequently Asked Questions Heading Need help finding an answer to your question…" at bounding box center [388, 84] width 485 height 423
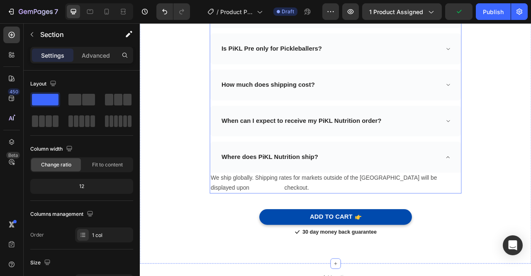
click at [528, 192] on icon at bounding box center [531, 193] width 6 height 7
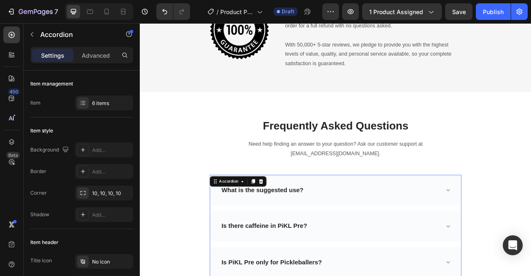
scroll to position [2802, 0]
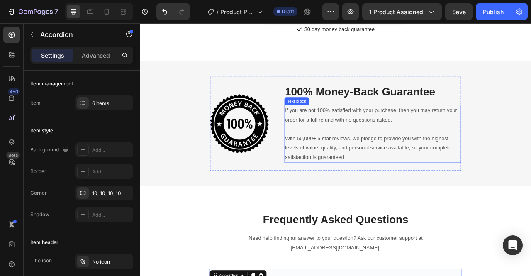
click at [337, 200] on p "With 50,000+ 5-star reviews, we pledge to provide you with the highest levels o…" at bounding box center [435, 182] width 223 height 36
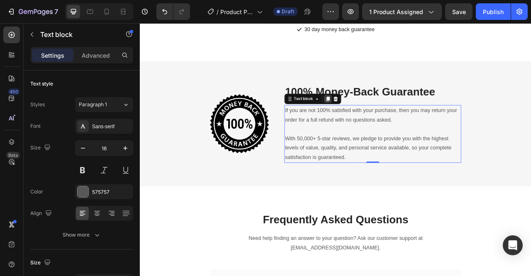
click at [377, 122] on icon at bounding box center [378, 119] width 5 height 6
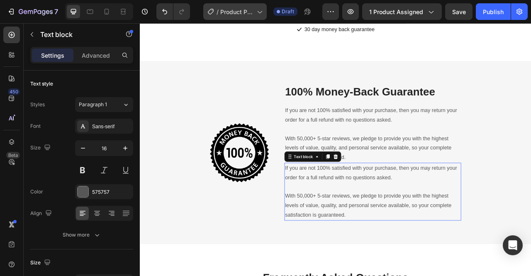
scroll to position [261, 0]
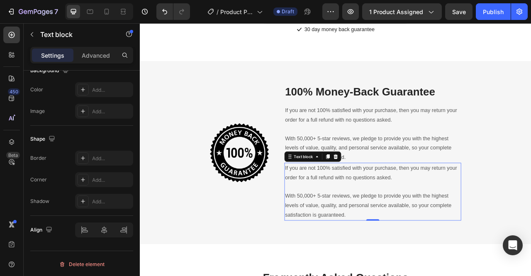
click at [407, 269] on p "With 50,000+ 5-star reviews, we pledge to provide you with the highest levels o…" at bounding box center [435, 255] width 223 height 36
click at [405, 273] on p "With 50,000+ 5-star reviews, we pledge to provide you with the highest levels o…" at bounding box center [435, 255] width 223 height 36
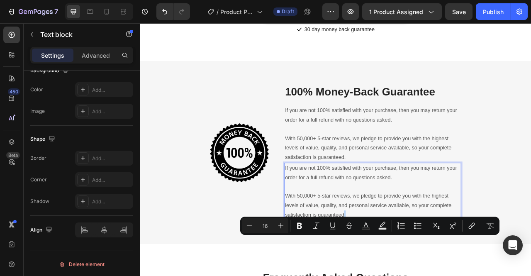
drag, startPoint x: 402, startPoint y: 297, endPoint x: 396, endPoint y: 293, distance: 7.1
click at [396, 273] on p "With 50,000+ 5-star reviews, we pledge to provide you with the highest levels o…" at bounding box center [435, 255] width 223 height 36
click at [167, 15] on icon "Undo/Redo" at bounding box center [164, 11] width 8 height 8
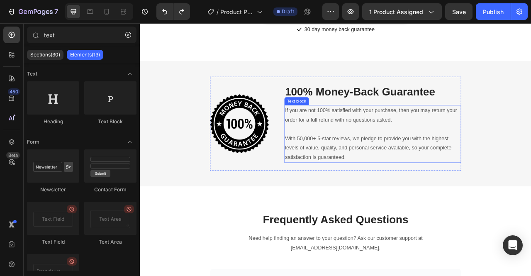
click at [407, 200] on p "With 50,000+ 5-star reviews, we pledge to provide you with the highest levels o…" at bounding box center [435, 182] width 223 height 36
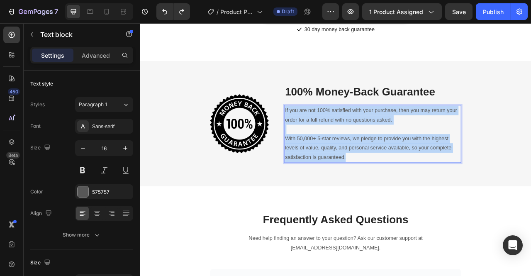
drag, startPoint x: 402, startPoint y: 224, endPoint x: 320, endPoint y: 165, distance: 101.0
click at [323, 165] on div "If you are not 100% satisfied with your purchase, then you may return your orde…" at bounding box center [435, 163] width 225 height 73
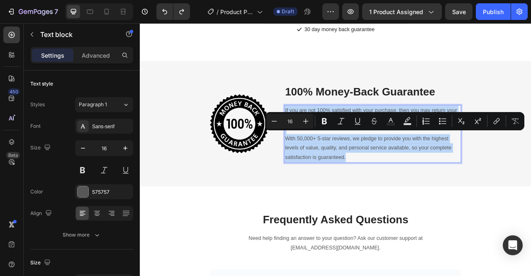
copy div "If you are not 100% satisfied with your purchase, then you may return your orde…"
click at [393, 164] on p "Rich Text Editor. Editing area: main" at bounding box center [435, 158] width 223 height 12
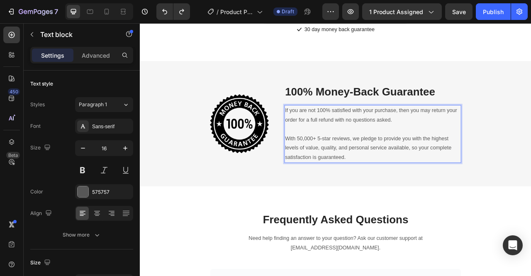
click at [414, 200] on p "With 50,000+ 5-star reviews, we pledge to provide you with the highest levels o…" at bounding box center [435, 182] width 223 height 36
click at [403, 200] on p "With 50,000+ 5-star reviews, we pledge to provide you with the highest levels o…" at bounding box center [435, 182] width 223 height 36
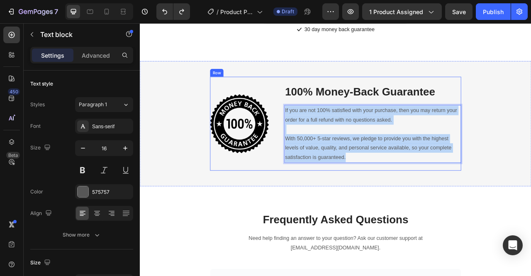
drag, startPoint x: 409, startPoint y: 224, endPoint x: 319, endPoint y: 168, distance: 105.9
click at [319, 168] on div "Image 100% Money-Back Guarantee Heading If you are not 100% satisfied with your…" at bounding box center [388, 150] width 319 height 119
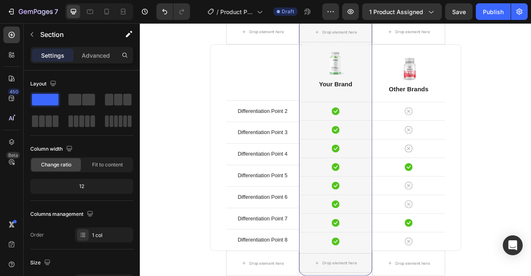
scroll to position [2389, 0]
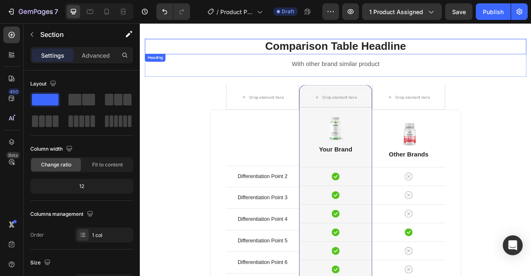
click at [476, 47] on p "Comparison Table Headline" at bounding box center [388, 53] width 483 height 18
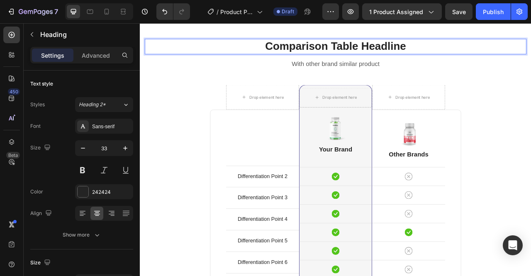
click at [473, 53] on p "Comparison Table Headline" at bounding box center [388, 53] width 483 height 18
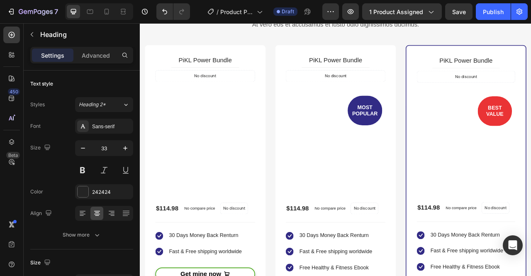
scroll to position [1811, 0]
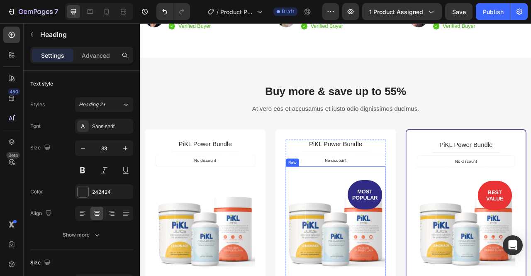
click at [332, 210] on div "MOST POPULAR Text block Row (P) Images & Gallery Row" at bounding box center [388, 275] width 127 height 140
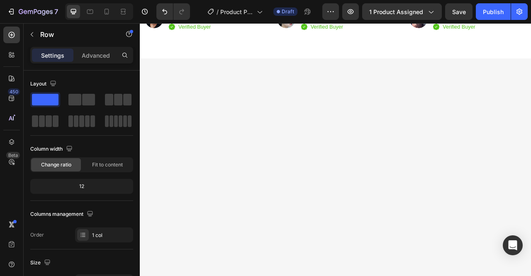
scroll to position [1470, 0]
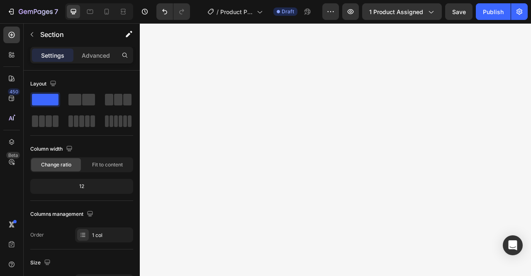
scroll to position [1507, 0]
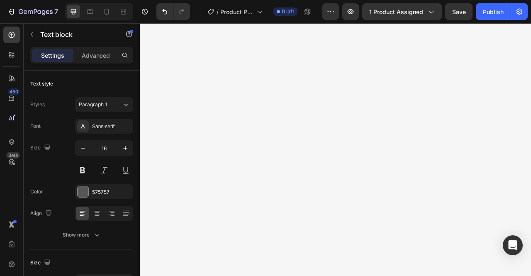
drag, startPoint x: 220, startPoint y: 259, endPoint x: 155, endPoint y: 212, distance: 80.1
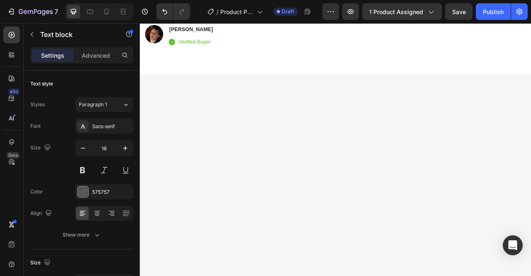
scroll to position [1551, 0]
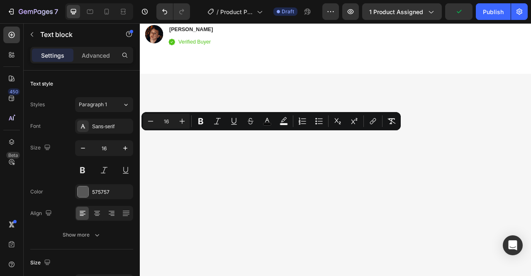
drag, startPoint x: 228, startPoint y: 166, endPoint x: 147, endPoint y: 164, distance: 80.9
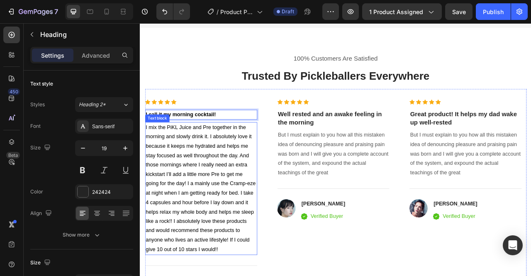
scroll to position [1650, 0]
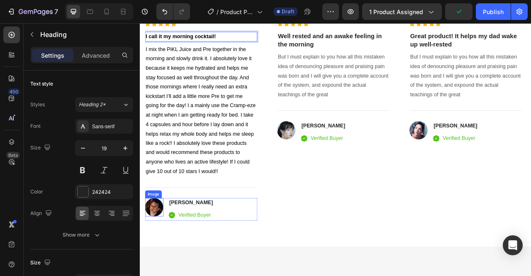
click at [160, 256] on img at bounding box center [157, 256] width 23 height 23
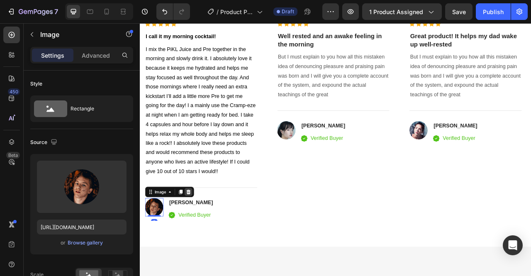
click at [203, 239] on icon at bounding box center [201, 237] width 7 height 7
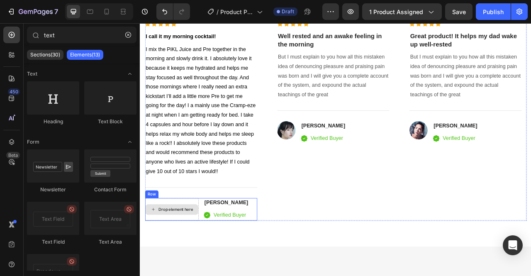
click at [181, 251] on div "Drop element here" at bounding box center [180, 259] width 68 height 29
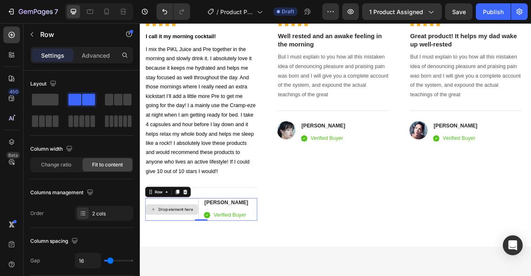
click at [189, 269] on div "Drop element here" at bounding box center [180, 259] width 68 height 29
drag, startPoint x: 39, startPoint y: 102, endPoint x: 2, endPoint y: 197, distance: 102.1
click at [39, 102] on span at bounding box center [45, 100] width 27 height 12
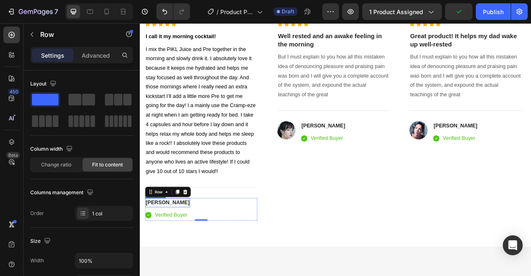
click at [185, 250] on p "[PERSON_NAME]" at bounding box center [175, 251] width 56 height 10
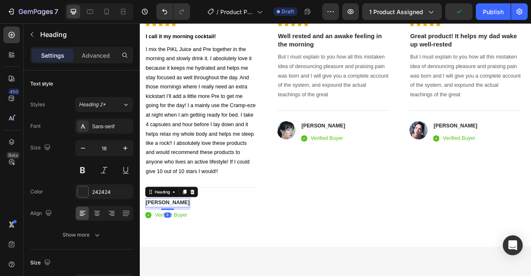
click at [185, 250] on p "[PERSON_NAME]" at bounding box center [175, 251] width 56 height 10
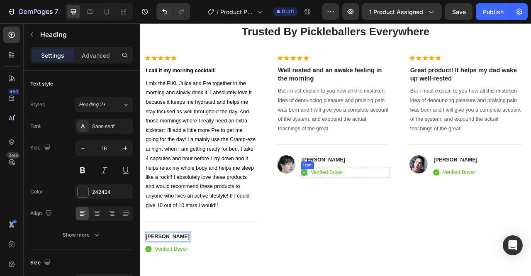
scroll to position [1561, 0]
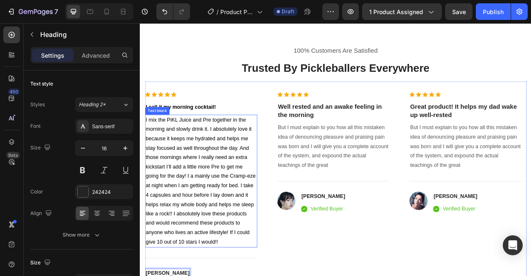
click at [207, 220] on span "I mix the PiKL Juice and Pre together in the morning and slowly drink it. I abs…" at bounding box center [217, 223] width 140 height 162
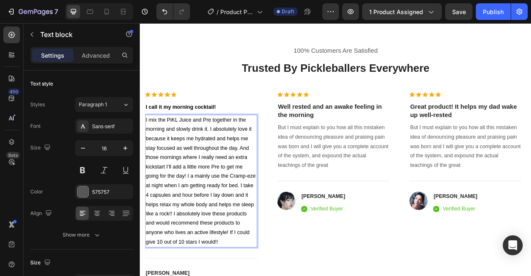
click at [211, 216] on span "I mix the PiKL Juice and Pre together in the morning and slowly drink it. I abs…" at bounding box center [217, 223] width 140 height 162
click at [191, 241] on span "I mix the PiKL Juice and Pre together in the morning and slowly drink it. I abs…" at bounding box center [216, 223] width 138 height 162
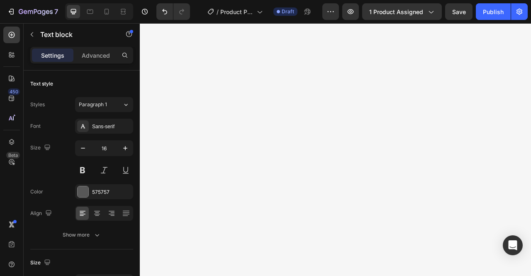
scroll to position [1553, 0]
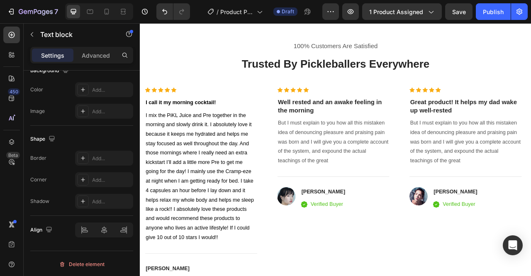
scroll to position [1596, 0]
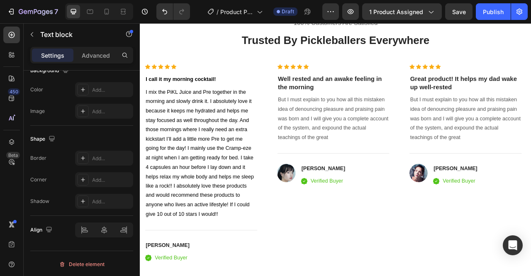
click at [361, 148] on p "But I must explain to you how all this mistaken idea of denouncing pleasure and…" at bounding box center [385, 144] width 141 height 60
click at [331, 122] on p "But I must explain to you how all this mistaken idea of denouncing pleasure and…" at bounding box center [385, 144] width 141 height 60
click at [387, 170] on p "But I must explain to you how all this mistaken idea of denouncing pleasure and…" at bounding box center [385, 144] width 141 height 60
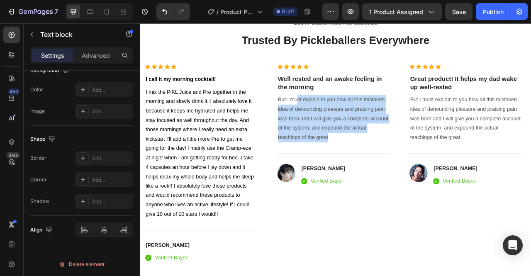
drag, startPoint x: 387, startPoint y: 170, endPoint x: 312, endPoint y: 117, distance: 91.8
click at [312, 117] on div "Icon Icon Icon Icon Icon Icon List Hoz I call it my morning cocktail! Heading I…" at bounding box center [388, 201] width 485 height 253
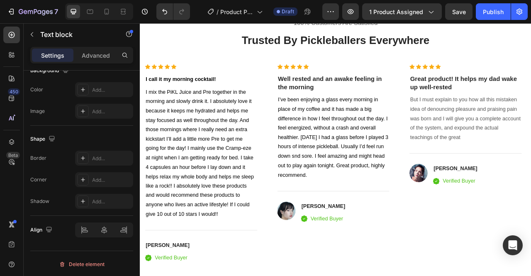
click at [342, 170] on span "I’ve been enjoying a glass every morning in place of my coffee and it has made …" at bounding box center [385, 167] width 141 height 102
drag, startPoint x: 342, startPoint y: 170, endPoint x: 451, endPoint y: 141, distance: 112.7
click at [451, 141] on span "I’ve been enjoying a glass every morning in place of my coffee and it has made …" at bounding box center [385, 167] width 141 height 102
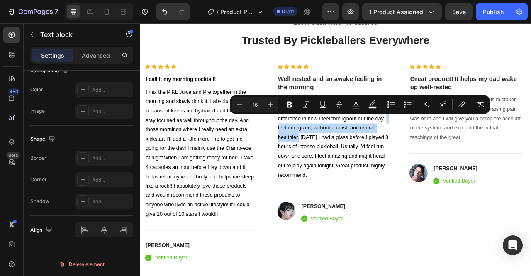
copy span "I feel energized, without a crash and overall healthier."
click at [368, 104] on p "Well rested and an awake feeling in the morning" at bounding box center [385, 99] width 141 height 20
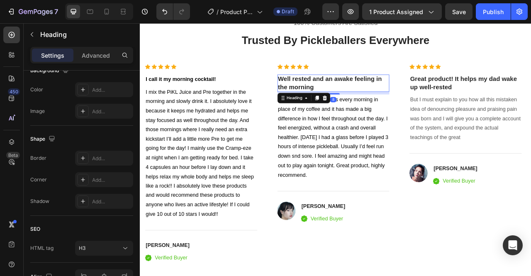
scroll to position [0, 0]
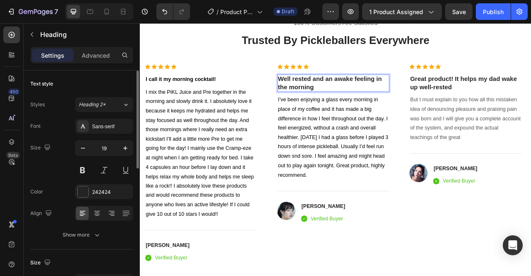
click at [363, 106] on p "Well rested and an awake feeling in the morning" at bounding box center [385, 99] width 141 height 20
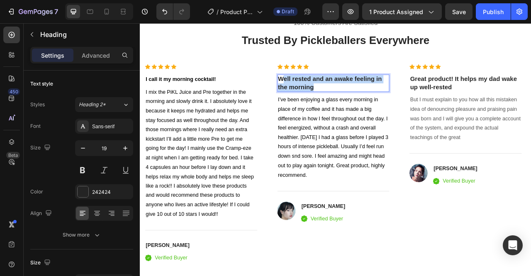
drag, startPoint x: 372, startPoint y: 101, endPoint x: 319, endPoint y: 93, distance: 53.7
click at [319, 93] on p "Well rested and an awake feeling in the morning" at bounding box center [385, 99] width 141 height 20
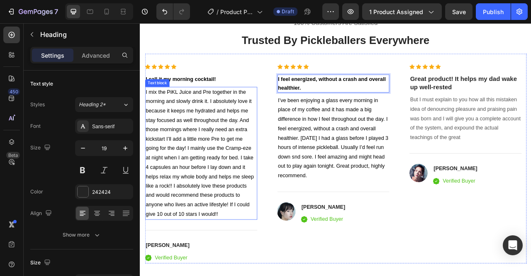
click at [164, 132] on span "I mix the PiKL Juice and Pre together in the morning and slowly drink it. I abs…" at bounding box center [216, 188] width 138 height 162
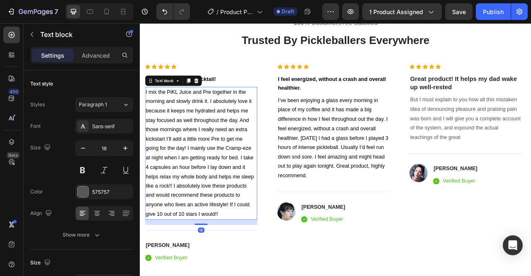
click at [148, 111] on span "I mix the PiKL Juice and Pre together in the morning and slowly drink it. I abs…" at bounding box center [216, 188] width 138 height 162
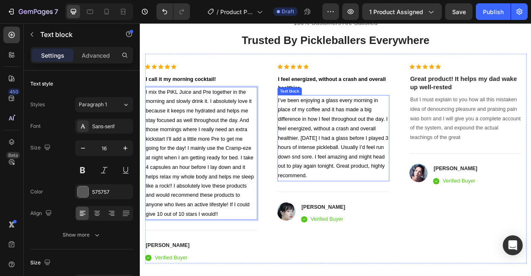
click at [397, 161] on p "I’ve been enjoying a glass every morning in place of my coffee and it has made …" at bounding box center [385, 168] width 141 height 107
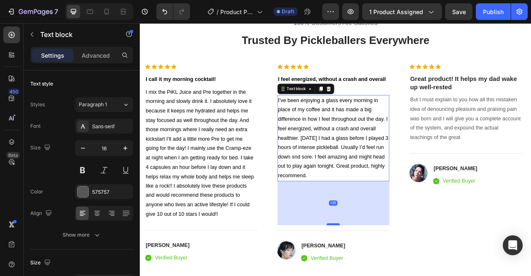
drag, startPoint x: 386, startPoint y: 228, endPoint x: 385, endPoint y: 278, distance: 49.3
click at [385, 275] on div at bounding box center [385, 278] width 17 height 2
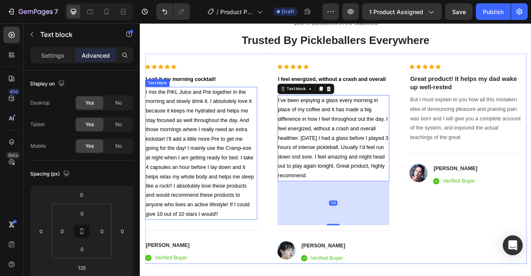
click at [229, 252] on span "I mix the PiKL Juice and Pre together in the morning and slowly drink it. I abs…" at bounding box center [216, 188] width 138 height 162
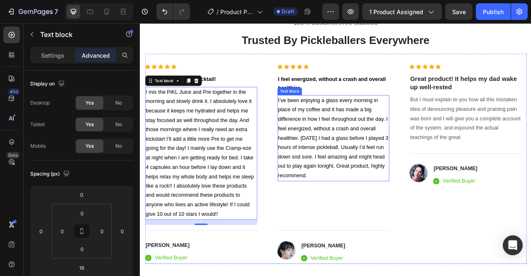
click at [363, 194] on span "I’ve been enjoying a glass every morning in place of my coffee and it has made …" at bounding box center [385, 168] width 141 height 102
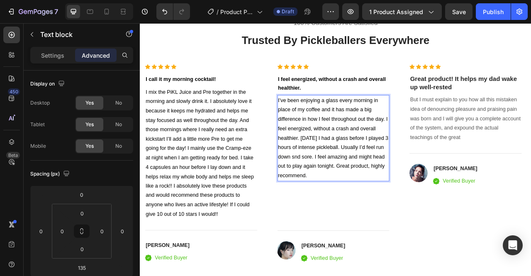
click at [393, 199] on p "I’ve been enjoying a glass every morning in place of my coffee and it has made …" at bounding box center [385, 168] width 141 height 107
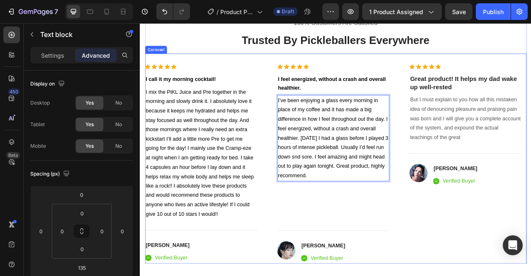
click at [371, 271] on div "Icon Icon Icon Icon Icon Icon List Hoz ⁠⁠⁠⁠⁠⁠⁠ I feel energized, without a cras…" at bounding box center [385, 202] width 143 height 254
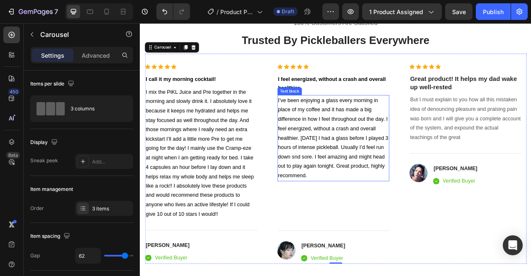
click at [389, 169] on span "I’ve been enjoying a glass every morning in place of my coffee and it has made …" at bounding box center [385, 168] width 141 height 102
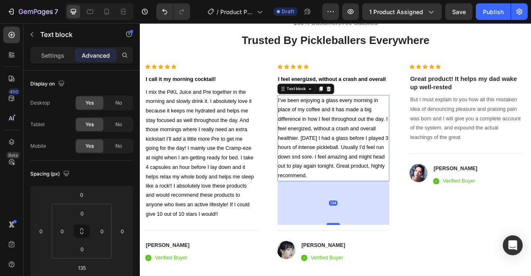
click at [380, 275] on div at bounding box center [385, 278] width 17 height 2
type input "134"
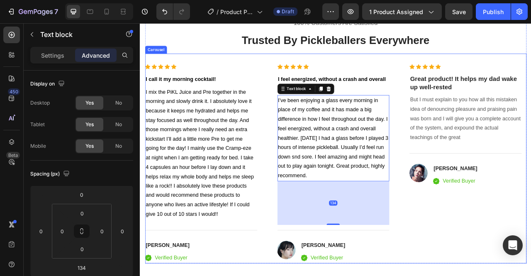
click at [467, 265] on div "Icon Icon Icon Icon Icon Icon List Hoz I call it my morning cocktail! Heading I…" at bounding box center [388, 201] width 485 height 253
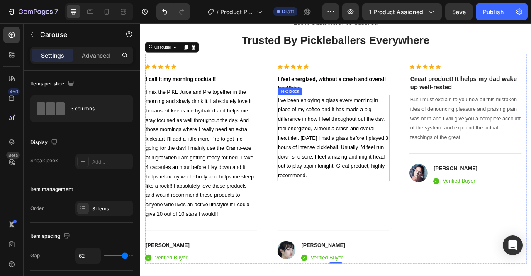
scroll to position [1645, 0]
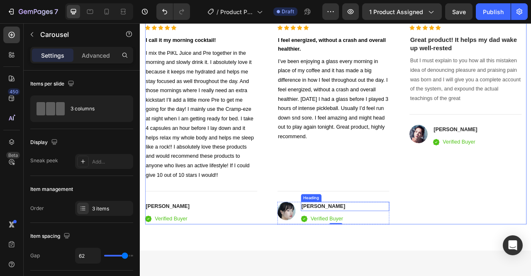
click at [377, 254] on p "[PERSON_NAME]" at bounding box center [400, 256] width 111 height 10
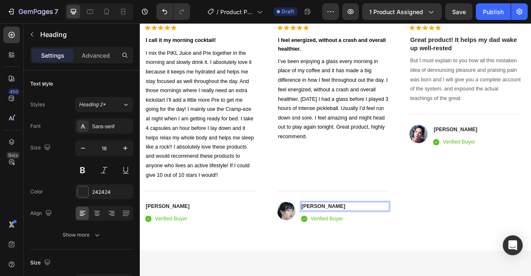
click at [397, 257] on p "[PERSON_NAME]" at bounding box center [400, 256] width 111 height 10
click at [323, 259] on img at bounding box center [325, 261] width 23 height 23
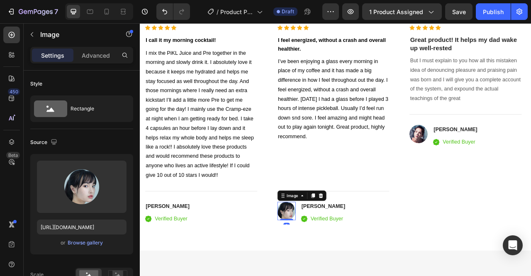
click at [374, 243] on div "Image" at bounding box center [345, 242] width 62 height 13
click at [370, 245] on icon at bounding box center [369, 242] width 7 height 7
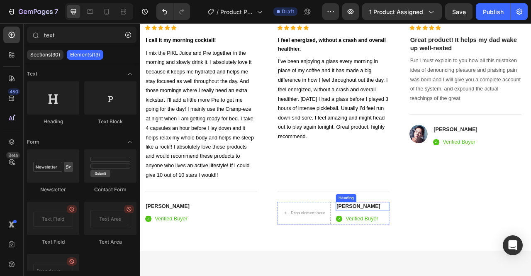
click at [417, 252] on p "[PERSON_NAME]" at bounding box center [422, 256] width 66 height 10
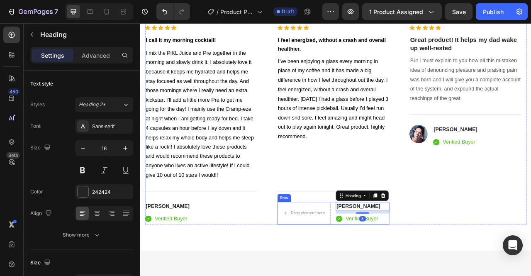
click at [387, 262] on div "Drop element here [PERSON_NAME] Heading 8 Icon Verified Buyer Text block Row Ic…" at bounding box center [385, 264] width 143 height 29
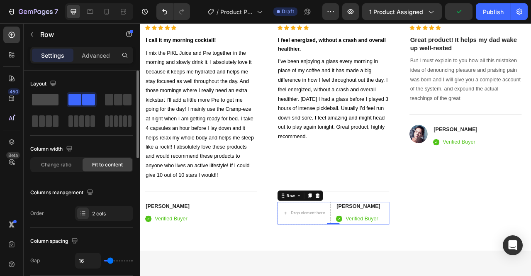
click at [67, 93] on div at bounding box center [82, 99] width 30 height 15
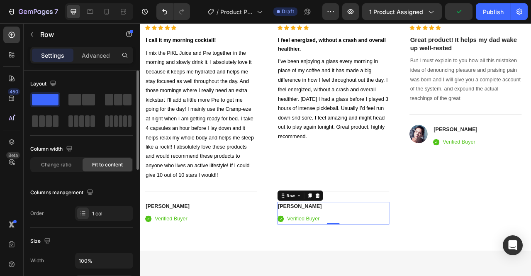
click at [46, 96] on span at bounding box center [45, 100] width 27 height 12
click at [530, 275] on div "100% Customers Are Satisfied Text block Trusted By Pickleballers Everywhere Hea…" at bounding box center [388, 124] width 497 height 378
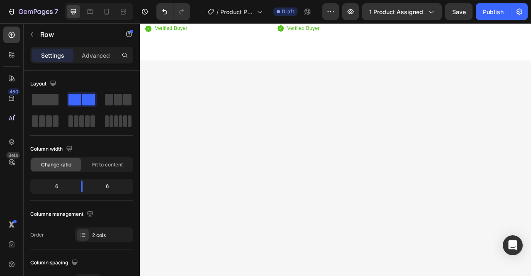
scroll to position [1546, 0]
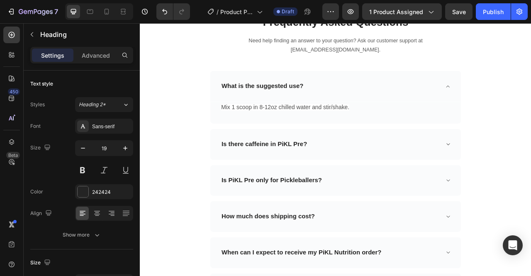
scroll to position [3167, 0]
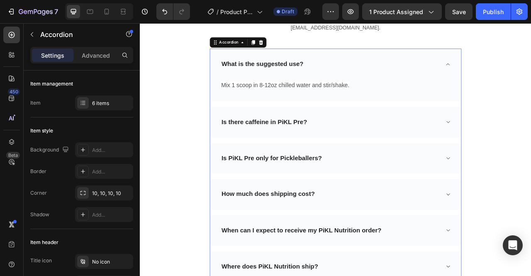
click at [530, 74] on icon at bounding box center [531, 75] width 6 height 7
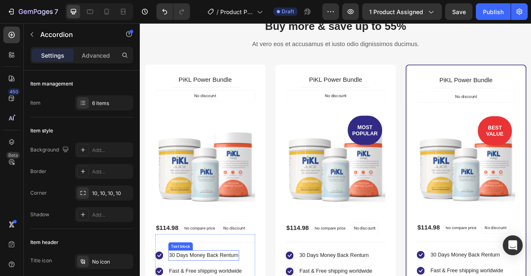
scroll to position [2019, 0]
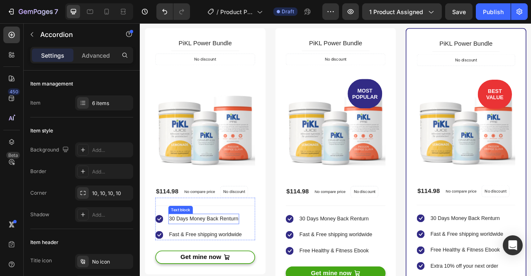
click at [262, 269] on p "30 Days Money Back Renturn" at bounding box center [221, 272] width 88 height 12
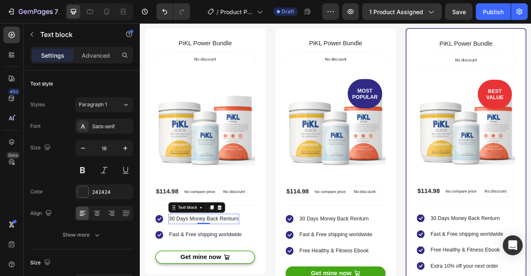
click at [263, 269] on p "30 Days Money Back Renturn" at bounding box center [221, 272] width 88 height 12
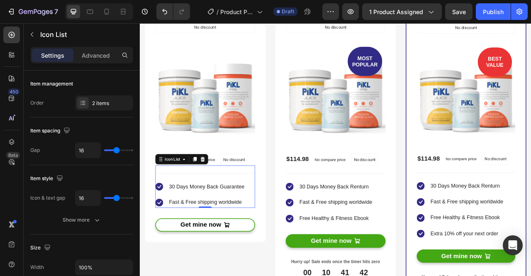
scroll to position [1968, 0]
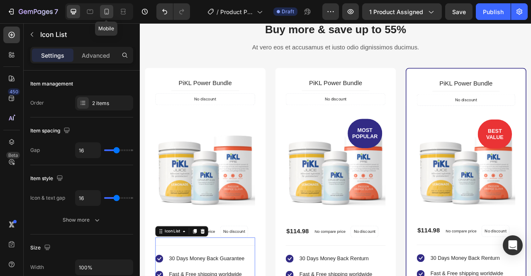
click at [104, 16] on div at bounding box center [106, 11] width 13 height 13
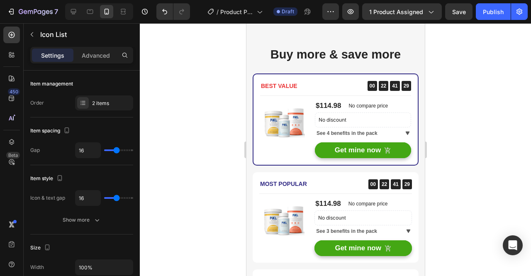
scroll to position [1926, 0]
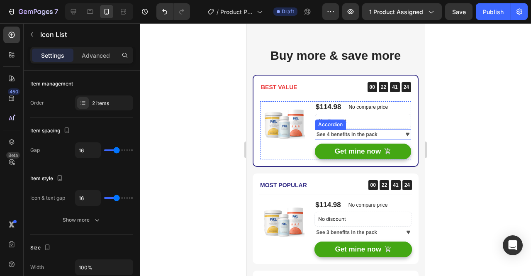
click at [405, 132] on icon at bounding box center [407, 133] width 4 height 3
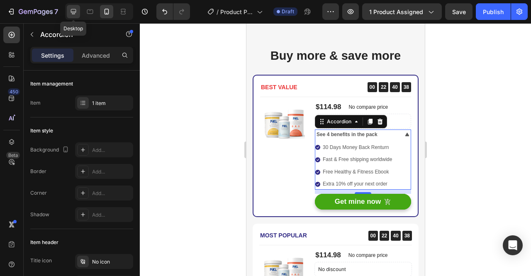
click at [74, 12] on icon at bounding box center [73, 11] width 5 height 5
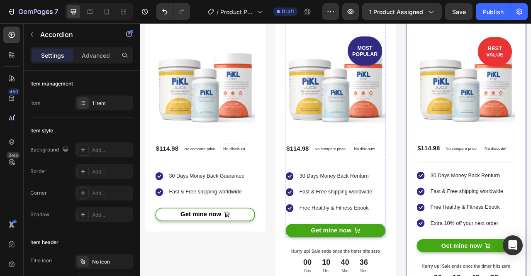
scroll to position [2073, 0]
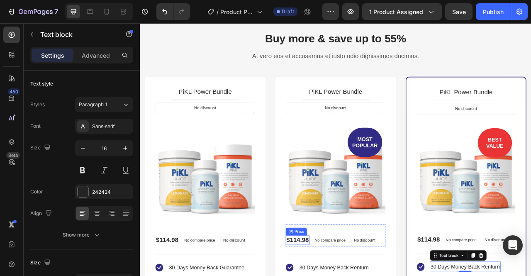
scroll to position [1956, 0]
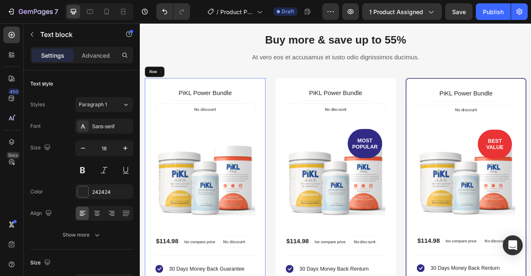
click at [274, 99] on div "PiKL Power Bundle (P) Title Title Line No discount Not be displayed when publis…" at bounding box center [222, 249] width 153 height 313
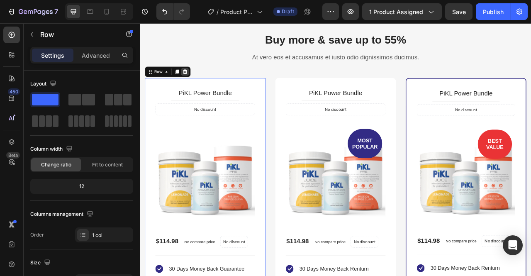
click at [198, 85] on icon at bounding box center [196, 85] width 5 height 6
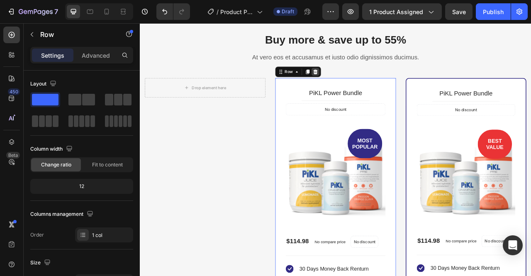
click at [362, 85] on icon at bounding box center [362, 85] width 7 height 7
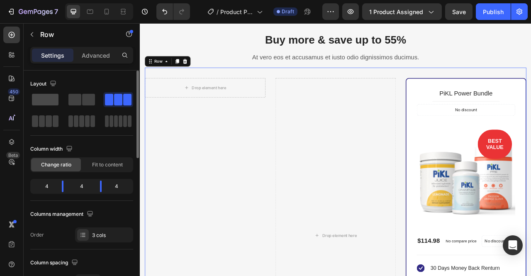
click at [45, 101] on span at bounding box center [45, 100] width 27 height 12
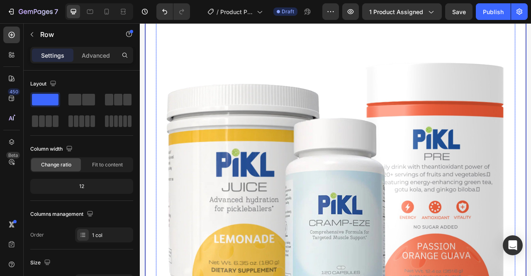
scroll to position [2151, 0]
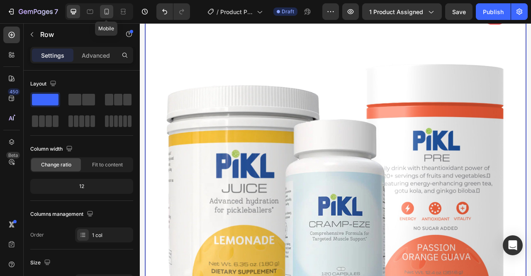
click at [109, 14] on icon at bounding box center [106, 11] width 8 height 8
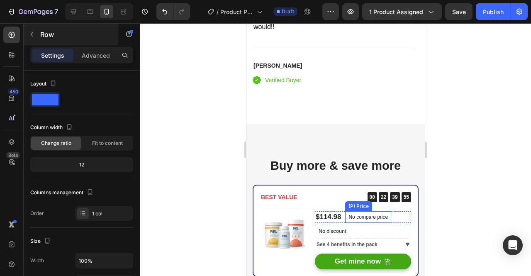
scroll to position [1816, 0]
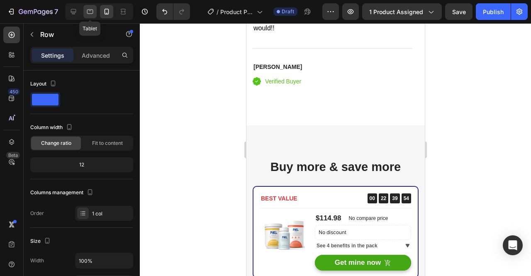
click at [86, 15] on icon at bounding box center [90, 11] width 8 height 8
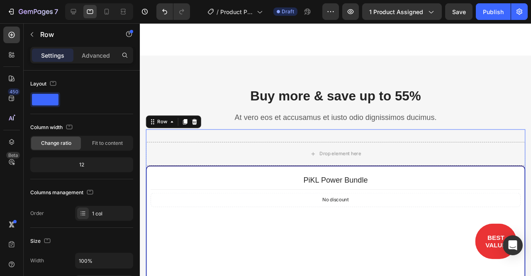
scroll to position [1948, 0]
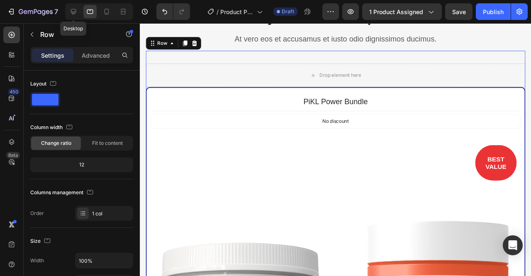
click at [75, 14] on icon at bounding box center [73, 11] width 8 height 8
type input "1170"
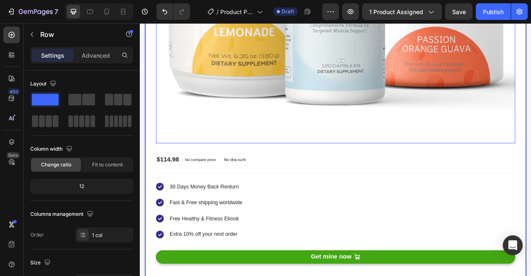
scroll to position [2418, 0]
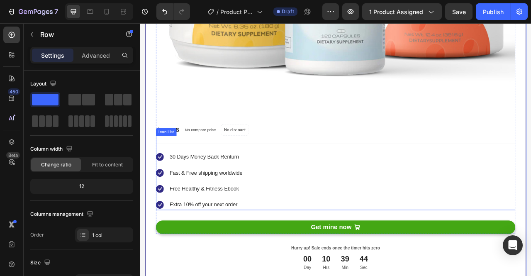
click at [271, 187] on li "Icon 30 Days Money Back Renturn Text block" at bounding box center [215, 194] width 111 height 14
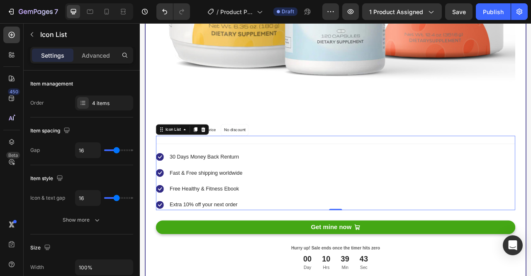
click at [267, 190] on li "Icon 30 Days Money Back Renturn Text block" at bounding box center [215, 194] width 111 height 14
click at [265, 187] on p "30 Days Money Back Renturn" at bounding box center [221, 193] width 88 height 12
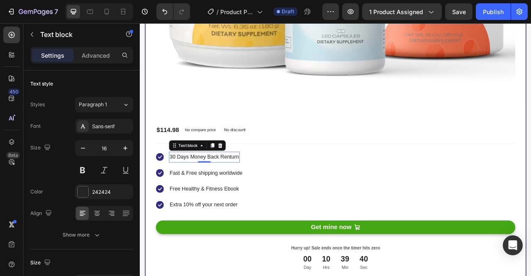
click at [264, 187] on p "30 Days Money Back Renturn" at bounding box center [221, 193] width 88 height 12
click at [200, 187] on p "30 Days Money Back Guarantee" at bounding box center [225, 193] width 96 height 12
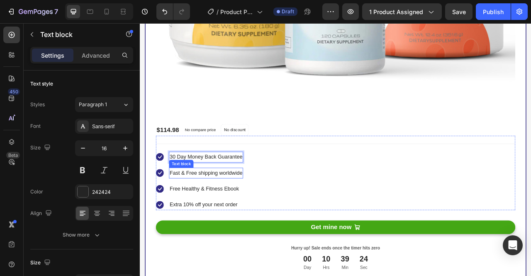
click at [269, 208] on p "Fast & Free shipping worldwide" at bounding box center [223, 214] width 92 height 12
click at [215, 208] on p "Fast & Free shipping" at bounding box center [207, 214] width 61 height 12
click at [238, 209] on p "Fast & Free Shipping" at bounding box center [208, 214] width 62 height 12
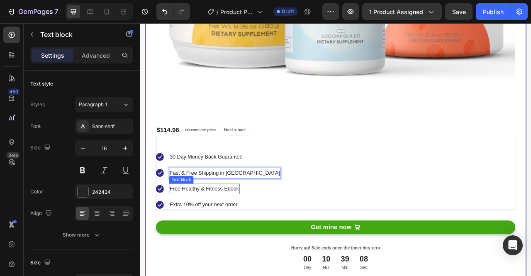
click at [264, 228] on p "Free Healthy & Fitness Ebook" at bounding box center [221, 234] width 88 height 12
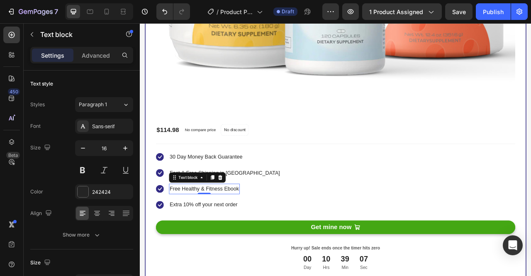
click at [265, 228] on p "Free Healthy & Fitness Ebook" at bounding box center [221, 234] width 88 height 12
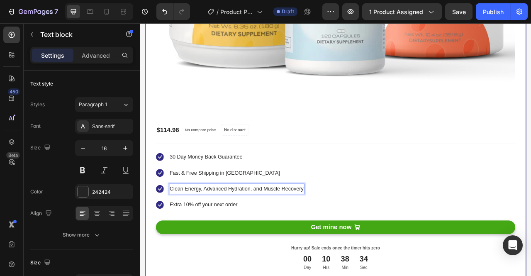
click at [180, 228] on p "Clean Energy, Advanced Hydration, and Muscle Recovery" at bounding box center [262, 234] width 170 height 12
click at [178, 228] on p "Clean Energy, Advanced Hydration, and Muscle Recovery" at bounding box center [262, 234] width 170 height 12
click at [241, 248] on p "Extra 10% off your next order" at bounding box center [220, 254] width 86 height 12
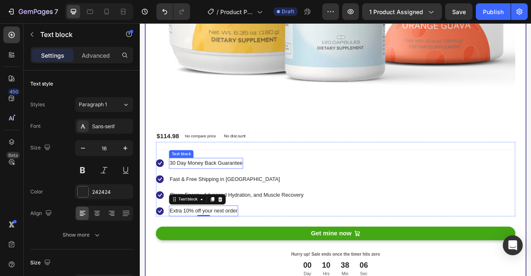
scroll to position [2410, 0]
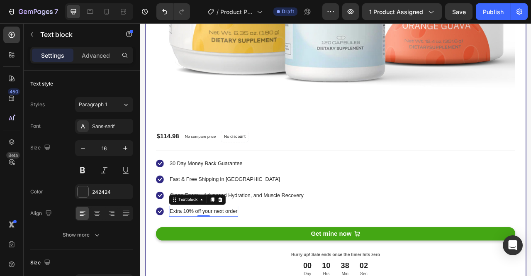
click at [263, 256] on p "Extra 10% off your next order" at bounding box center [220, 262] width 86 height 12
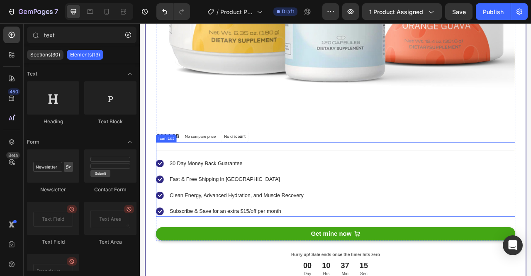
scroll to position [2500, 0]
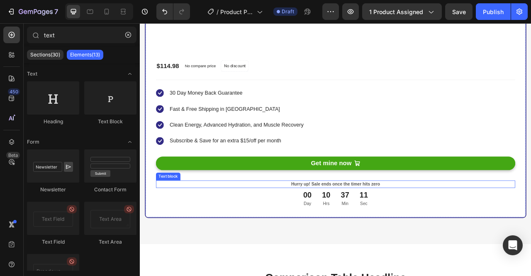
click at [405, 224] on p "Hurry up! Sale ends once the timer hits zero" at bounding box center [388, 228] width 455 height 8
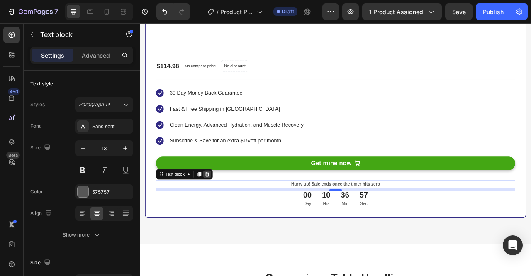
click at [224, 212] on icon at bounding box center [225, 215] width 5 height 6
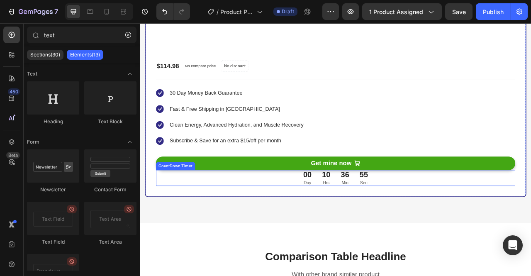
click at [371, 214] on div "10" at bounding box center [376, 216] width 11 height 12
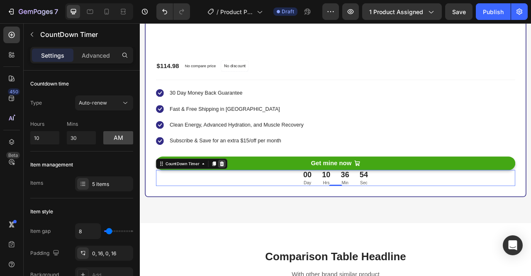
click at [245, 198] on div at bounding box center [244, 202] width 10 height 10
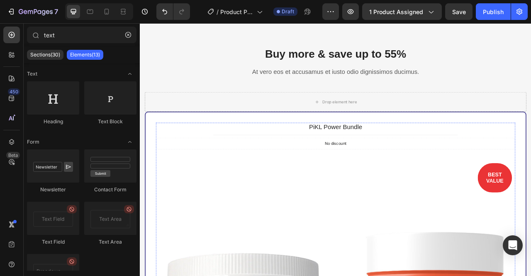
scroll to position [1901, 0]
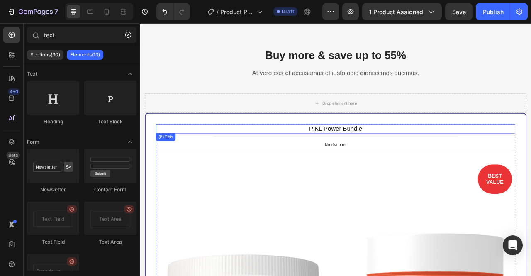
click at [397, 161] on h3 "PiKL Power Bundle" at bounding box center [388, 157] width 457 height 12
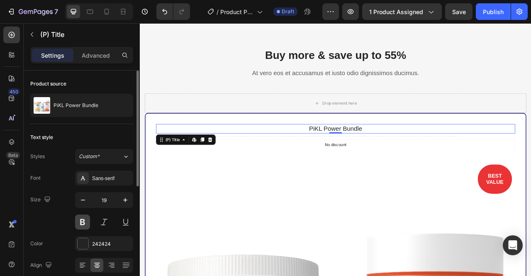
click at [82, 221] on button at bounding box center [82, 221] width 15 height 15
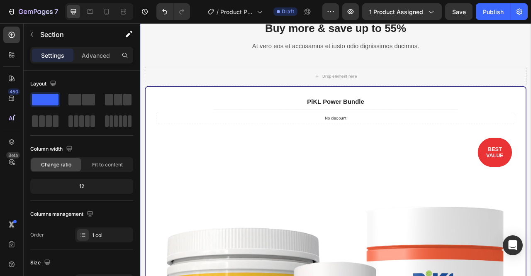
scroll to position [1793, 0]
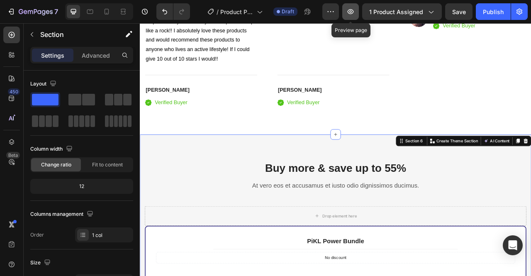
click at [354, 12] on icon "button" at bounding box center [350, 11] width 8 height 8
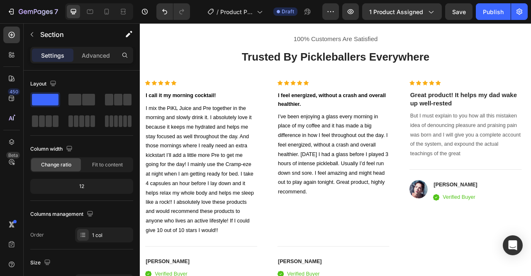
scroll to position [1575, 0]
click at [396, 170] on p "I’ve been enjoying a glass every morning in place of my coffee and it has made …" at bounding box center [385, 189] width 141 height 107
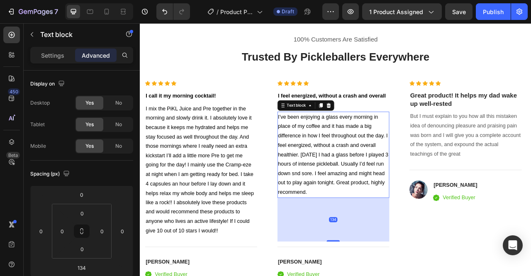
click at [427, 165] on span "I’ve been enjoying a glass every morning in place of my coffee and it has made …" at bounding box center [385, 189] width 141 height 102
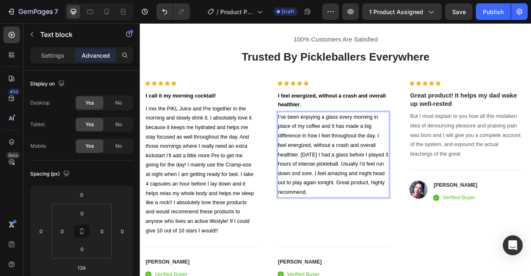
click at [336, 214] on span "I’ve been enjoying a glass every morning in place of my coffee and it has made …" at bounding box center [385, 189] width 141 height 102
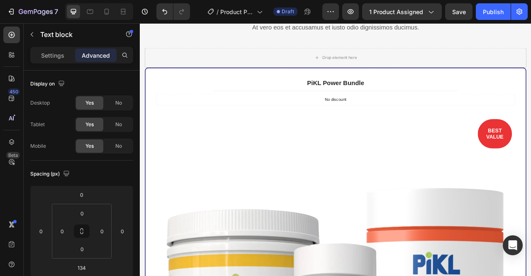
scroll to position [2214, 0]
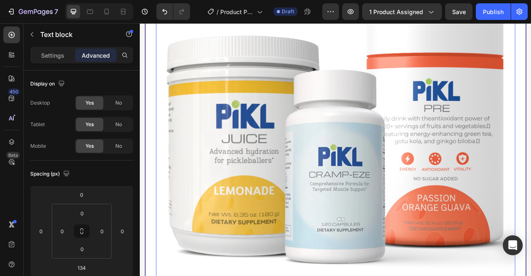
click at [386, 156] on img at bounding box center [388, 148] width 457 height 457
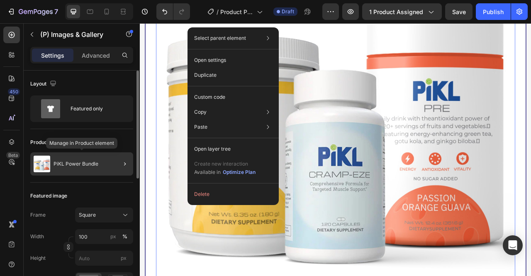
click at [66, 164] on p "PiKL Power Bundle" at bounding box center [75, 164] width 45 height 6
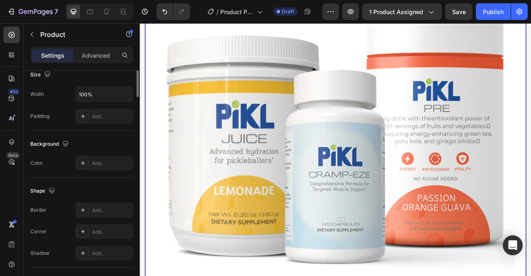
scroll to position [0, 0]
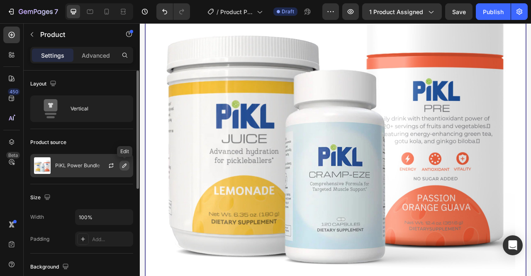
click at [126, 165] on icon "button" at bounding box center [124, 165] width 7 height 7
click at [75, 194] on div "Size" at bounding box center [81, 197] width 103 height 13
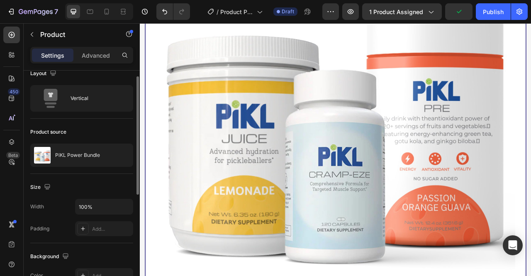
scroll to position [11, 0]
click at [113, 206] on input "100%" at bounding box center [103, 206] width 57 height 15
click at [129, 206] on icon "button" at bounding box center [125, 206] width 8 height 8
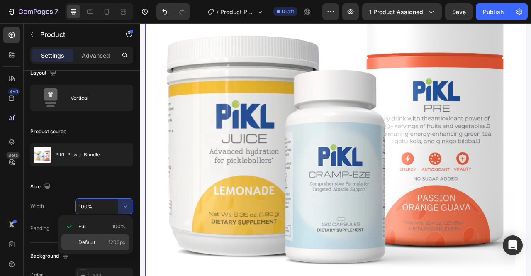
click at [94, 243] on span "Default" at bounding box center [86, 241] width 17 height 7
type input "1200"
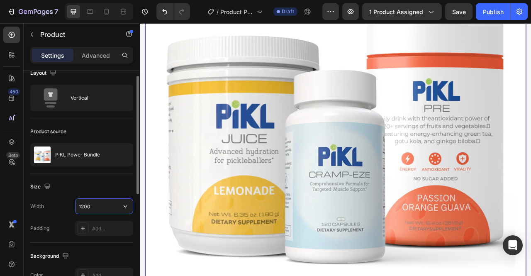
click at [95, 204] on input "1200" at bounding box center [103, 206] width 57 height 15
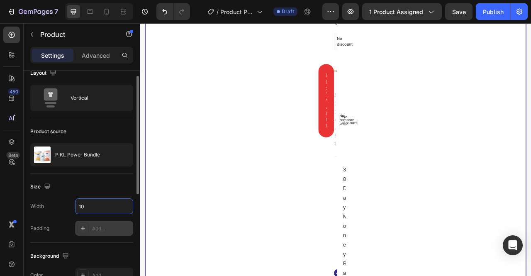
type input "1"
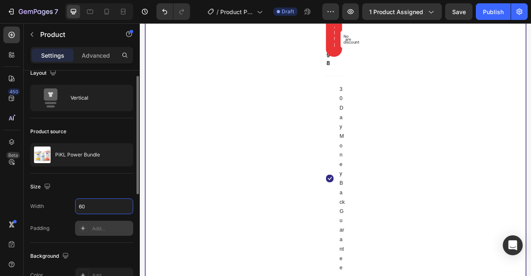
type input "6"
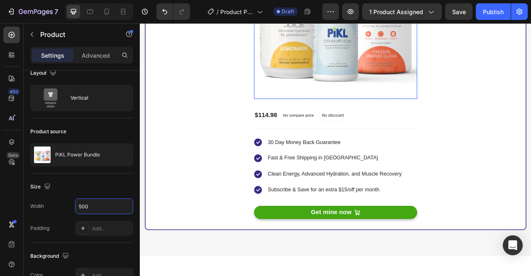
scroll to position [2196, 0]
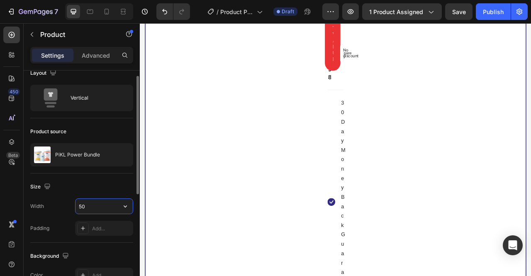
type input "5"
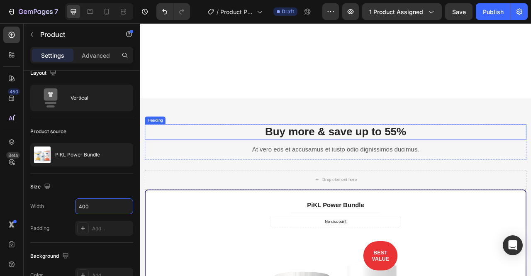
scroll to position [2002, 0]
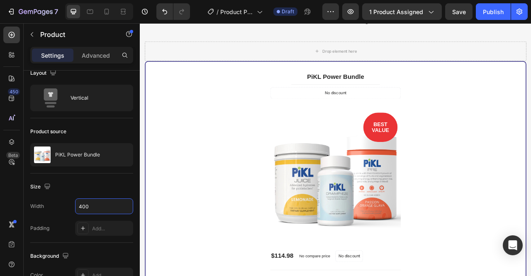
type input "400"
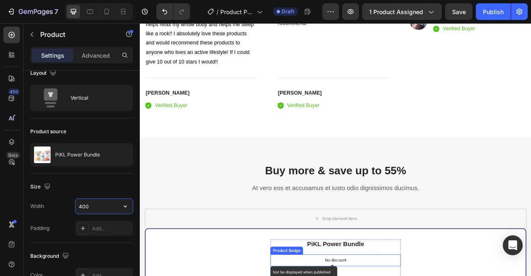
scroll to position [1846, 0]
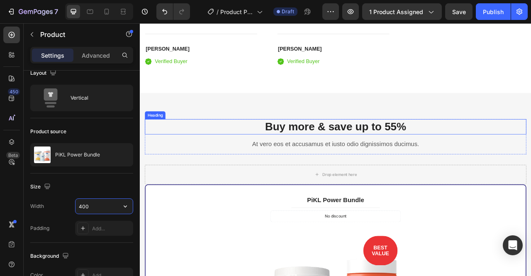
click at [461, 153] on p "Buy more & save up to 55%" at bounding box center [388, 155] width 483 height 18
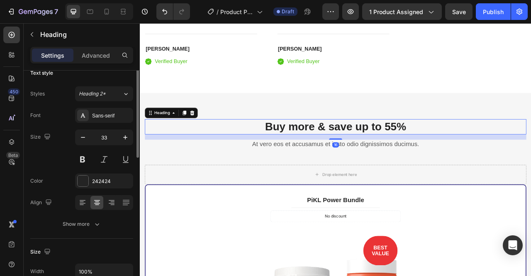
scroll to position [0, 0]
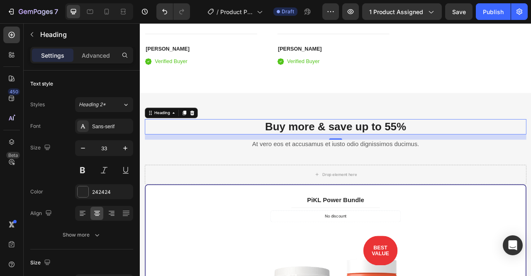
click at [465, 155] on p "Buy more & save up to 55%" at bounding box center [388, 155] width 483 height 18
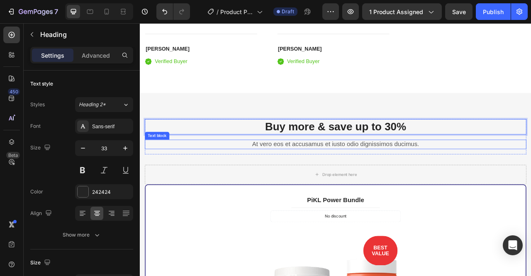
click at [496, 176] on p "At vero eos et accusamus et iusto odio dignissimos ducimus." at bounding box center [388, 177] width 483 height 10
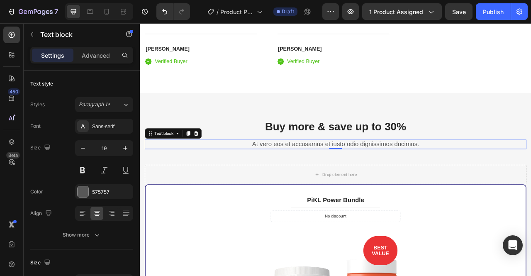
click at [496, 176] on p "At vero eos et accusamus et iusto odio dignissimos ducimus." at bounding box center [388, 177] width 483 height 10
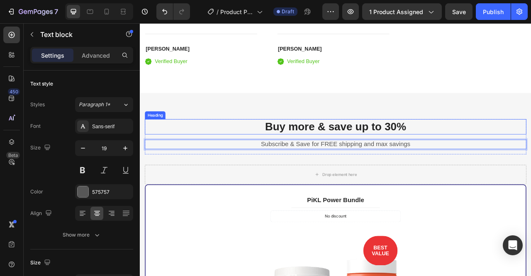
click at [530, 149] on p "Buy more & save up to 30%" at bounding box center [388, 155] width 483 height 18
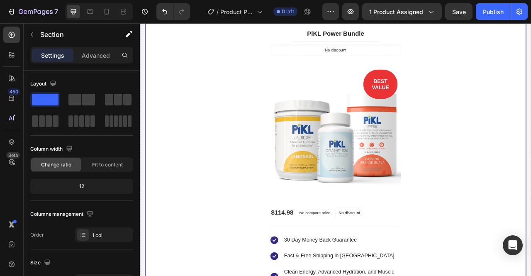
scroll to position [2209, 0]
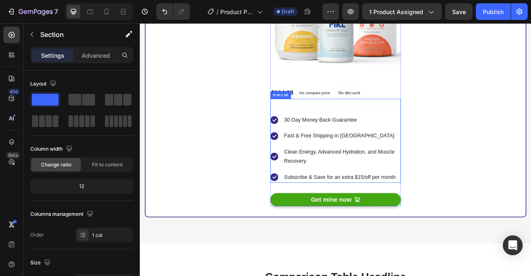
click at [463, 219] on li "Icon Subscribe & Save for an extra $15/off per month Text block" at bounding box center [388, 219] width 166 height 14
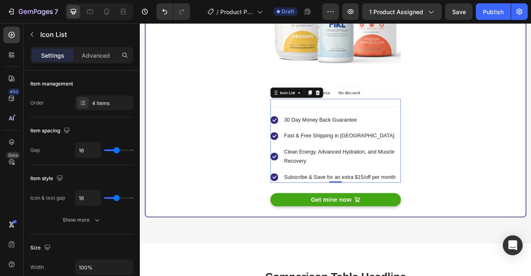
click at [463, 219] on li "Icon Subscribe & Save for an extra $15/off per month Text block" at bounding box center [388, 219] width 166 height 14
click at [462, 219] on div "Subscribe & Save for an extra $15/off per month" at bounding box center [393, 219] width 143 height 14
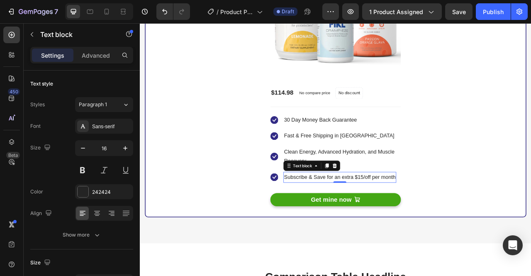
click at [462, 219] on div "Subscribe & Save for an extra $15/off per month" at bounding box center [393, 219] width 143 height 14
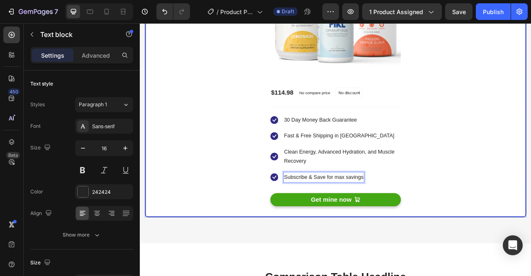
click at [505, 212] on div "PiKL Power Bundle (P) Title Title Line No discount Not be displayed when publis…" at bounding box center [388, 67] width 457 height 378
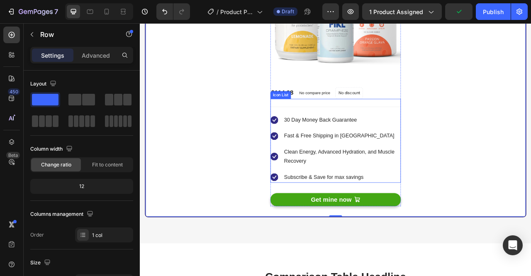
click at [425, 218] on li "Icon Subscribe & Save for max savings Text block" at bounding box center [388, 219] width 166 height 14
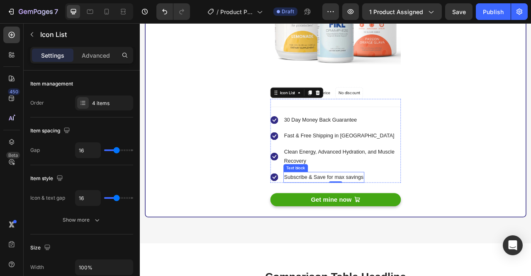
click at [419, 219] on p "Subscribe & Save for max savings" at bounding box center [373, 219] width 101 height 12
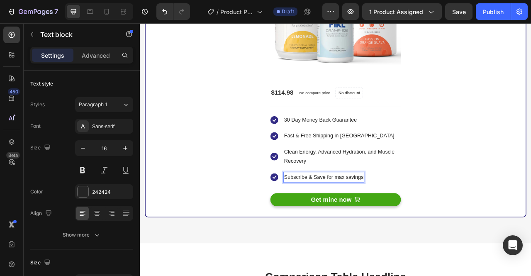
click at [373, 216] on p "Subscribe & Save for max savings" at bounding box center [373, 219] width 101 height 12
click at [506, 217] on div "PiKL Power Bundle (P) Title Title Line No discount Not be displayed when publis…" at bounding box center [388, 67] width 457 height 378
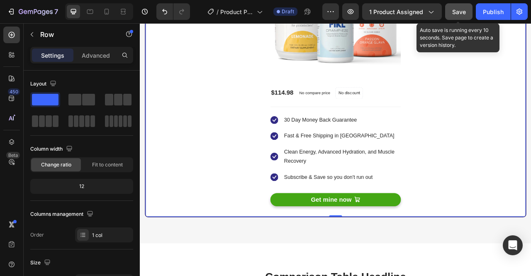
click at [461, 15] on span "Save" at bounding box center [459, 11] width 14 height 7
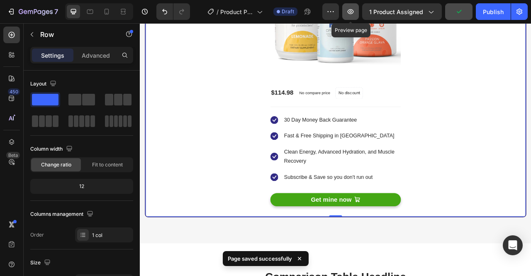
click at [352, 14] on icon "button" at bounding box center [350, 11] width 6 height 5
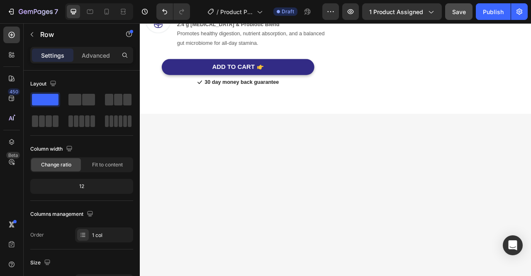
scroll to position [0, 0]
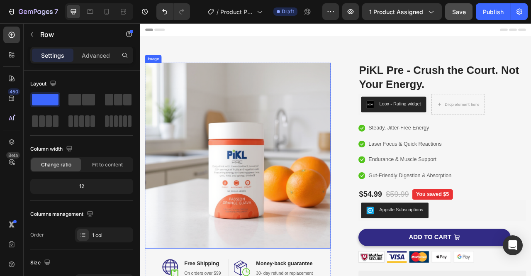
click at [308, 185] on img at bounding box center [264, 191] width 236 height 236
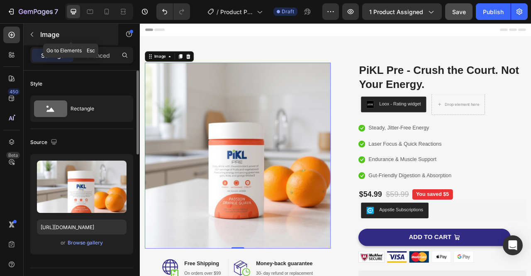
click at [32, 37] on icon "button" at bounding box center [32, 34] width 7 height 7
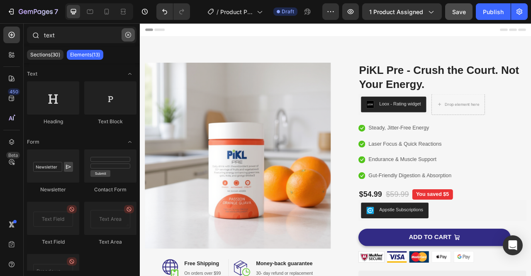
click at [125, 37] on icon "button" at bounding box center [128, 35] width 6 height 6
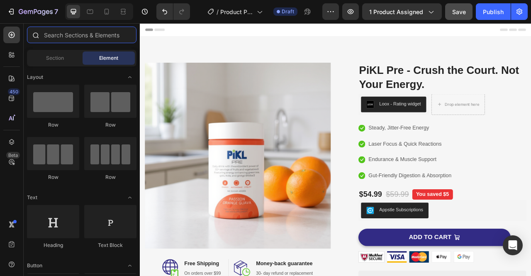
click at [90, 32] on input "text" at bounding box center [81, 35] width 109 height 17
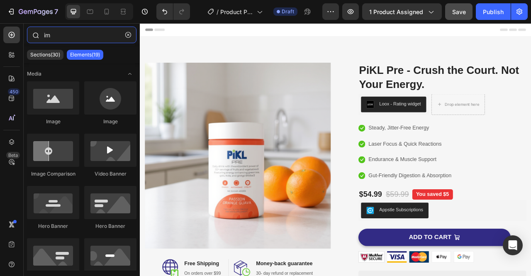
type input "i"
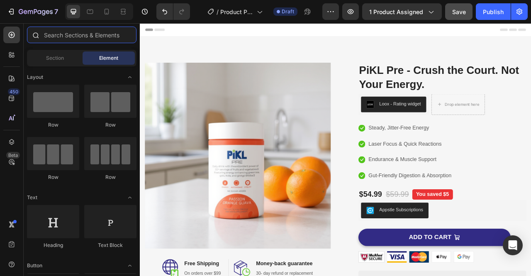
type input "o"
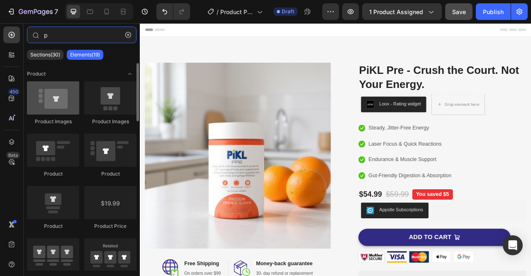
type input "p"
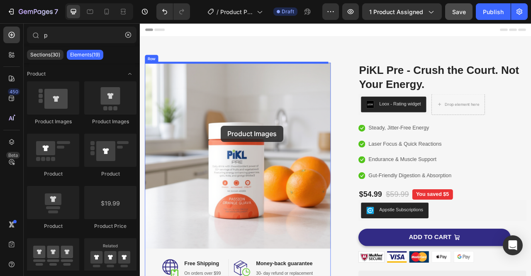
drag, startPoint x: 205, startPoint y: 122, endPoint x: 242, endPoint y: 153, distance: 48.8
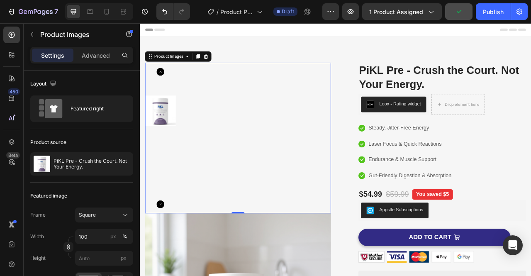
scroll to position [178, 0]
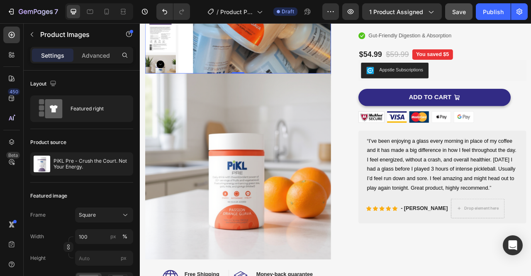
click at [224, 223] on img at bounding box center [264, 205] width 236 height 236
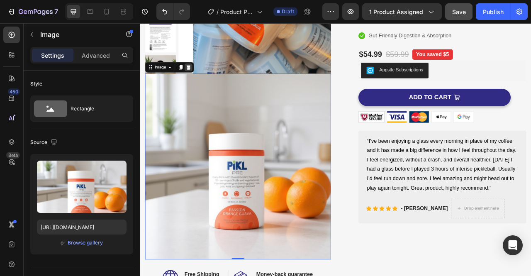
click at [201, 79] on icon at bounding box center [201, 79] width 5 height 6
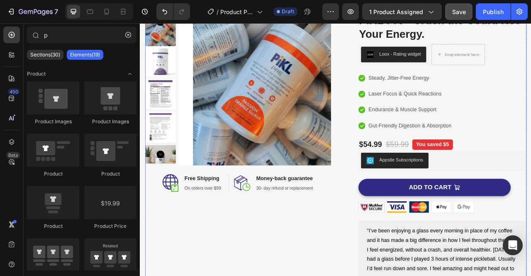
scroll to position [0, 0]
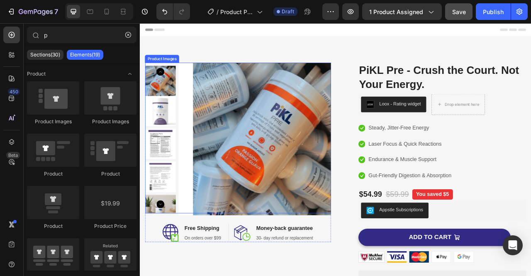
click at [163, 131] on img at bounding box center [165, 134] width 39 height 39
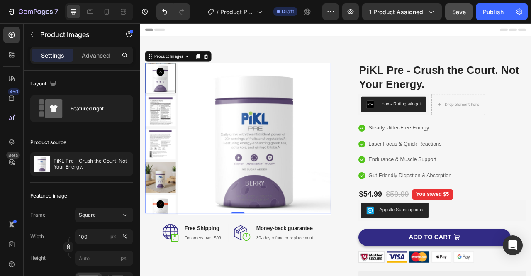
click at [168, 124] on img at bounding box center [165, 135] width 39 height 39
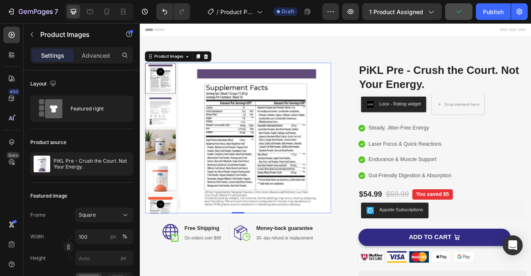
click at [164, 165] on img at bounding box center [165, 177] width 39 height 39
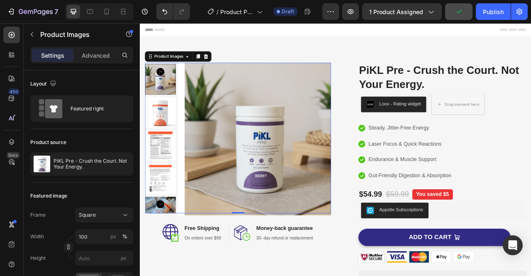
click at [165, 182] on img at bounding box center [165, 178] width 39 height 39
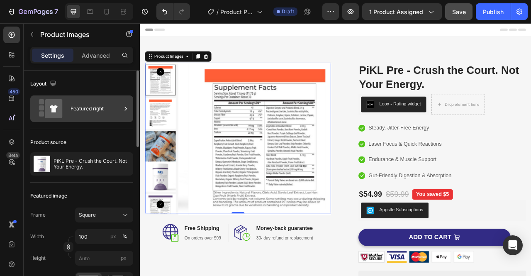
click at [122, 108] on icon at bounding box center [125, 108] width 8 height 8
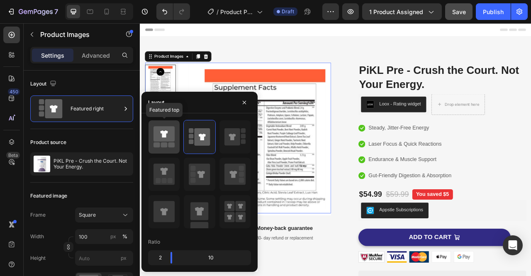
click at [167, 136] on icon at bounding box center [163, 133] width 21 height 15
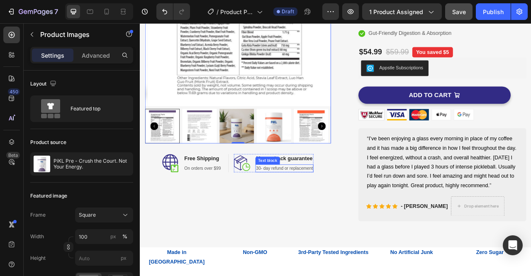
scroll to position [288, 0]
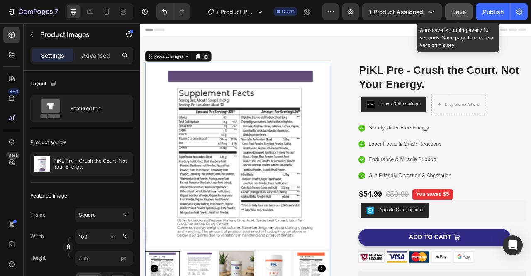
click at [461, 6] on button "Save" at bounding box center [458, 11] width 27 height 17
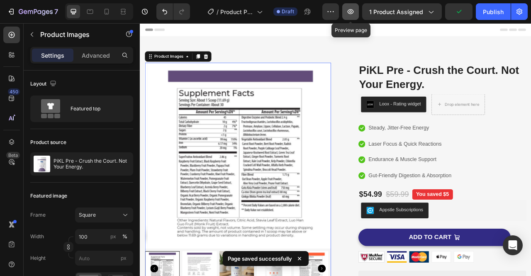
click at [354, 11] on icon "button" at bounding box center [350, 11] width 6 height 5
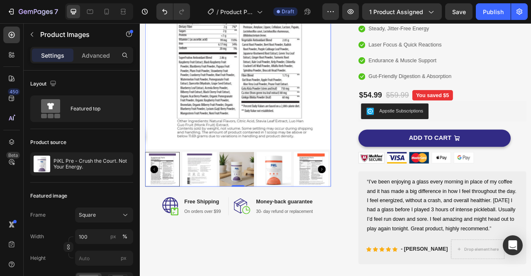
scroll to position [190, 0]
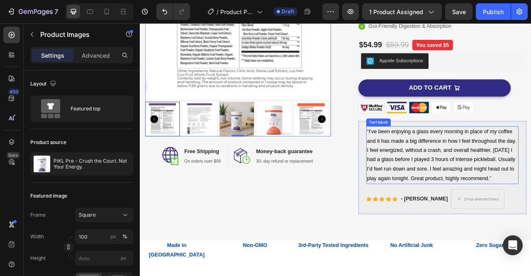
click at [473, 189] on p "“ I’ve been enjoying a glass every morning in place of my coffee and it has mad…" at bounding box center [524, 191] width 192 height 72
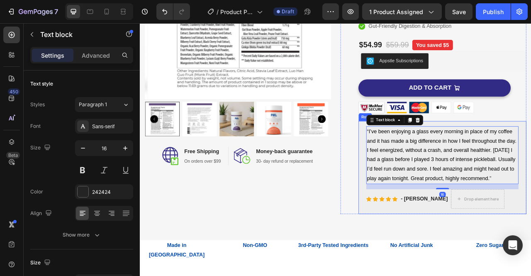
click at [419, 253] on div "“ I’ve been enjoying a glass every morning in place of my coffee and it has mad…" at bounding box center [523, 207] width 213 height 118
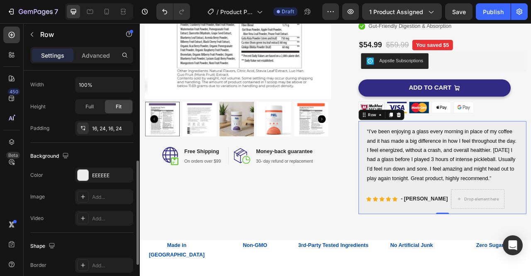
scroll to position [198, 0]
click at [502, 179] on p "“ I’ve been enjoying a glass every morning in place of my coffee and it has mad…" at bounding box center [524, 191] width 192 height 72
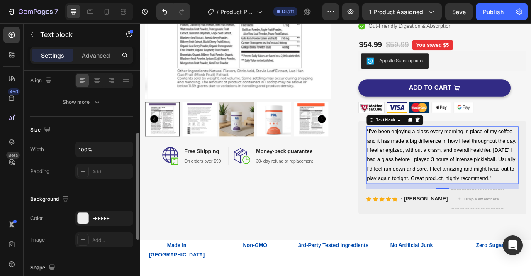
scroll to position [133, 0]
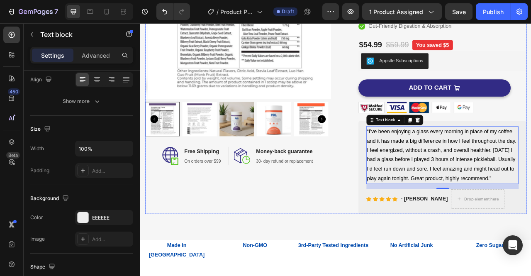
click at [290, 257] on div "Product Images Image Free Shipping Heading On orders over $99 Text block Row Im…" at bounding box center [264, 75] width 236 height 382
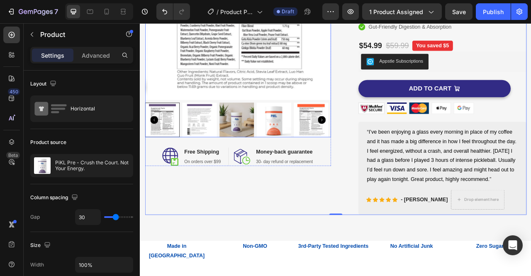
scroll to position [94, 0]
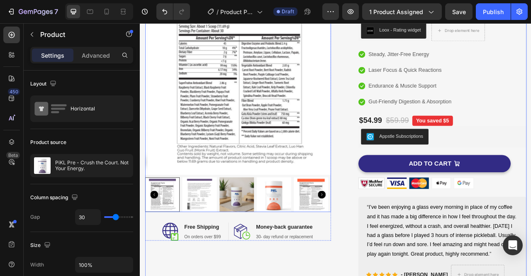
click at [180, 89] on img at bounding box center [267, 98] width 236 height 236
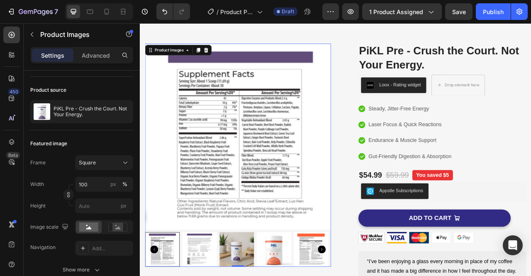
scroll to position [24, 0]
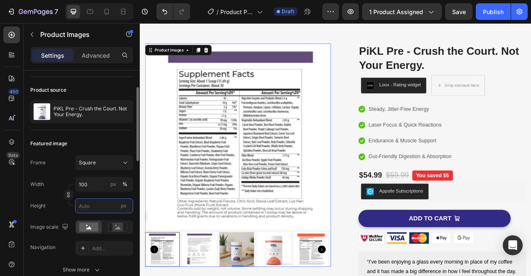
click at [100, 205] on input "px" at bounding box center [104, 205] width 58 height 15
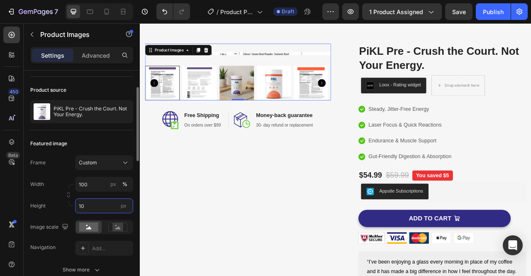
type input "1"
type input "2"
type input "3"
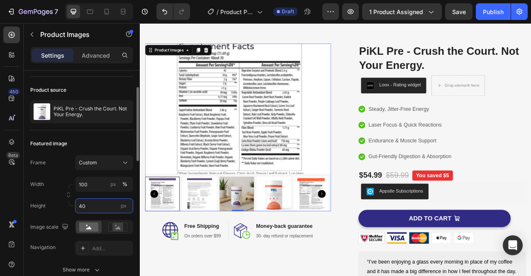
type input "4"
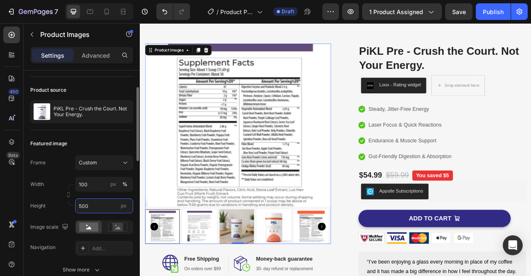
click at [100, 205] on input "500" at bounding box center [104, 205] width 58 height 15
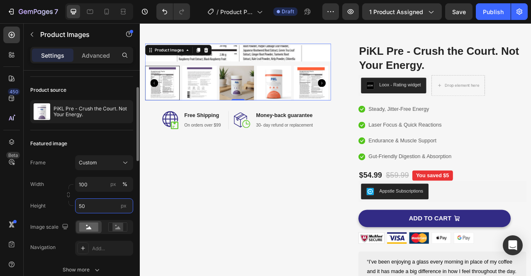
type input "5"
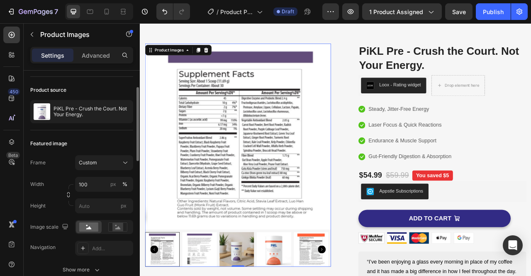
click at [66, 208] on div "Height px" at bounding box center [81, 205] width 103 height 15
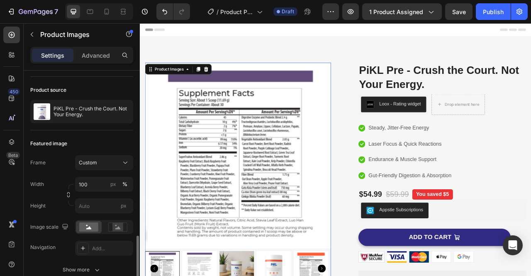
scroll to position [174, 0]
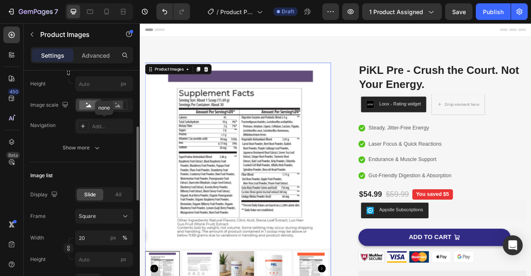
click at [104, 128] on div "Add..." at bounding box center [111, 126] width 39 height 7
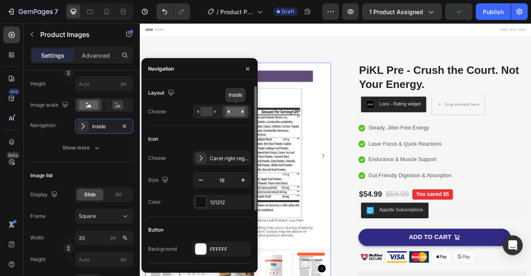
click at [235, 111] on rect at bounding box center [235, 111] width 19 height 9
click at [208, 111] on rect at bounding box center [206, 111] width 12 height 9
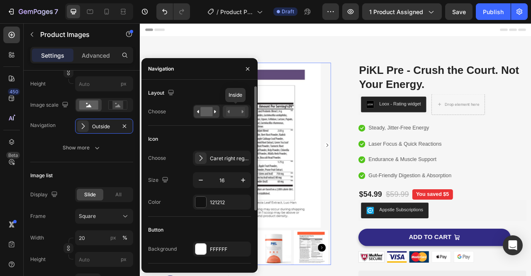
click at [240, 109] on rect at bounding box center [235, 111] width 19 height 9
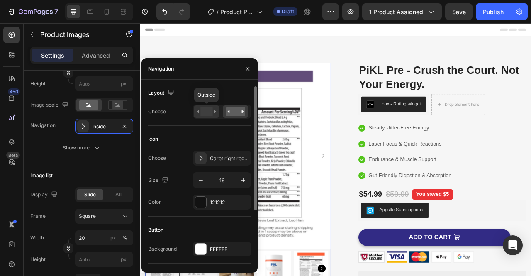
click at [211, 111] on rect at bounding box center [206, 111] width 12 height 9
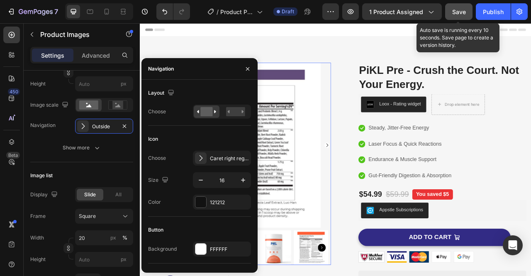
click at [465, 13] on span "Save" at bounding box center [459, 11] width 14 height 7
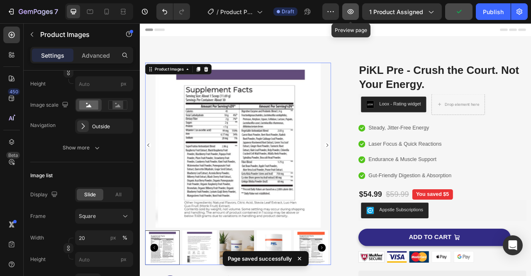
click at [352, 19] on button "button" at bounding box center [350, 11] width 17 height 17
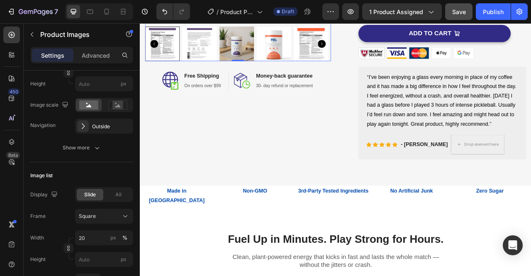
scroll to position [479, 0]
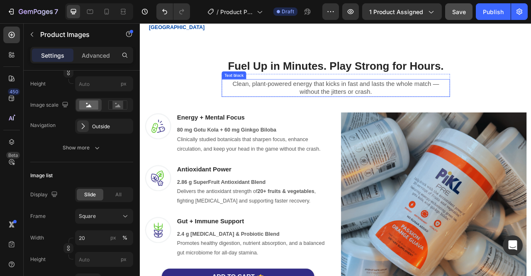
click at [374, 103] on p "Clean, plant-powered energy that kicks in fast and lasts the whole match — with…" at bounding box center [388, 105] width 288 height 20
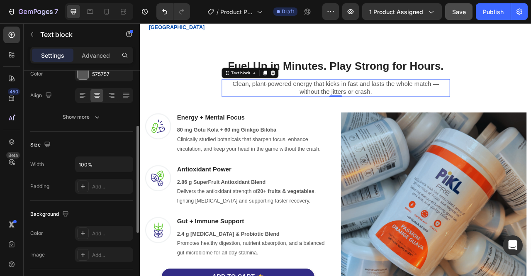
scroll to position [119, 0]
click at [104, 160] on input "100%" at bounding box center [103, 163] width 57 height 15
click at [123, 162] on icon "button" at bounding box center [125, 163] width 8 height 8
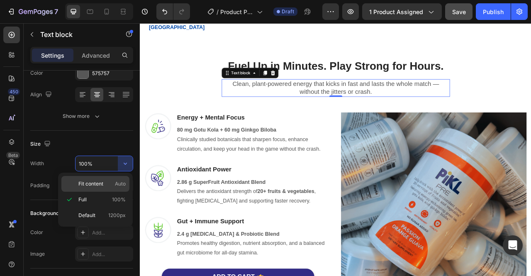
click at [98, 180] on span "Fit content" at bounding box center [90, 183] width 25 height 7
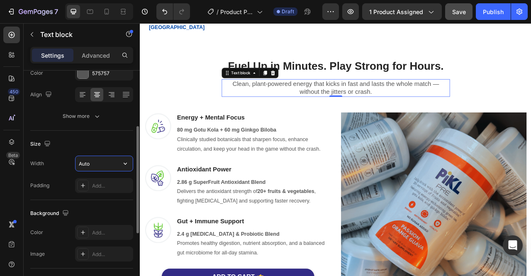
click at [111, 161] on input "Auto" at bounding box center [103, 163] width 57 height 15
click at [125, 161] on icon "button" at bounding box center [125, 163] width 8 height 8
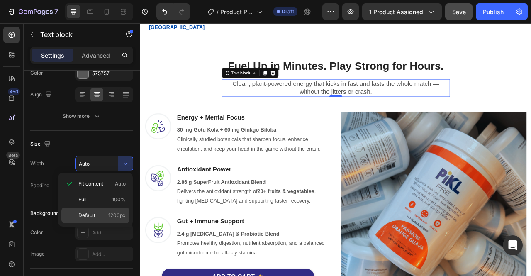
click at [102, 214] on p "Default 1200px" at bounding box center [101, 214] width 47 height 7
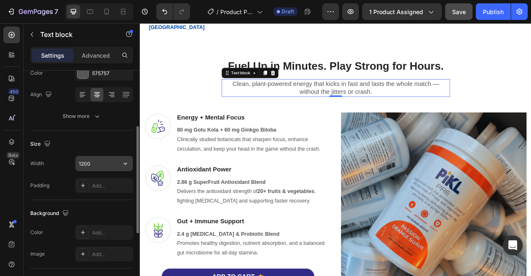
click at [117, 157] on input "1200" at bounding box center [103, 163] width 57 height 15
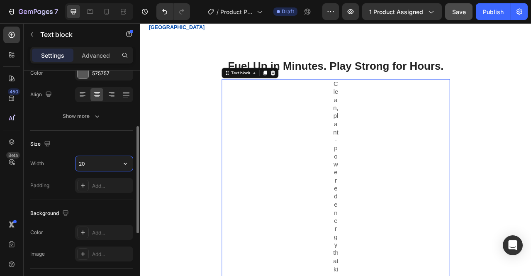
type input "2"
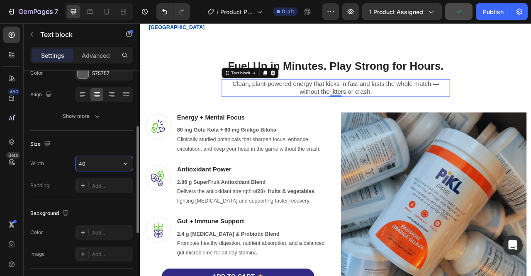
type input "4"
click at [124, 162] on icon "button" at bounding box center [125, 163] width 3 height 2
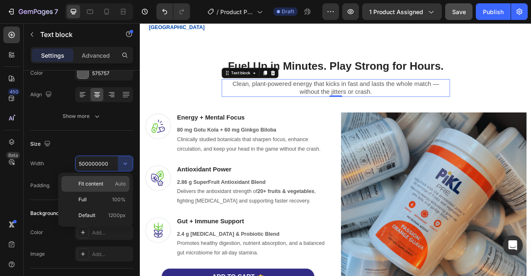
click at [100, 191] on div "Fit content Auto" at bounding box center [95, 199] width 68 height 16
type input "Auto"
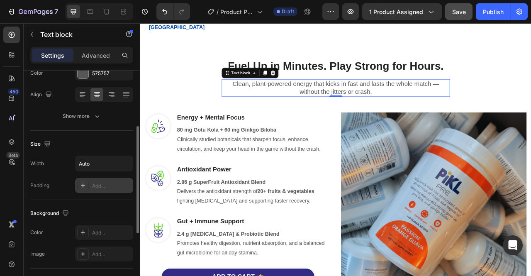
click at [89, 187] on div "Add..." at bounding box center [104, 185] width 58 height 15
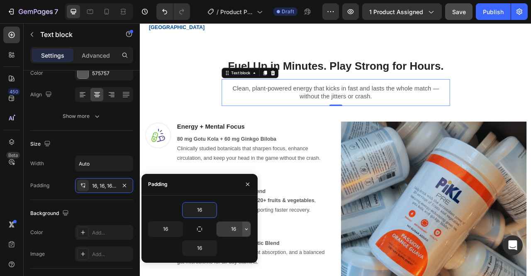
click at [245, 230] on icon "button" at bounding box center [246, 228] width 7 height 7
click at [230, 230] on input "16" at bounding box center [233, 228] width 34 height 15
type input "9"
type input "0"
click at [170, 226] on input "16" at bounding box center [165, 228] width 34 height 15
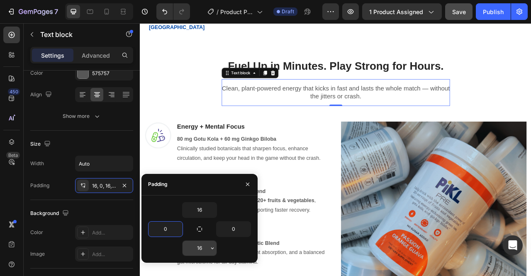
type input "0"
click at [201, 241] on input "16" at bounding box center [199, 247] width 34 height 15
click at [238, 228] on input "0" at bounding box center [233, 228] width 34 height 15
click at [198, 209] on input "16" at bounding box center [199, 209] width 34 height 15
type input "-"
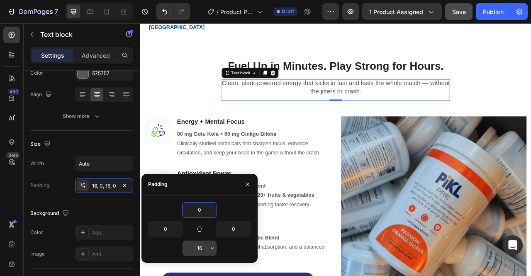
type input "0"
click at [203, 250] on input "16" at bounding box center [199, 247] width 34 height 15
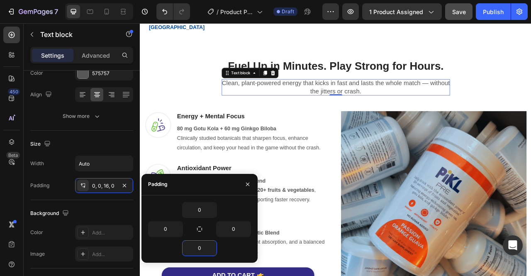
type input "0"
click at [223, 195] on div "0 0 0 0" at bounding box center [199, 228] width 116 height 67
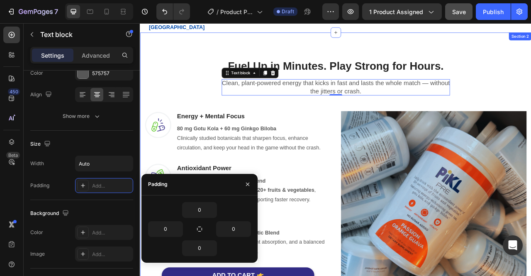
click at [530, 98] on div "Fuel Up in Minutes. Play Strong for Hours. Heading Row Clean, plant-powered ene…" at bounding box center [388, 212] width 485 height 315
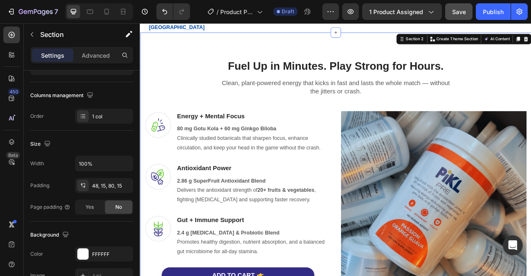
scroll to position [0, 0]
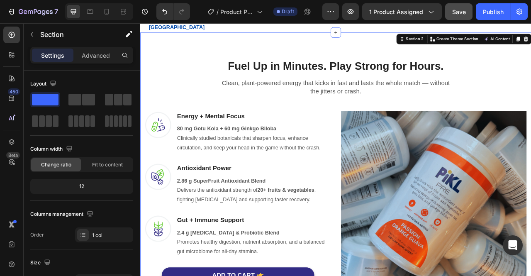
click at [371, 47] on div "Fuel Up in Minutes. Play Strong for Hours. Heading Row Clean, plant-powered ene…" at bounding box center [388, 219] width 497 height 368
click at [203, 60] on div "Fuel Up in Minutes. Play Strong for Hours. Heading Row Clean, plant-powered ene…" at bounding box center [388, 212] width 485 height 315
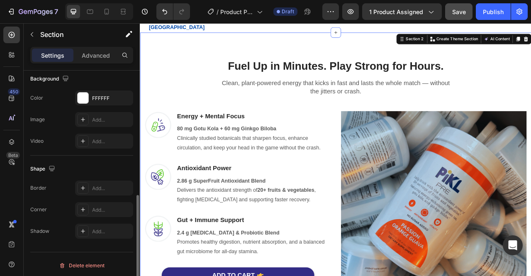
scroll to position [275, 0]
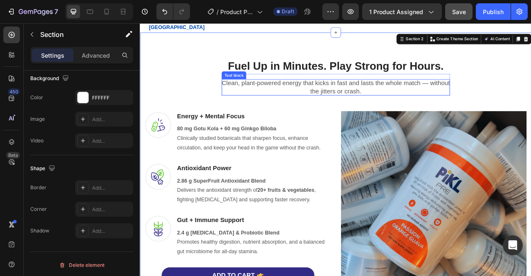
click at [373, 109] on p "Clean, plant-powered energy that kicks in fast and lasts the whole match — with…" at bounding box center [388, 104] width 290 height 20
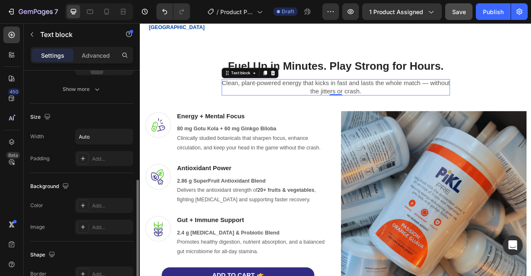
scroll to position [144, 0]
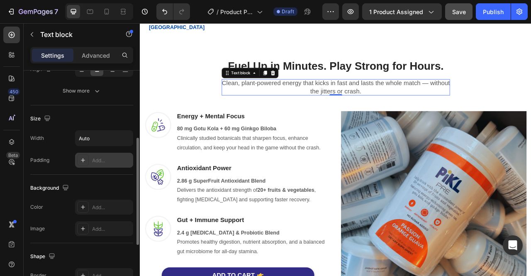
click at [106, 161] on div "Add..." at bounding box center [111, 160] width 39 height 7
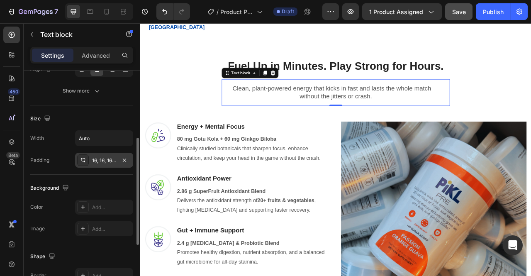
click at [86, 125] on div "Size Width Auto Padding 16, 16, 16, 16" at bounding box center [81, 139] width 103 height 69
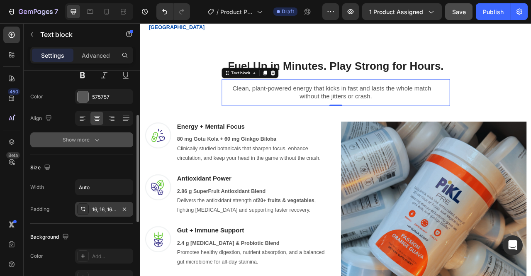
click at [86, 143] on div "Show more" at bounding box center [82, 140] width 39 height 8
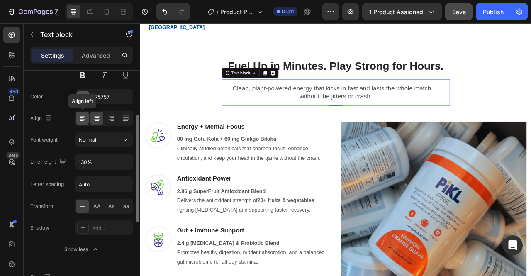
click at [81, 117] on icon at bounding box center [82, 117] width 4 height 1
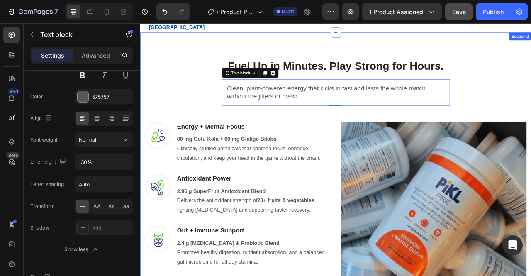
click at [217, 112] on div "Fuel Up in Minutes. Play Strong for Hours. Heading Row Clean, plant-powered ene…" at bounding box center [388, 219] width 485 height 329
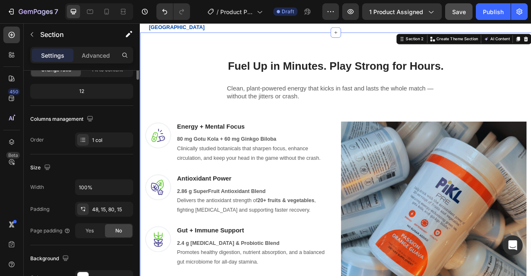
scroll to position [0, 0]
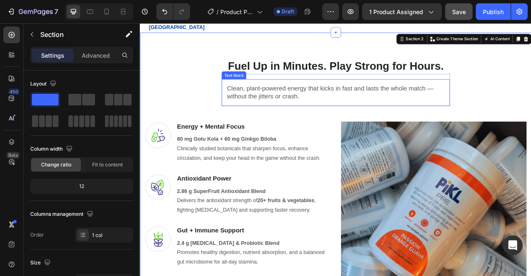
click at [275, 106] on p "Clean, plant-powered energy that kicks in fast and lasts the whole match — with…" at bounding box center [388, 111] width 277 height 20
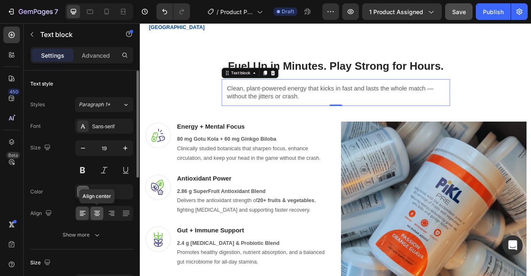
click at [95, 217] on div at bounding box center [96, 212] width 13 height 13
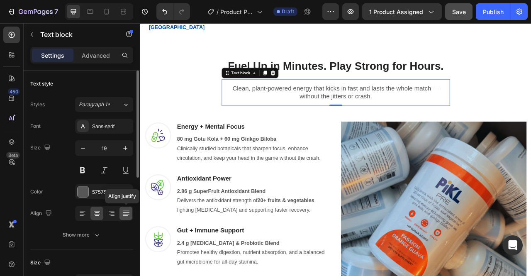
click at [127, 213] on icon at bounding box center [125, 213] width 7 height 0
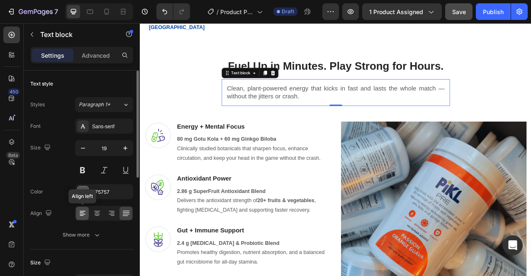
click at [83, 211] on icon at bounding box center [83, 211] width 6 height 1
click at [129, 216] on icon at bounding box center [126, 213] width 8 height 8
click at [84, 217] on div at bounding box center [82, 212] width 13 height 13
click at [98, 216] on icon at bounding box center [97, 213] width 8 height 8
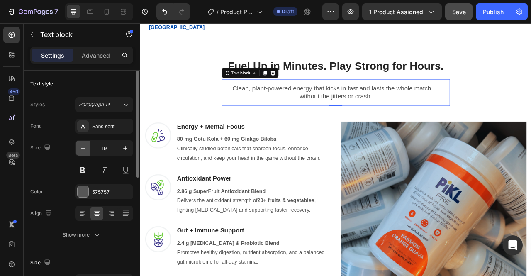
click at [85, 152] on button "button" at bounding box center [82, 148] width 15 height 15
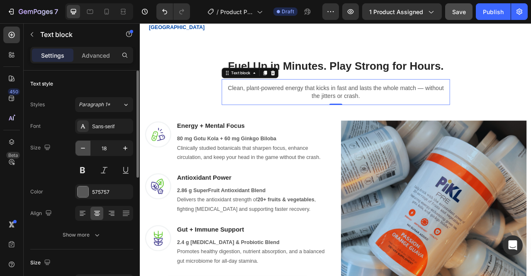
click at [85, 152] on button "button" at bounding box center [82, 148] width 15 height 15
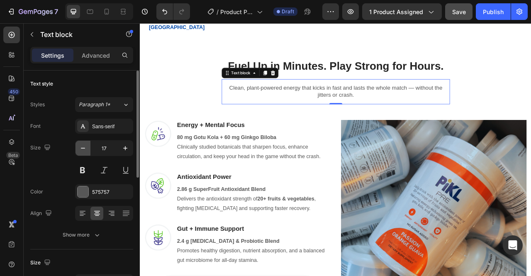
click at [85, 152] on button "button" at bounding box center [82, 148] width 15 height 15
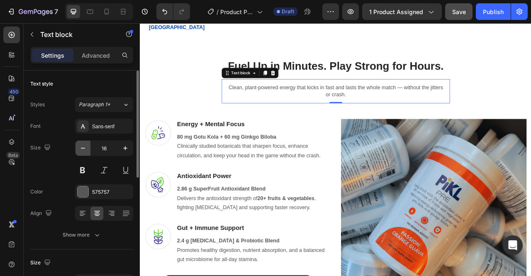
click at [85, 152] on button "button" at bounding box center [82, 148] width 15 height 15
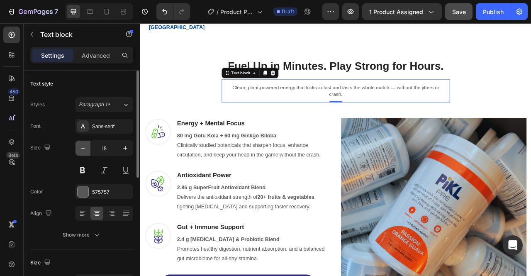
click at [85, 152] on button "button" at bounding box center [82, 148] width 15 height 15
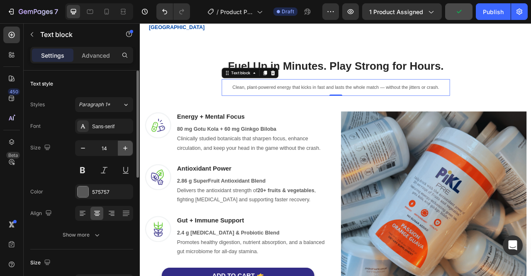
click at [126, 150] on icon "button" at bounding box center [125, 148] width 8 height 8
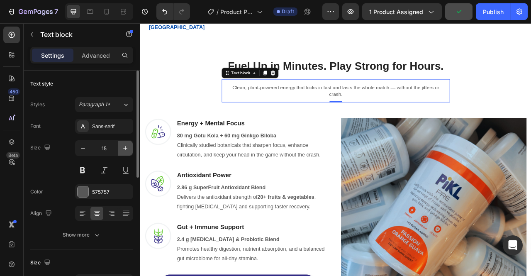
click at [126, 150] on icon "button" at bounding box center [125, 148] width 8 height 8
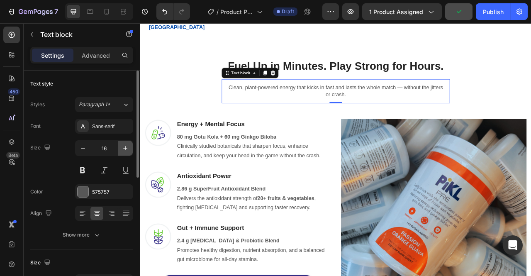
click at [126, 150] on icon "button" at bounding box center [125, 148] width 8 height 8
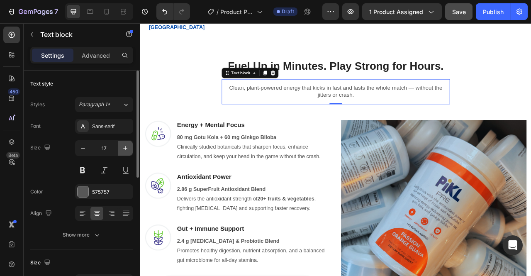
click at [126, 150] on icon "button" at bounding box center [125, 148] width 8 height 8
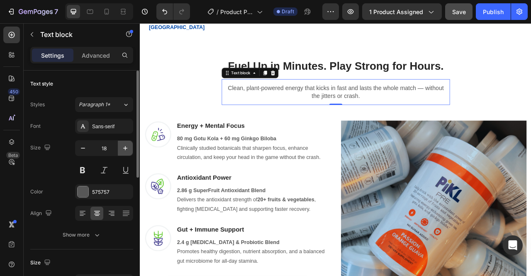
click at [126, 150] on icon "button" at bounding box center [125, 148] width 8 height 8
type input "19"
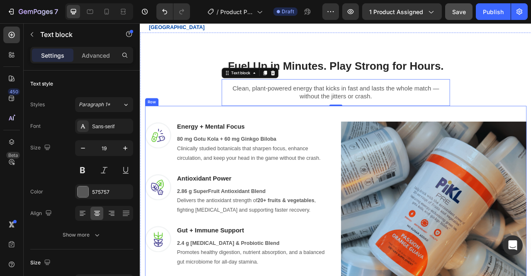
click at [198, 130] on div "Image Energy + Mental Focus Heading 80 mg Gotu Kola + 60 mg Ginkgo Biloba Clini…" at bounding box center [388, 256] width 485 height 256
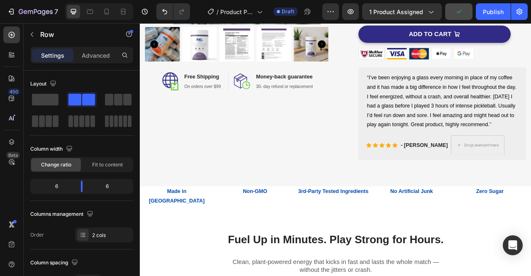
scroll to position [258, 0]
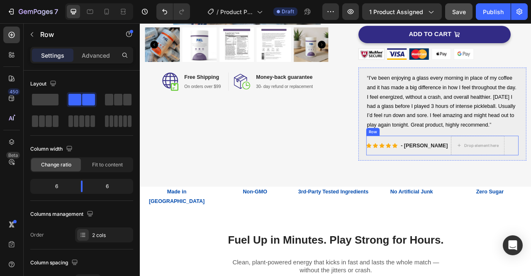
click at [530, 191] on div "Icon Icon Icon Icon Icon Icon List Hoz - David T. Text block Drop element here …" at bounding box center [524, 178] width 194 height 25
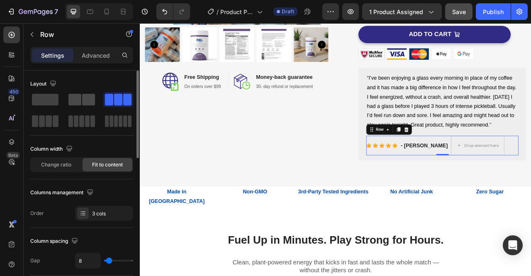
click at [89, 102] on span at bounding box center [88, 100] width 13 height 12
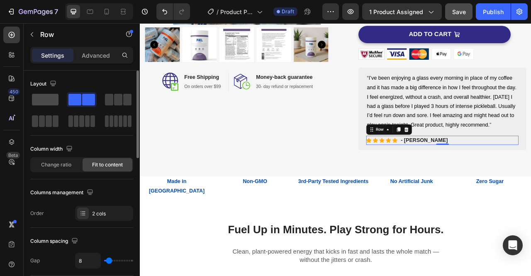
click at [67, 102] on div at bounding box center [82, 99] width 30 height 15
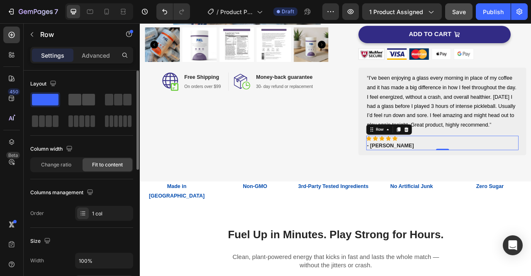
click at [85, 102] on span at bounding box center [88, 100] width 13 height 12
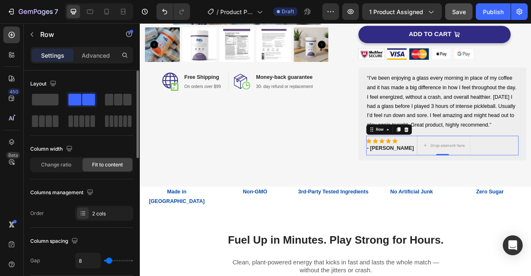
click at [93, 100] on span at bounding box center [88, 100] width 13 height 12
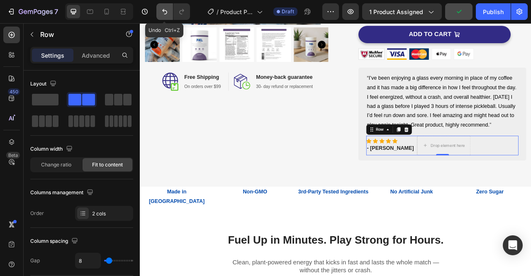
click at [167, 16] on button "Undo/Redo" at bounding box center [164, 11] width 17 height 17
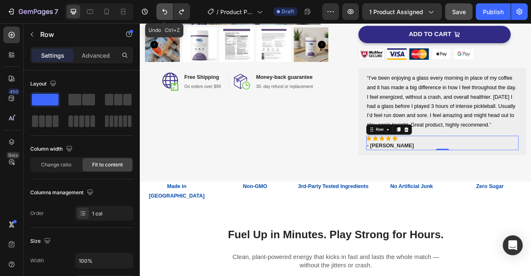
click at [167, 16] on button "Undo/Redo" at bounding box center [164, 11] width 17 height 17
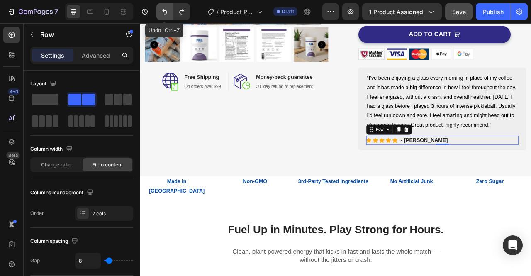
click at [167, 16] on button "Undo/Redo" at bounding box center [164, 11] width 17 height 17
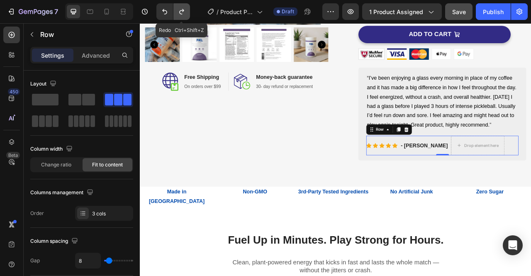
click at [187, 13] on button "Undo/Redo" at bounding box center [181, 11] width 17 height 17
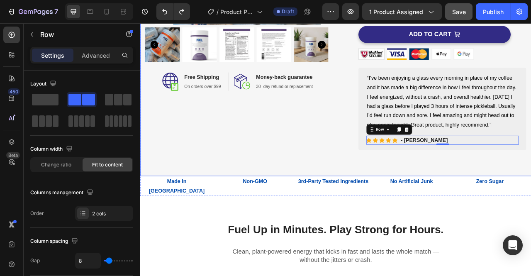
click at [289, 200] on div "Product Images Image Free Shipping Heading On orders over $99 Text block Row Im…" at bounding box center [388, -1] width 497 height 435
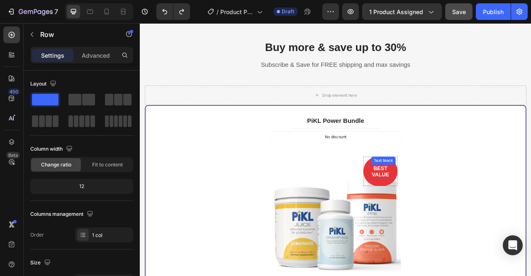
scroll to position [1944, 0]
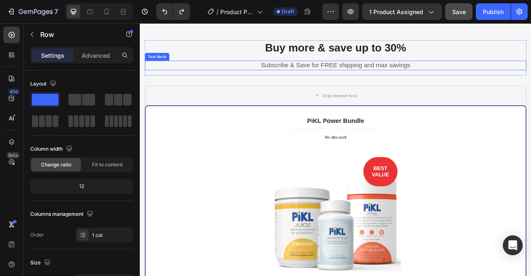
click at [292, 75] on p "Subscribe & Save for FREE shipping and max savings" at bounding box center [388, 77] width 483 height 10
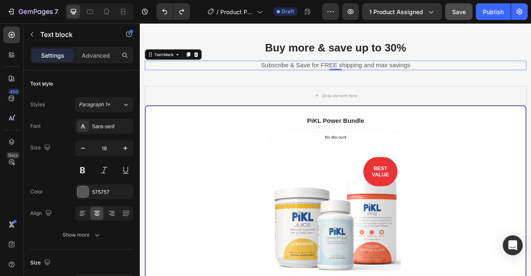
click at [291, 75] on p "Subscribe & Save for FREE shipping and max savings" at bounding box center [388, 77] width 483 height 10
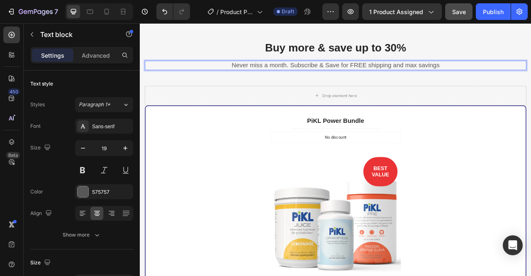
click at [525, 75] on p "Never miss a month. Subscribe & Save for FREE shipping and max savings" at bounding box center [388, 77] width 483 height 10
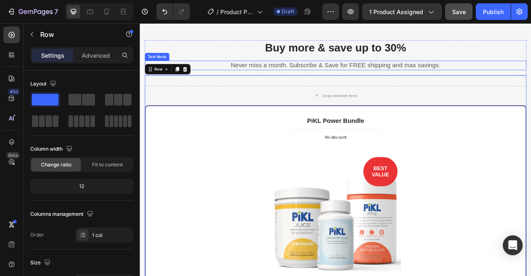
click at [324, 78] on p "Never miss a month. Subscribe & Save for FREE shipping and max savings." at bounding box center [388, 77] width 483 height 10
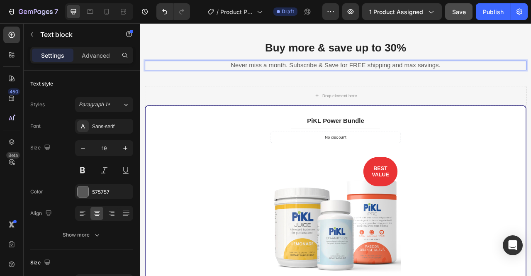
click at [325, 73] on p "Never miss a month. Subscribe & Save for FREE shipping and max savings." at bounding box center [388, 77] width 483 height 10
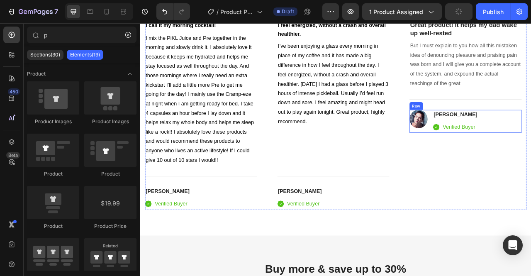
scroll to position [1847, 0]
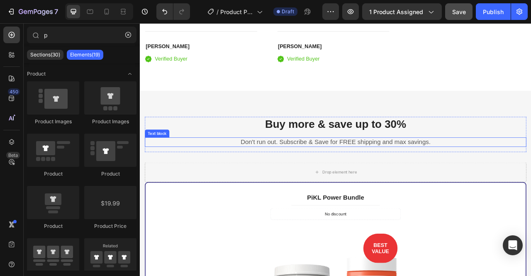
click at [313, 173] on p "Don't run out. Subscribe & Save for FREE shipping and max savings." at bounding box center [388, 174] width 483 height 10
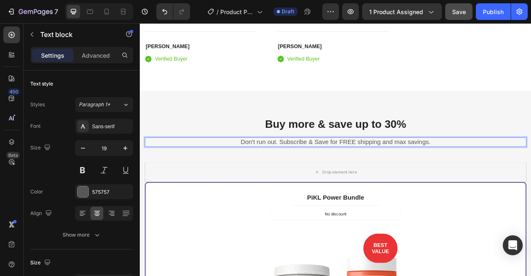
click at [311, 172] on p "Don't run out. Subscribe & Save for FREE shipping and max savings." at bounding box center [388, 174] width 483 height 10
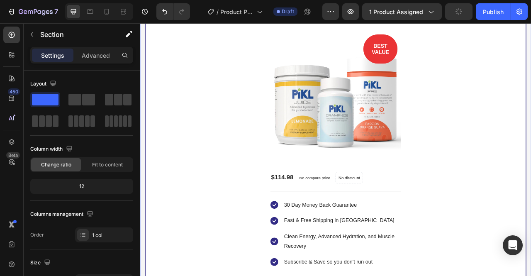
scroll to position [2231, 0]
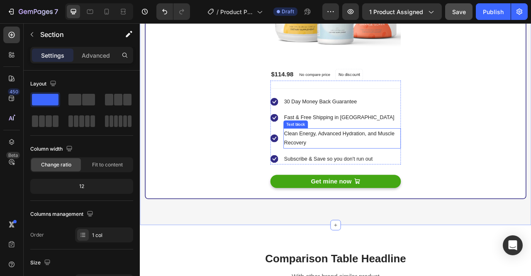
click at [365, 173] on p "Clean Energy, Advanced Hydration, and Muscle Recovery" at bounding box center [397, 170] width 148 height 24
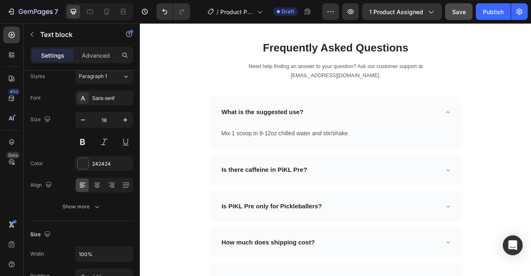
scroll to position [3114, 0]
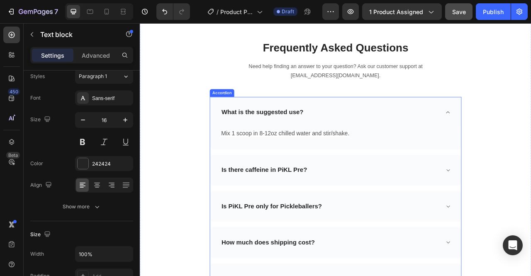
click at [528, 140] on icon at bounding box center [531, 136] width 6 height 7
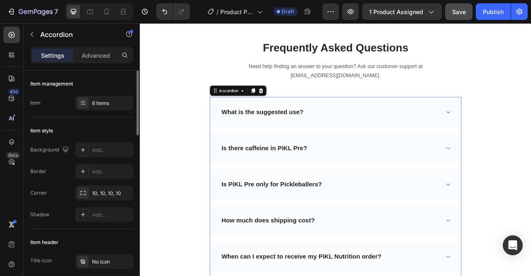
scroll to position [3362, 0]
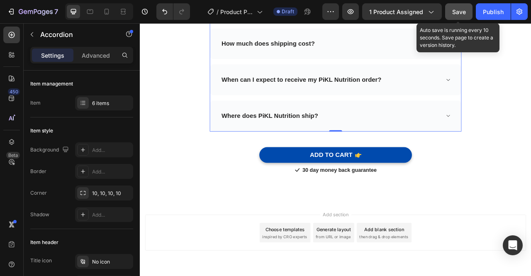
click at [454, 11] on span "Save" at bounding box center [459, 11] width 14 height 7
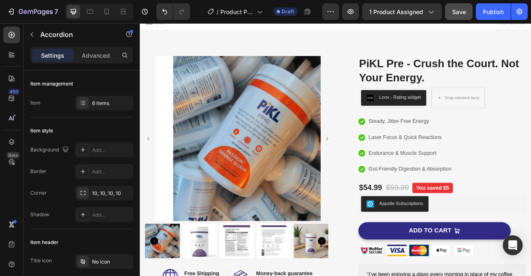
scroll to position [0, 0]
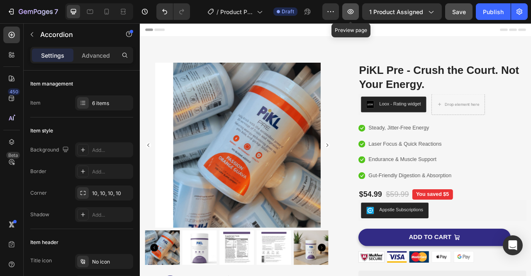
click at [348, 13] on icon "button" at bounding box center [350, 11] width 8 height 8
